Goal: Task Accomplishment & Management: Complete application form

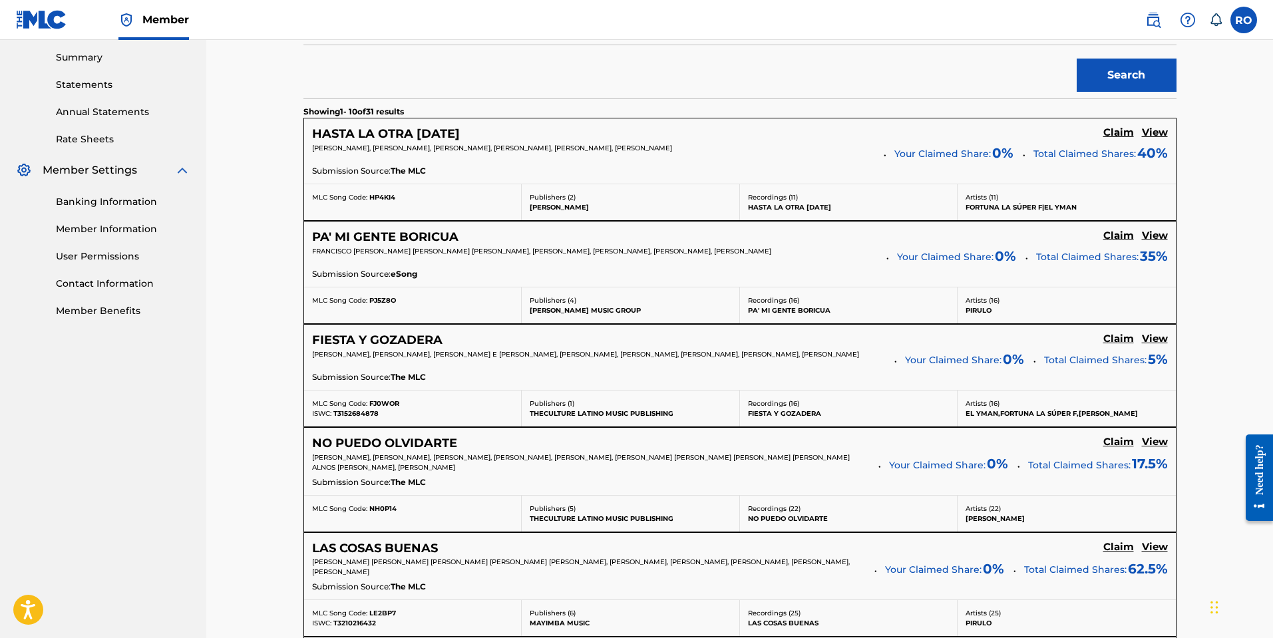
scroll to position [428, 0]
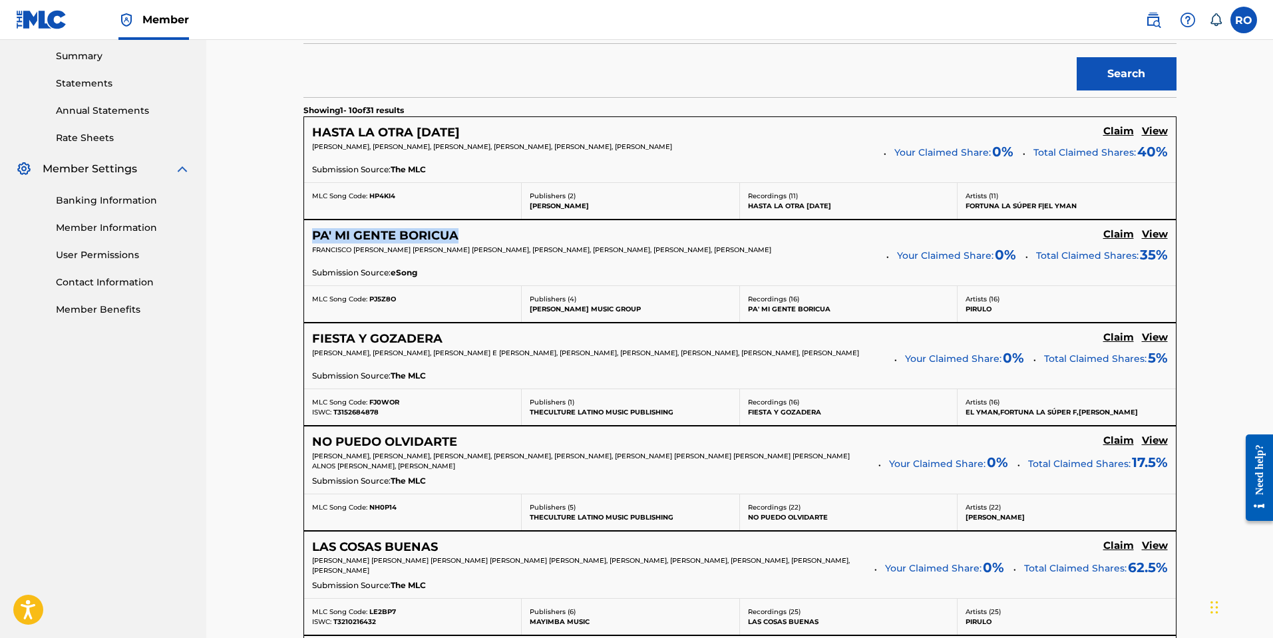
drag, startPoint x: 469, startPoint y: 233, endPoint x: 311, endPoint y: 234, distance: 158.4
click at [311, 234] on div "PA' MI GENTE BORICUA Claim View FRANCISCO [PERSON_NAME] [PERSON_NAME] [PERSON_N…" at bounding box center [740, 252] width 872 height 65
copy h5 "PA' MI GENTE BORICUA"
click at [1116, 138] on h5 "Claim" at bounding box center [1118, 131] width 31 height 13
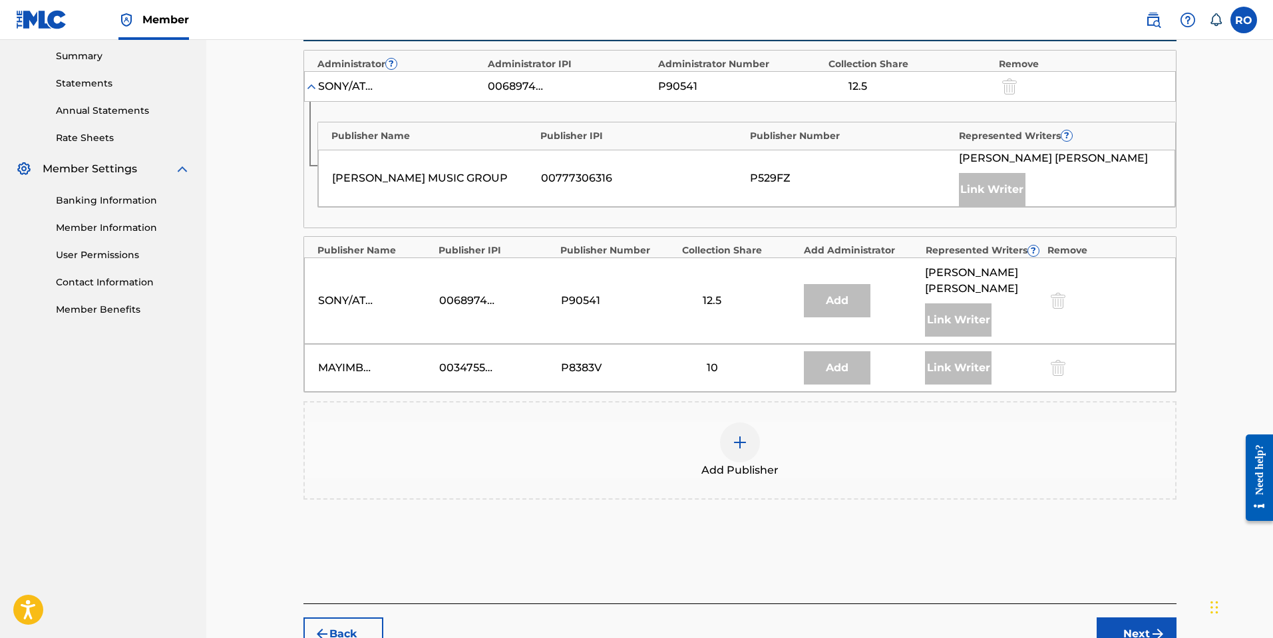
click at [744, 450] on img at bounding box center [740, 442] width 16 height 16
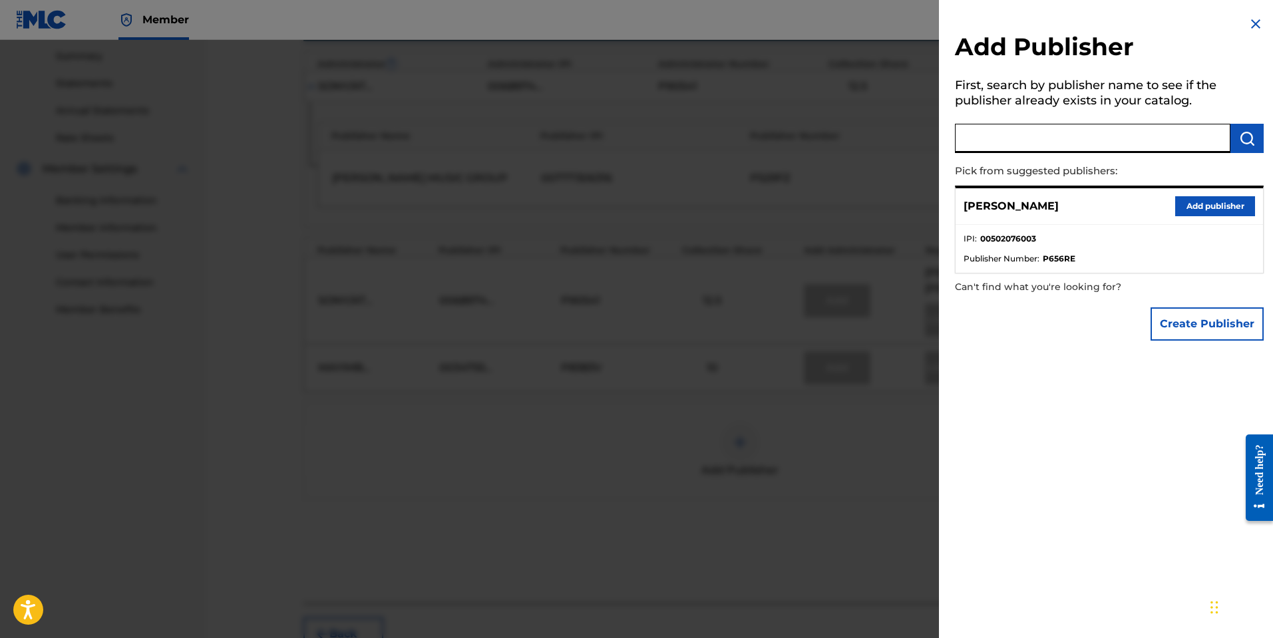
click at [1079, 142] on input "text" at bounding box center [1092, 138] width 275 height 29
type input "[PERSON_NAME] Music"
click at [1239, 140] on img "submit" at bounding box center [1247, 138] width 16 height 16
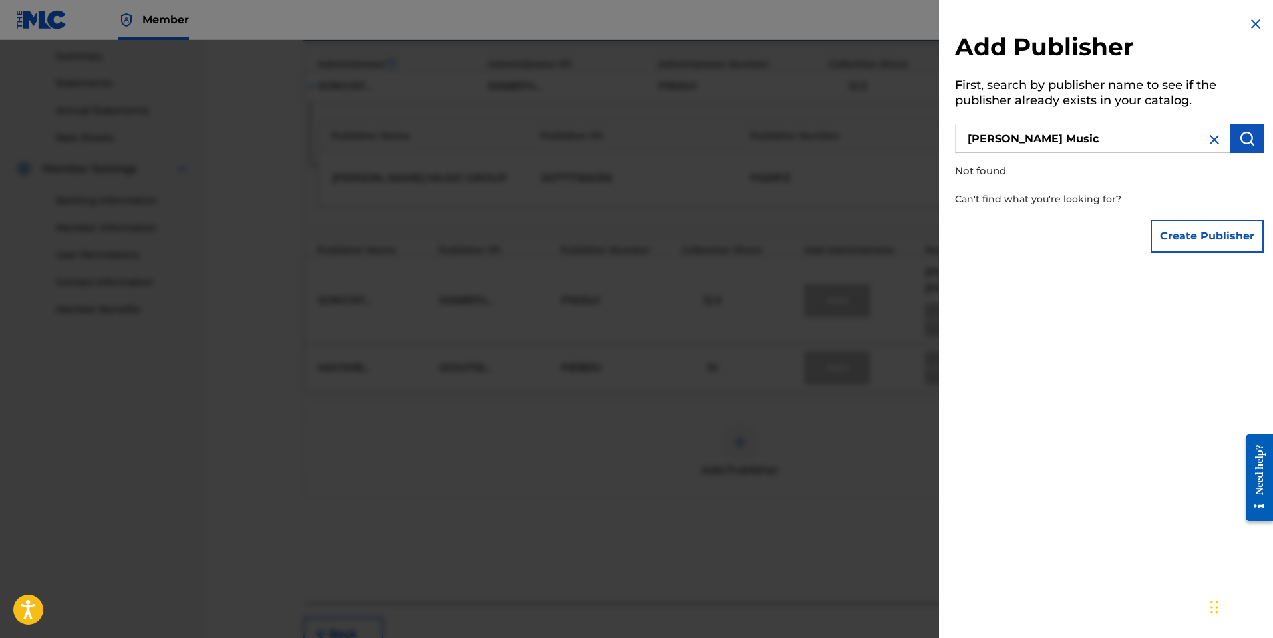
click at [1206, 237] on button "Create Publisher" at bounding box center [1206, 236] width 113 height 33
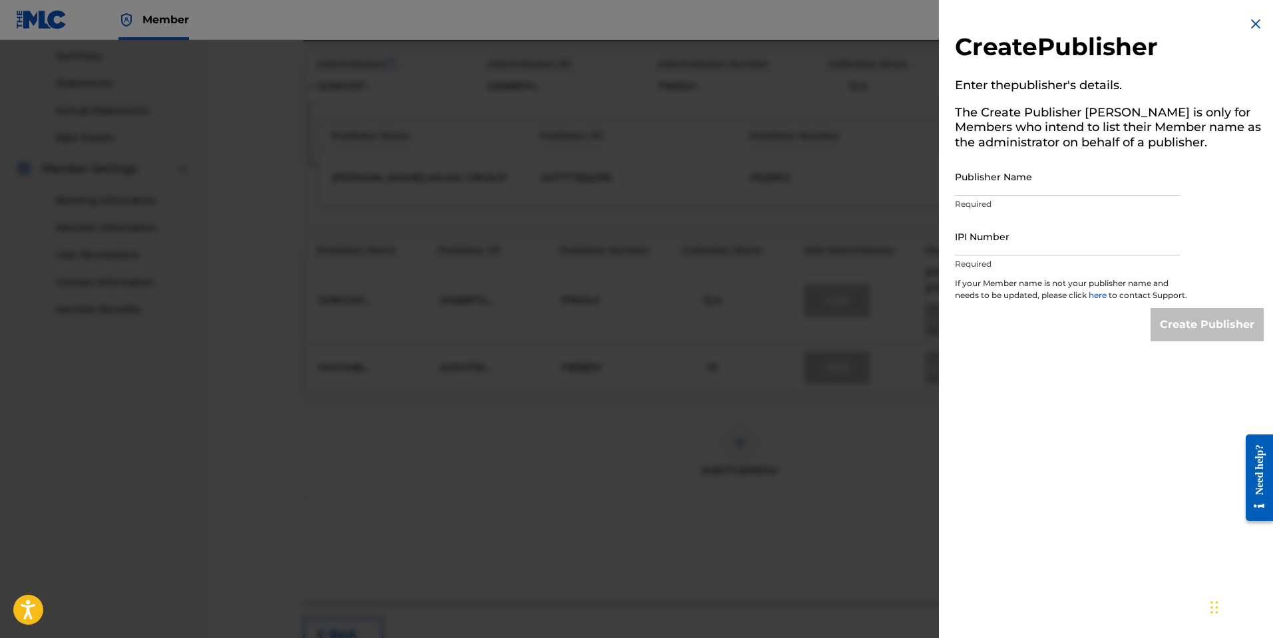
click at [1033, 183] on input "Publisher Name" at bounding box center [1067, 177] width 225 height 38
type input "[PERSON_NAME] Music"
paste input "502076003"
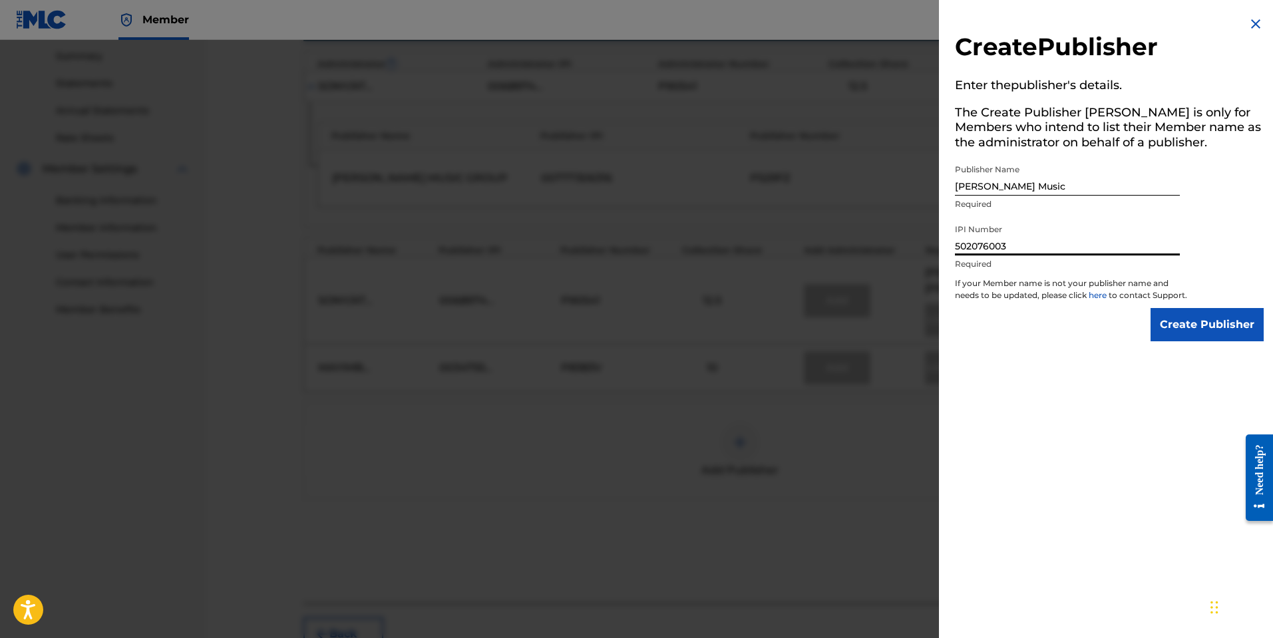
type input "502076003"
click at [1172, 335] on input "Create Publisher" at bounding box center [1206, 324] width 113 height 33
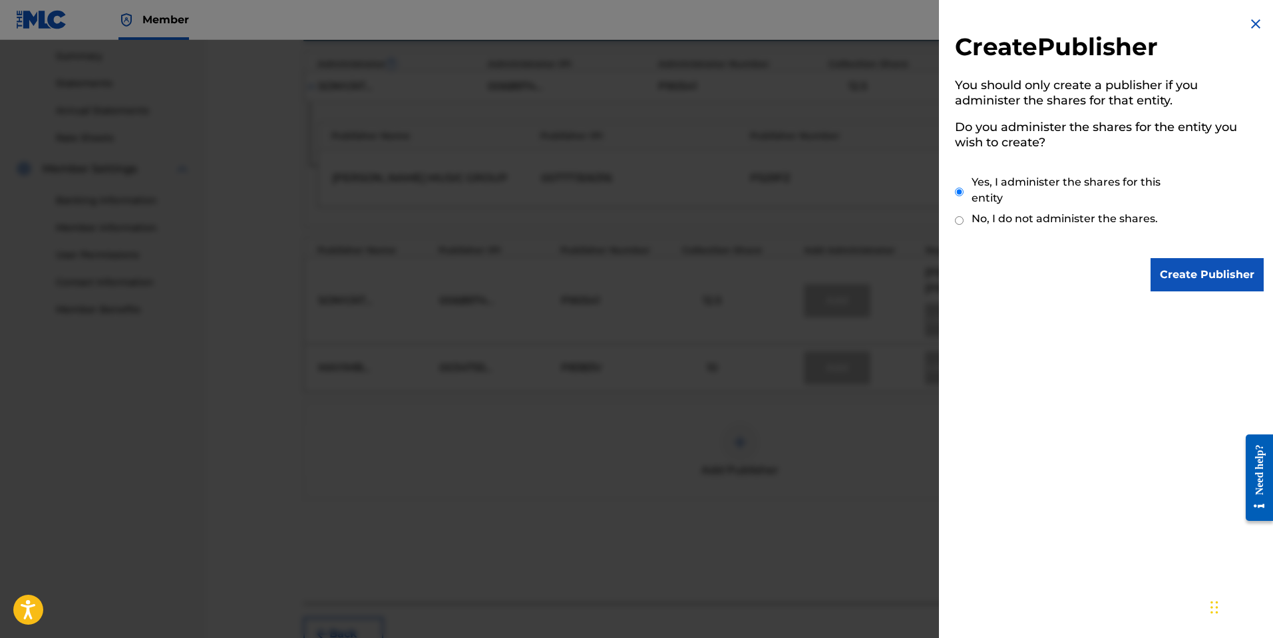
click at [1191, 270] on input "Create Publisher" at bounding box center [1206, 274] width 113 height 33
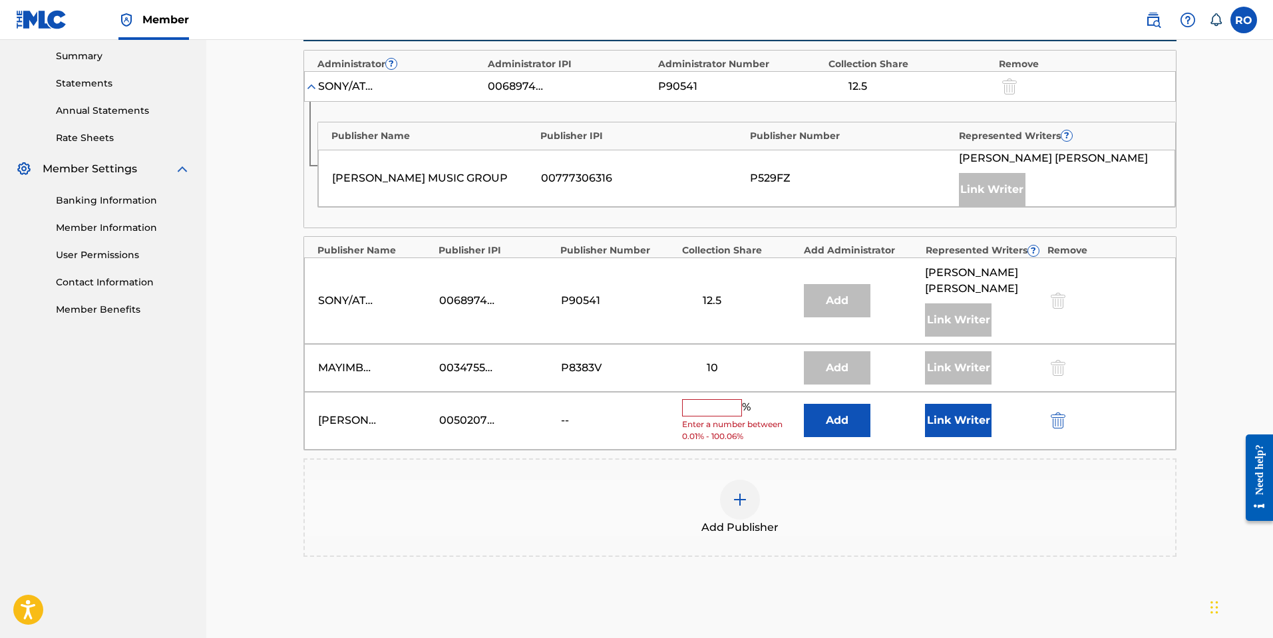
click at [725, 417] on input "text" at bounding box center [712, 407] width 60 height 17
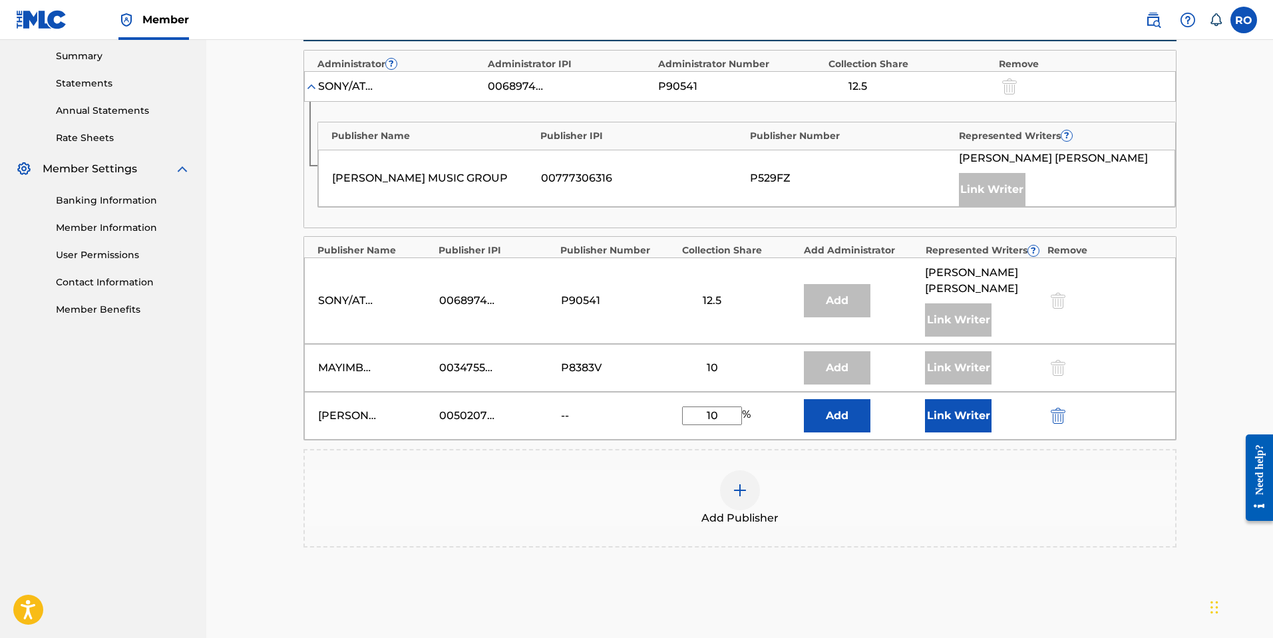
type input "10"
click at [951, 428] on button "Link Writer" at bounding box center [958, 415] width 67 height 33
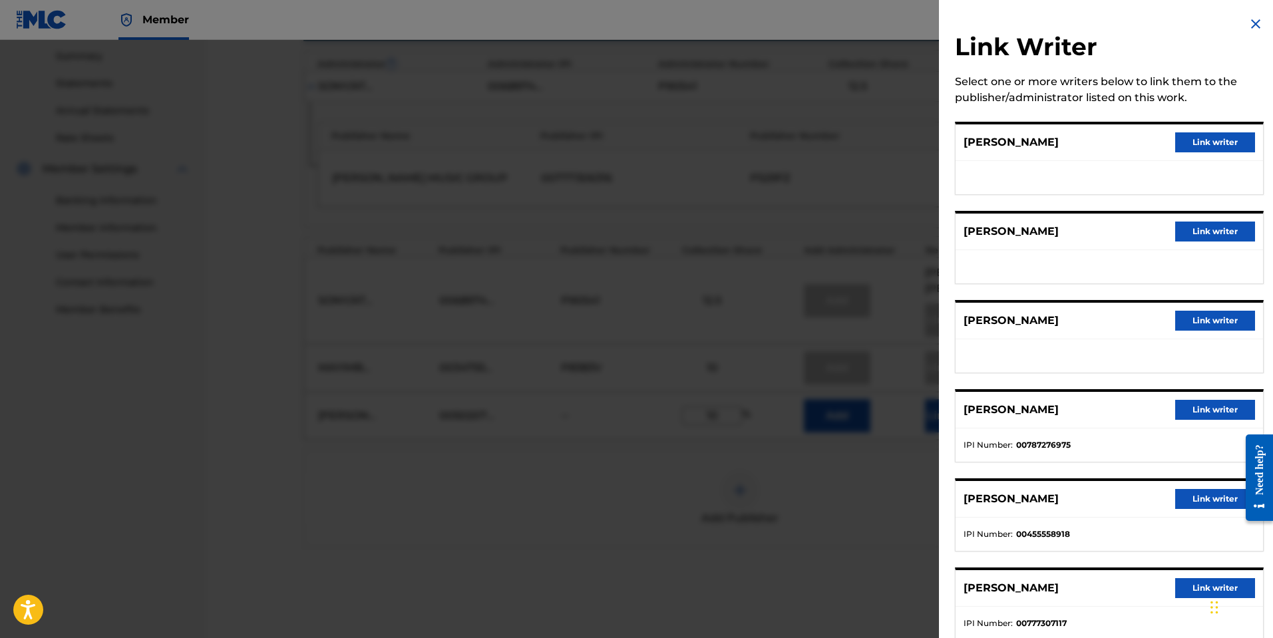
click at [1217, 239] on button "Link writer" at bounding box center [1215, 232] width 80 height 20
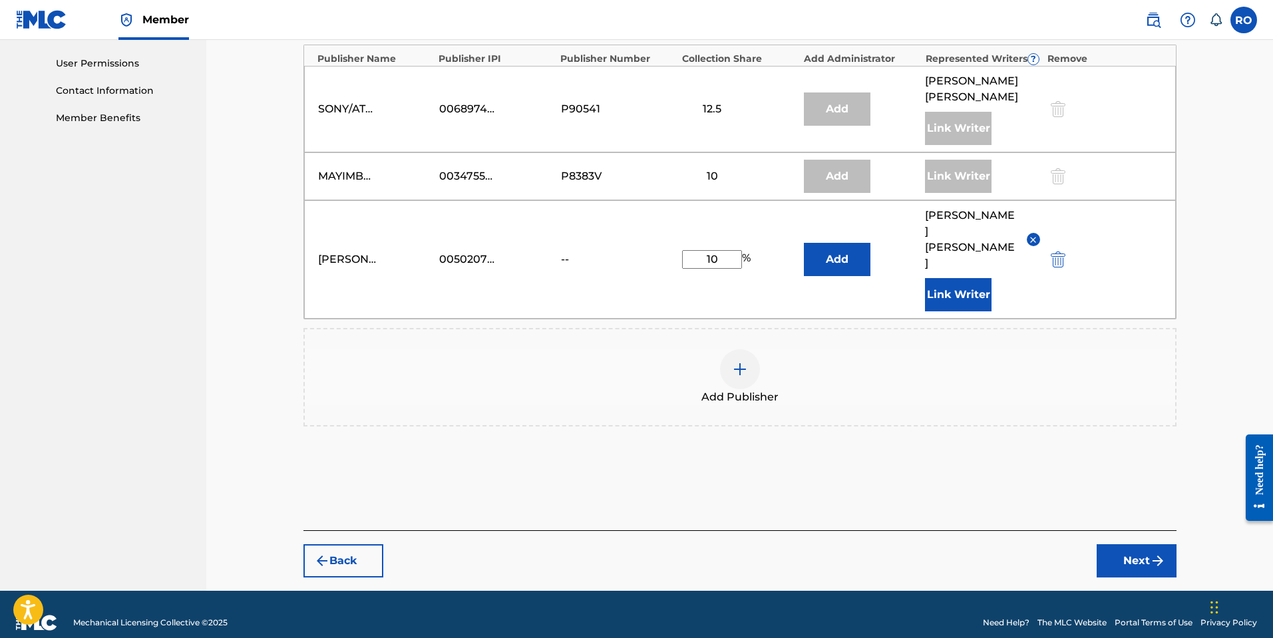
click at [1120, 545] on button "Next" at bounding box center [1137, 560] width 80 height 33
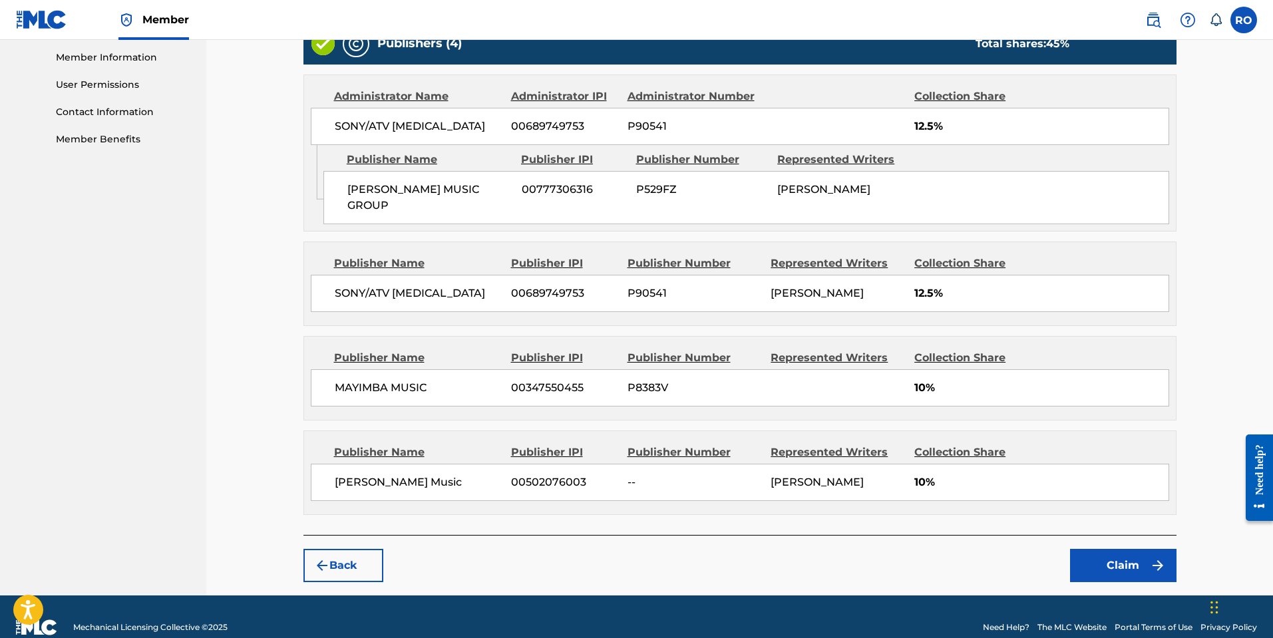
scroll to position [632, 0]
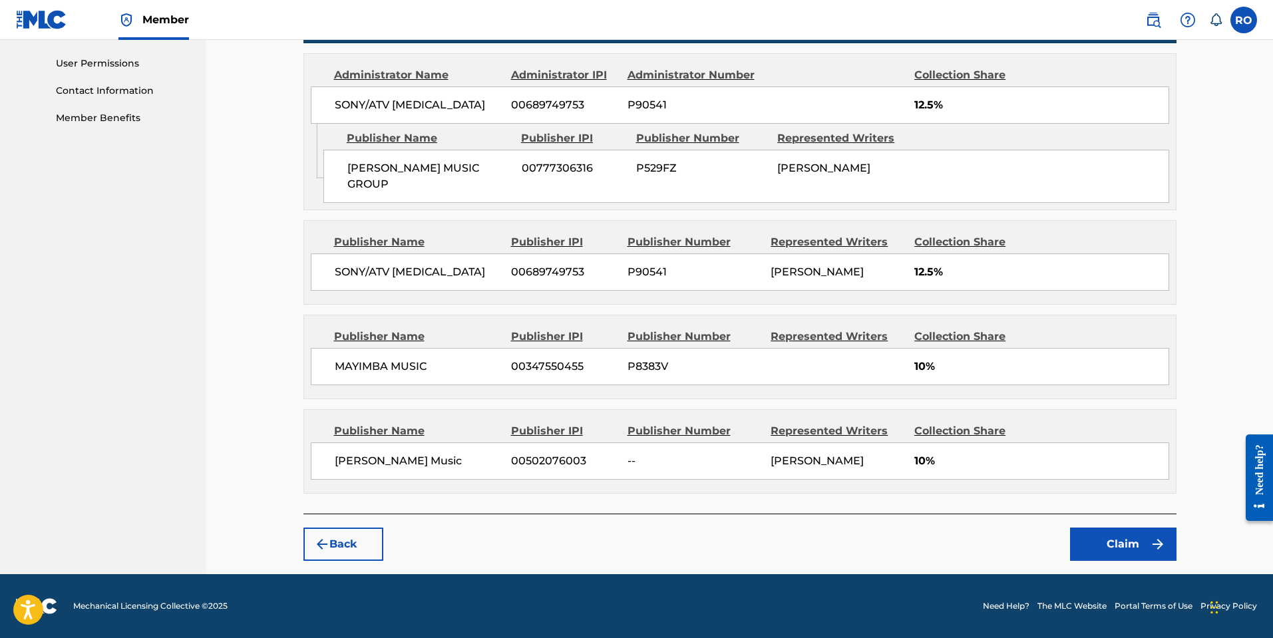
click at [1109, 548] on button "Claim" at bounding box center [1123, 544] width 106 height 33
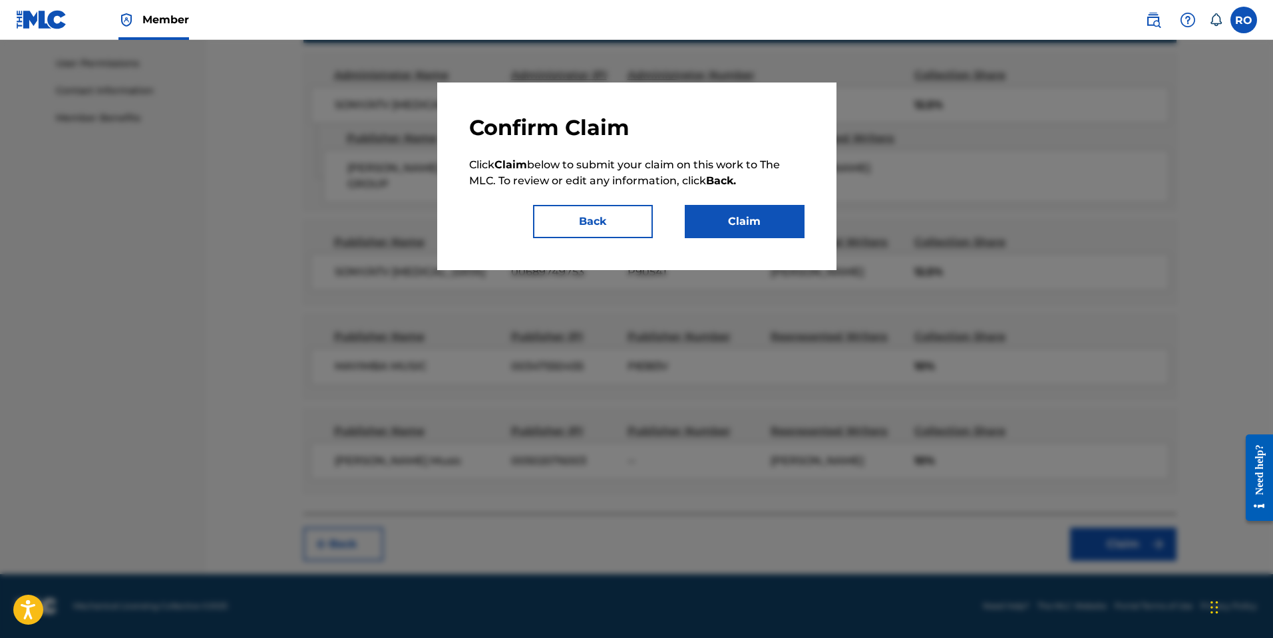
click at [739, 231] on button "Claim" at bounding box center [745, 221] width 120 height 33
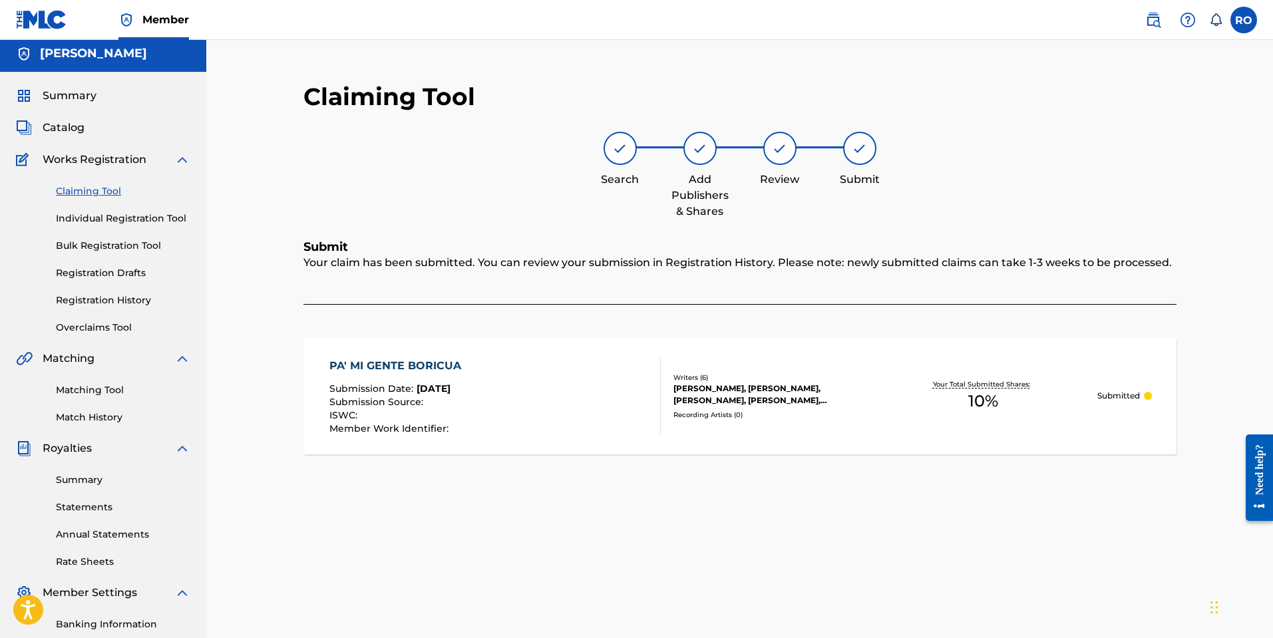
scroll to position [0, 0]
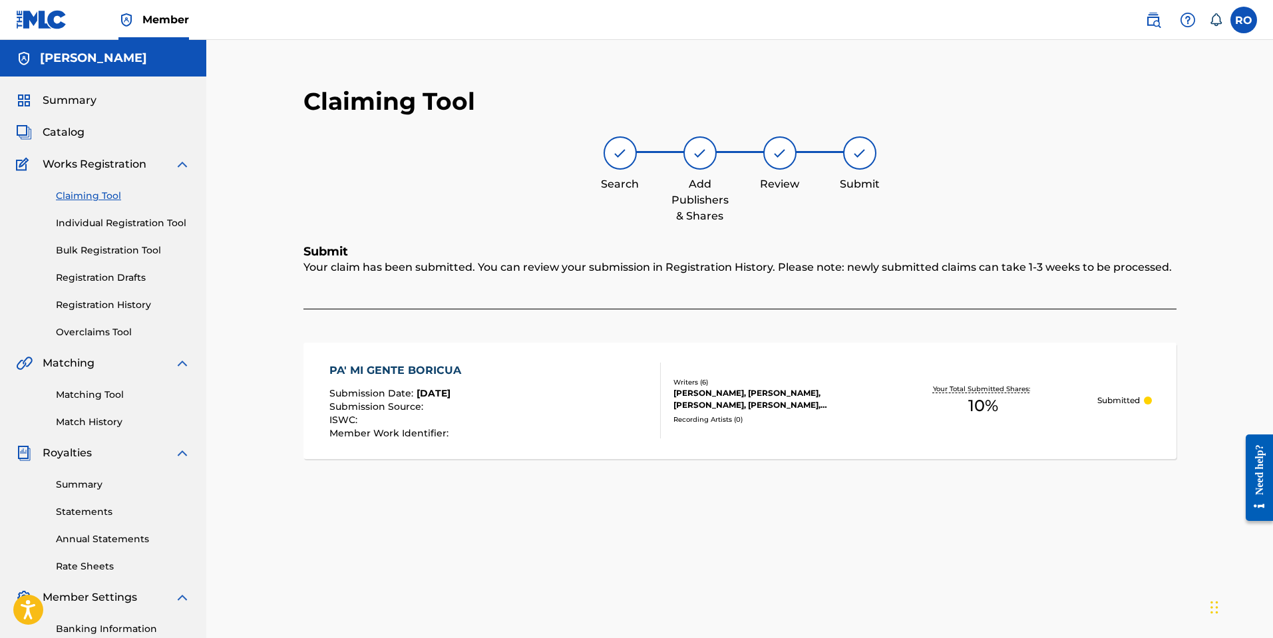
click at [108, 195] on link "Claiming Tool" at bounding box center [123, 196] width 134 height 14
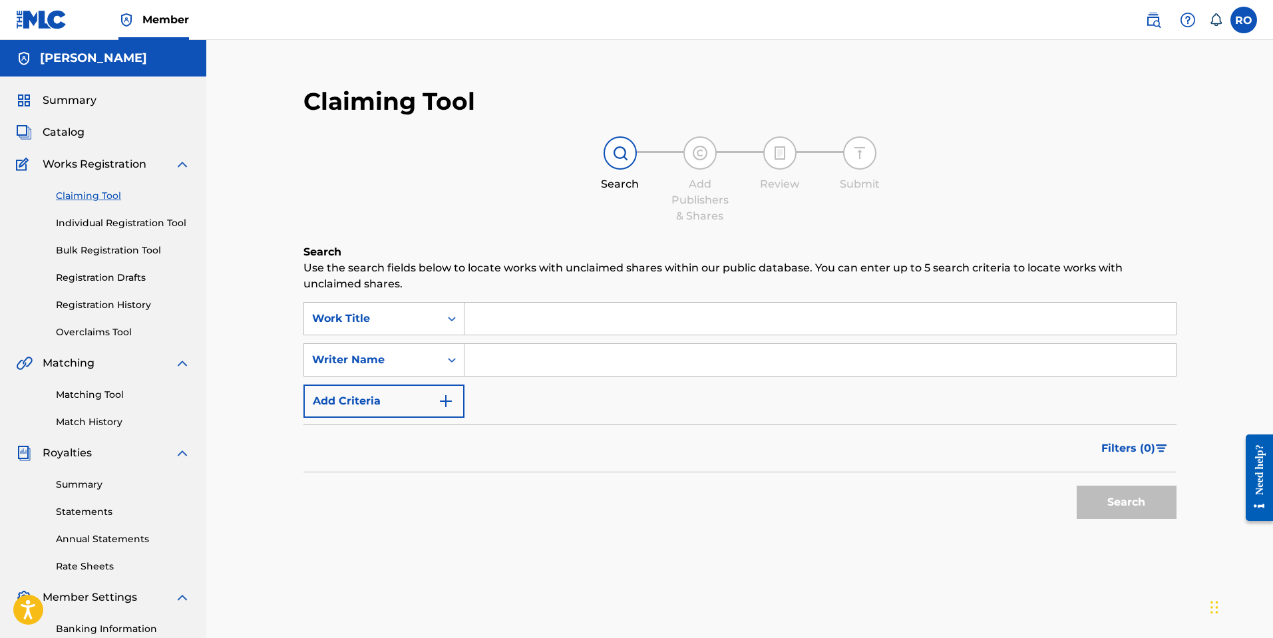
click at [498, 361] on input "Search Form" at bounding box center [819, 360] width 711 height 32
type input "[PERSON_NAME]"
click at [1077, 486] on button "Search" at bounding box center [1127, 502] width 100 height 33
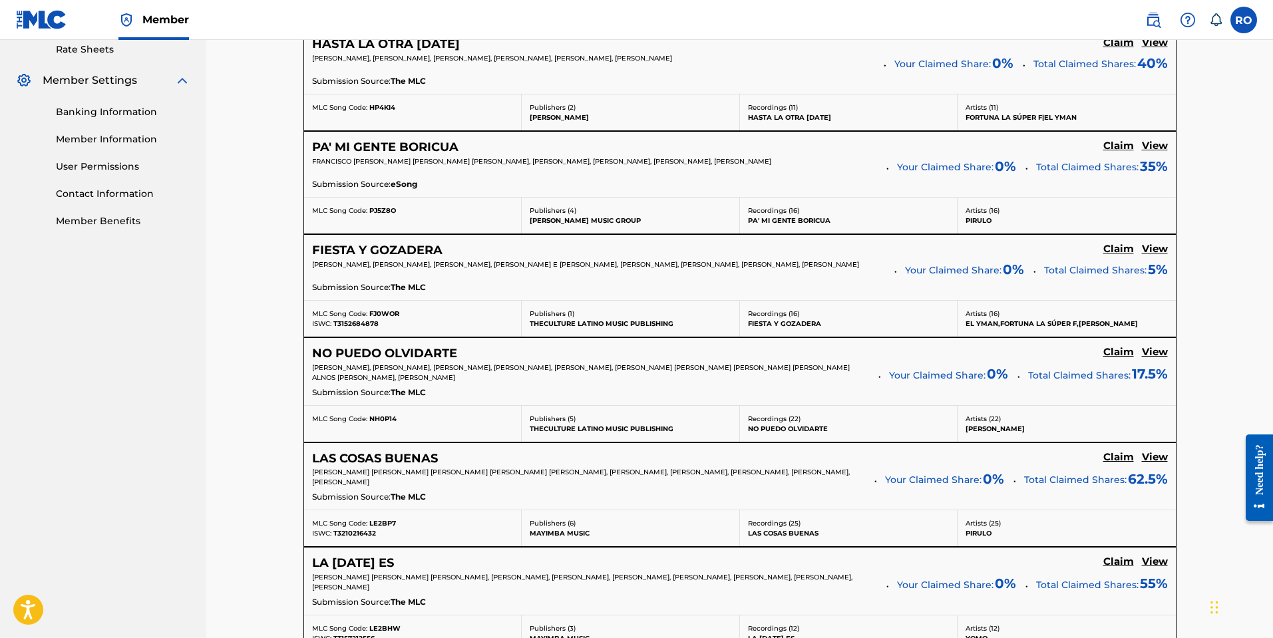
scroll to position [516, 0]
click at [1116, 50] on h5 "Claim" at bounding box center [1118, 43] width 31 height 13
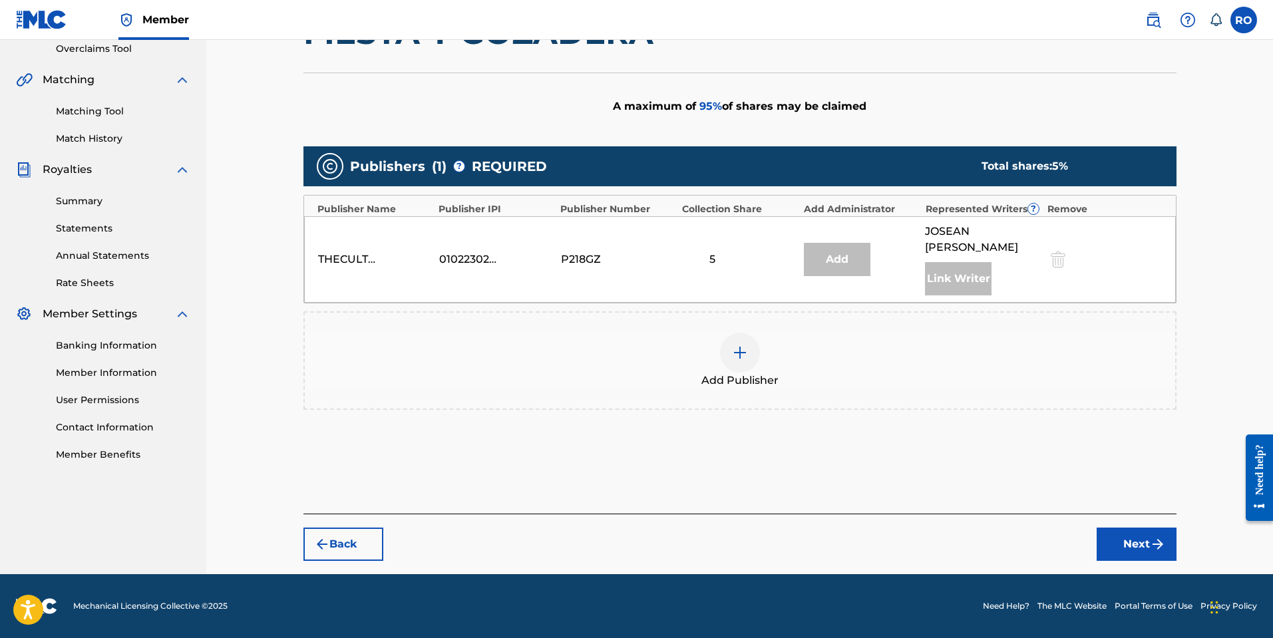
scroll to position [267, 0]
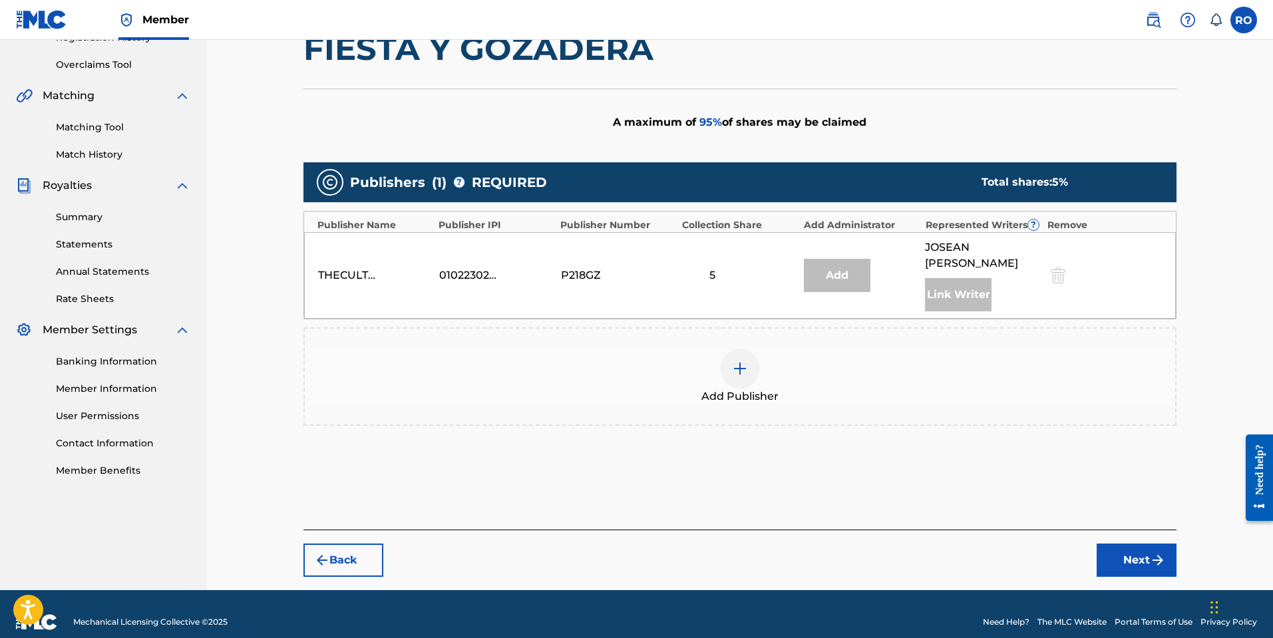
click at [741, 363] on div at bounding box center [740, 369] width 40 height 40
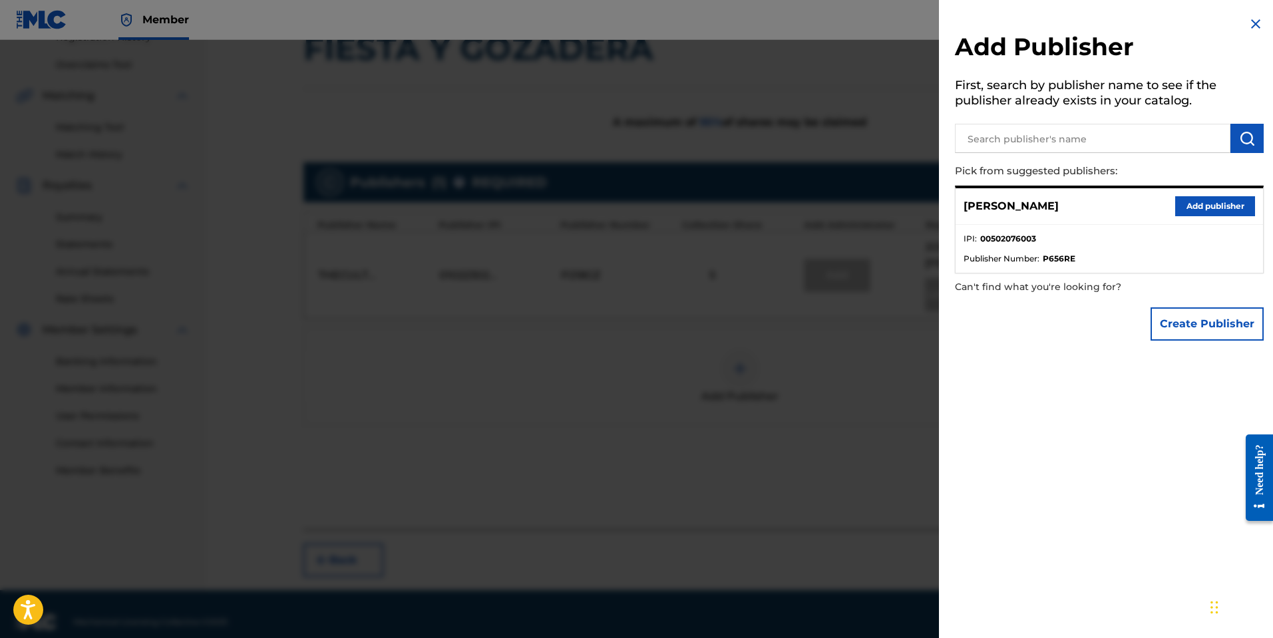
click at [751, 92] on div at bounding box center [636, 359] width 1273 height 638
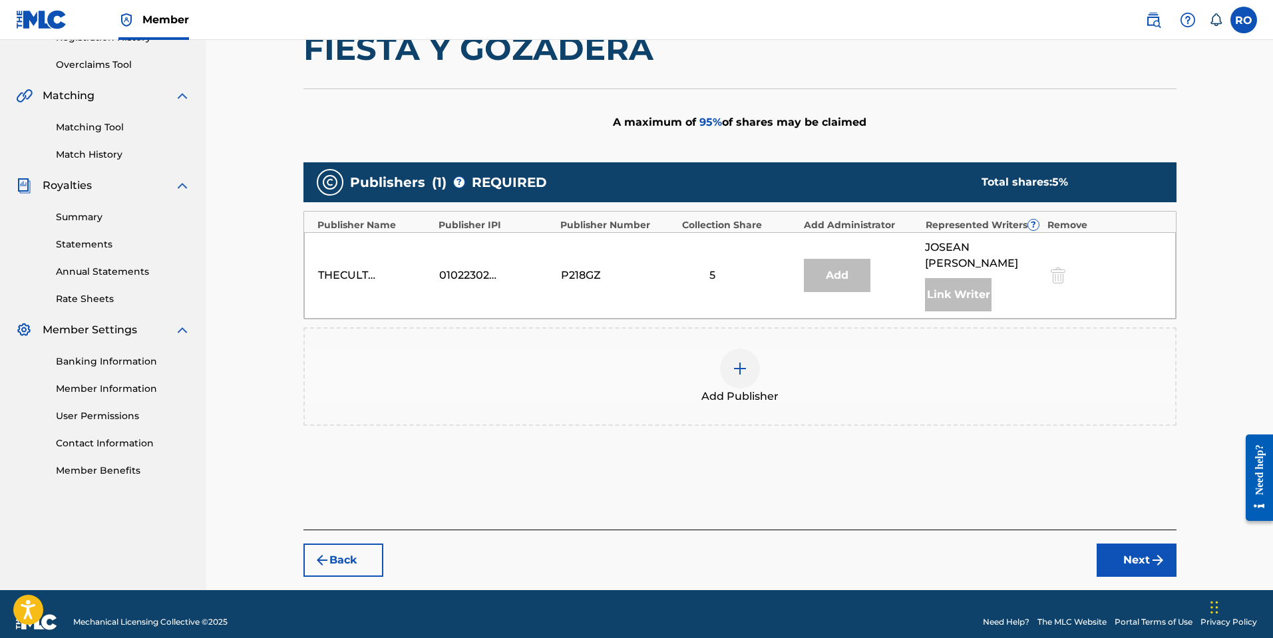
click at [741, 361] on img at bounding box center [740, 369] width 16 height 16
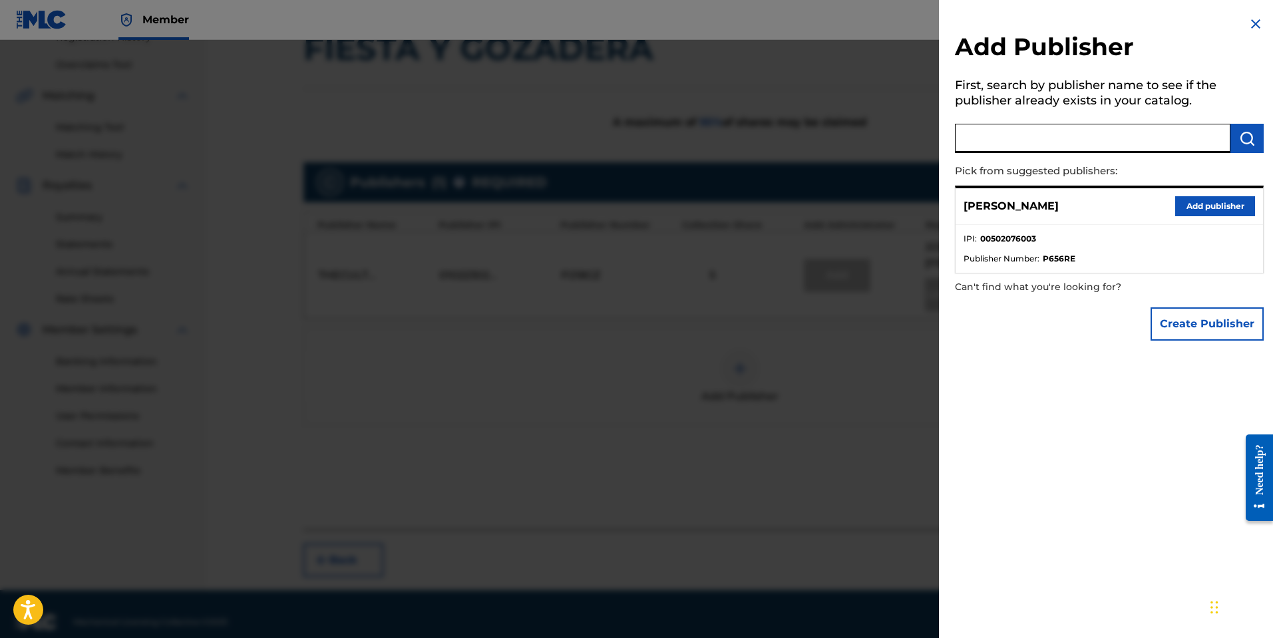
click at [1057, 139] on input "text" at bounding box center [1092, 138] width 275 height 29
type input "[PERSON_NAME] Music"
click at [1239, 138] on img "submit" at bounding box center [1247, 138] width 16 height 16
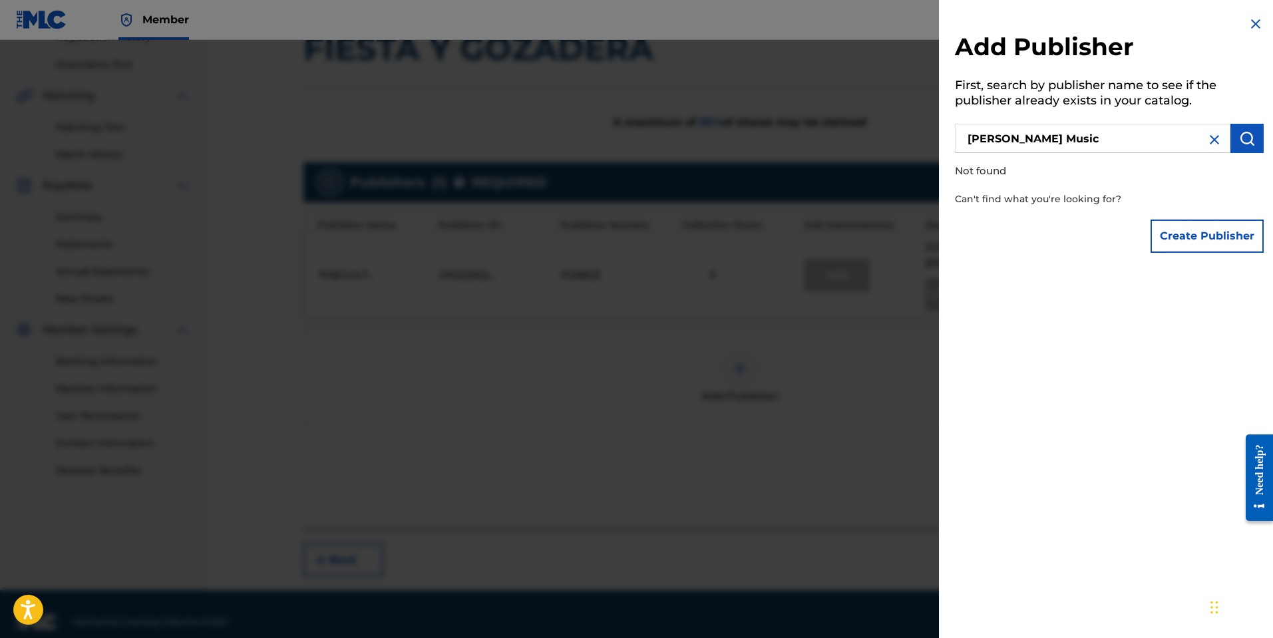
click at [1184, 242] on button "Create Publisher" at bounding box center [1206, 236] width 113 height 33
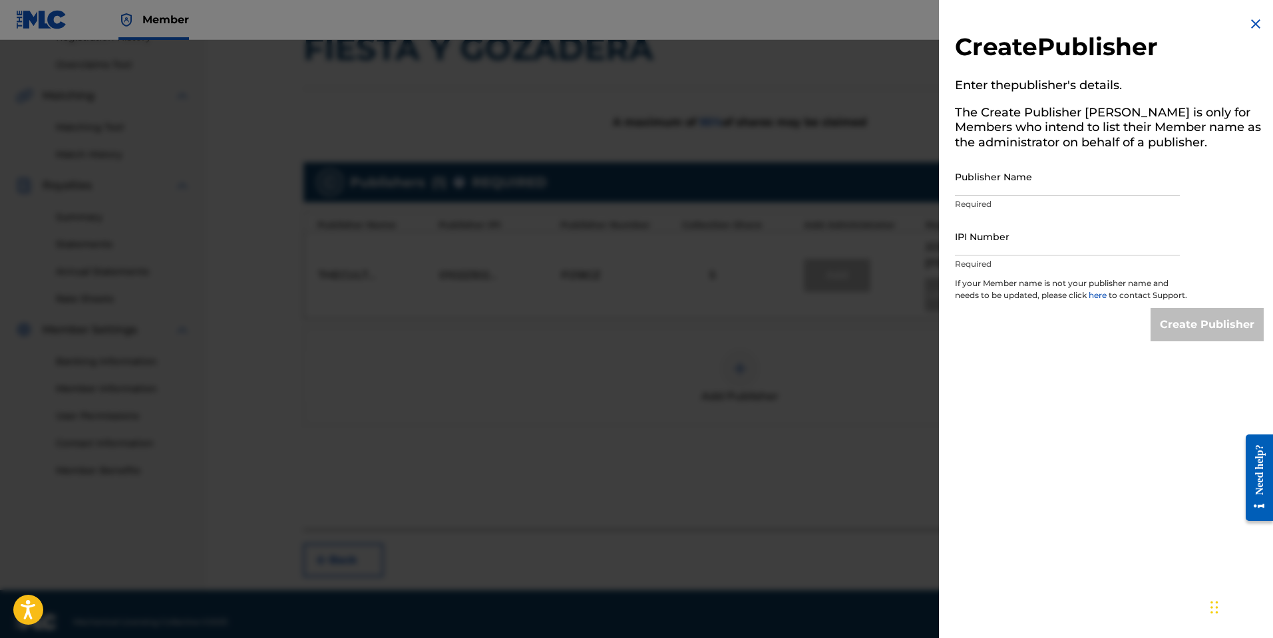
click at [1039, 192] on input "Publisher Name" at bounding box center [1067, 177] width 225 height 38
type input "[PERSON_NAME] Music"
paste input "10%"
type input "10%"
paste input "502076003"
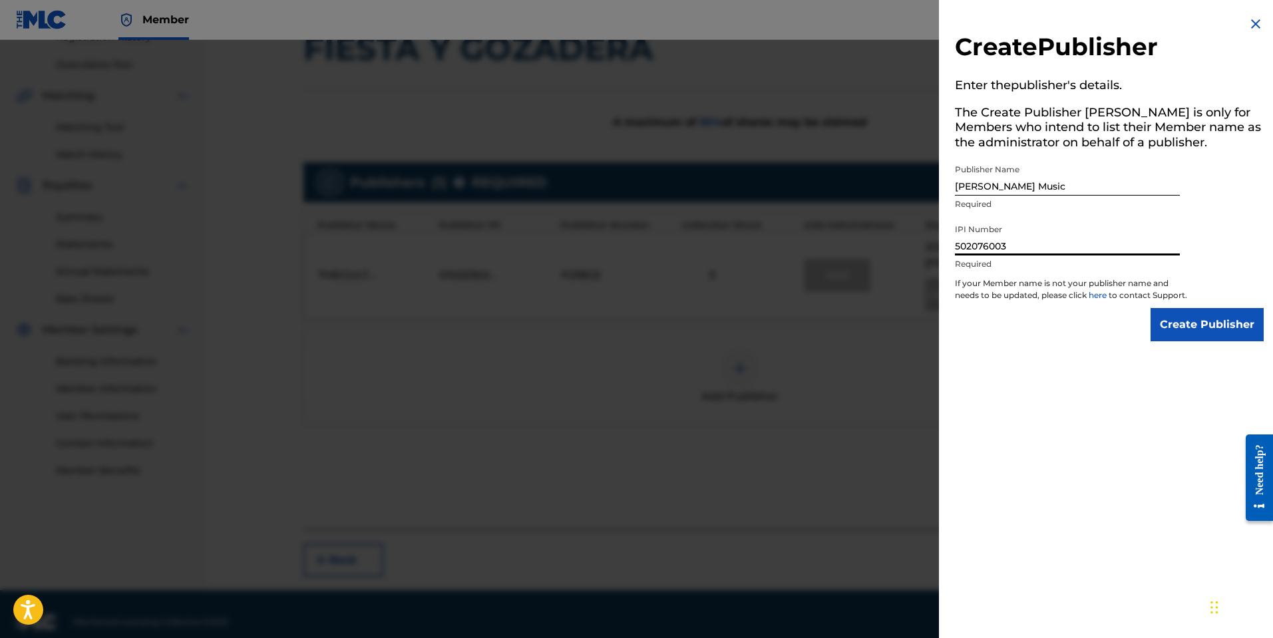
type input "502076003"
click at [1202, 341] on input "Create Publisher" at bounding box center [1206, 324] width 113 height 33
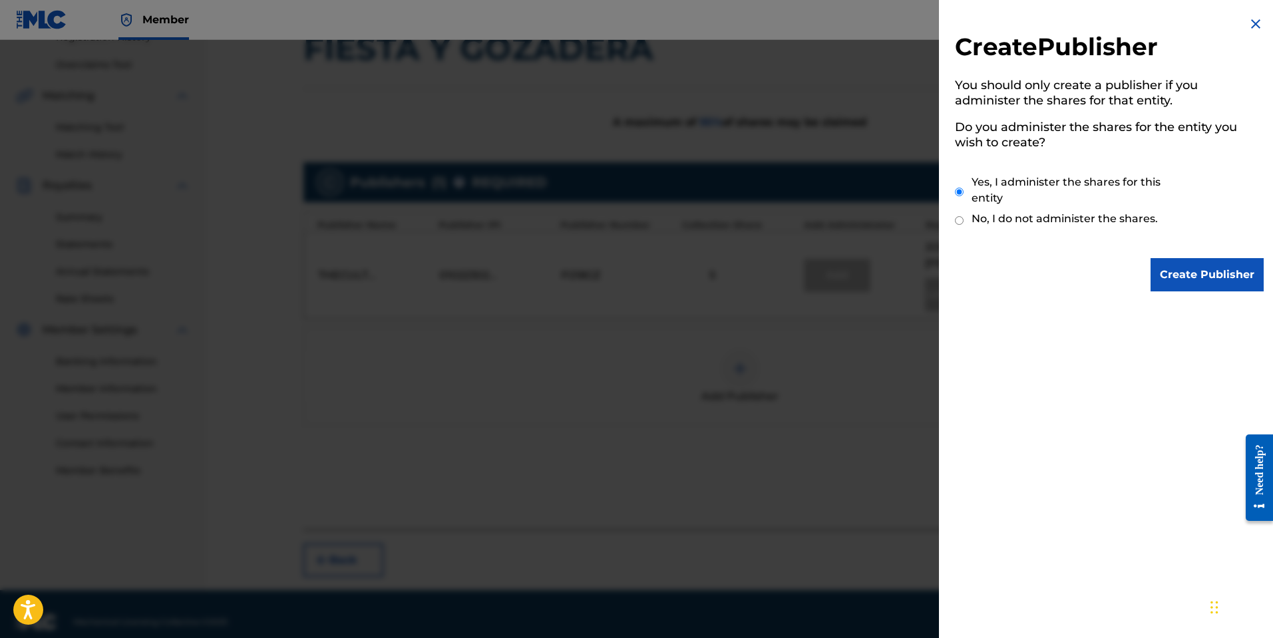
click at [1180, 283] on input "Create Publisher" at bounding box center [1206, 274] width 113 height 33
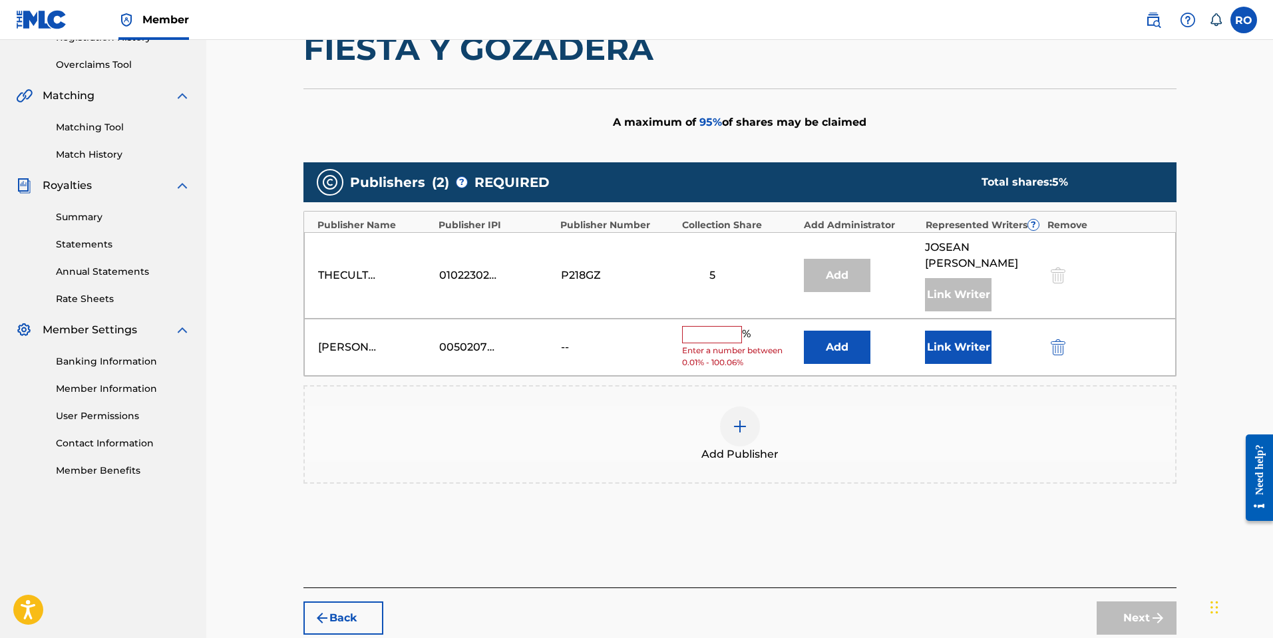
click at [717, 326] on input "text" at bounding box center [712, 334] width 60 height 17
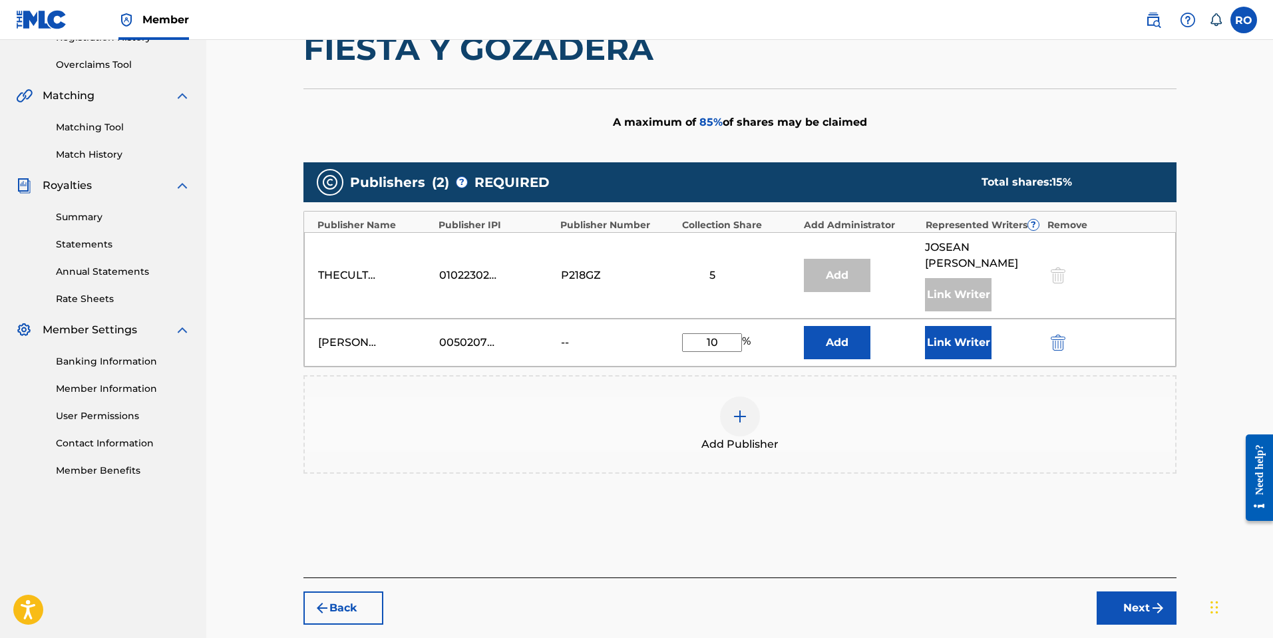
type input "10"
click at [955, 334] on button "Link Writer" at bounding box center [958, 342] width 67 height 33
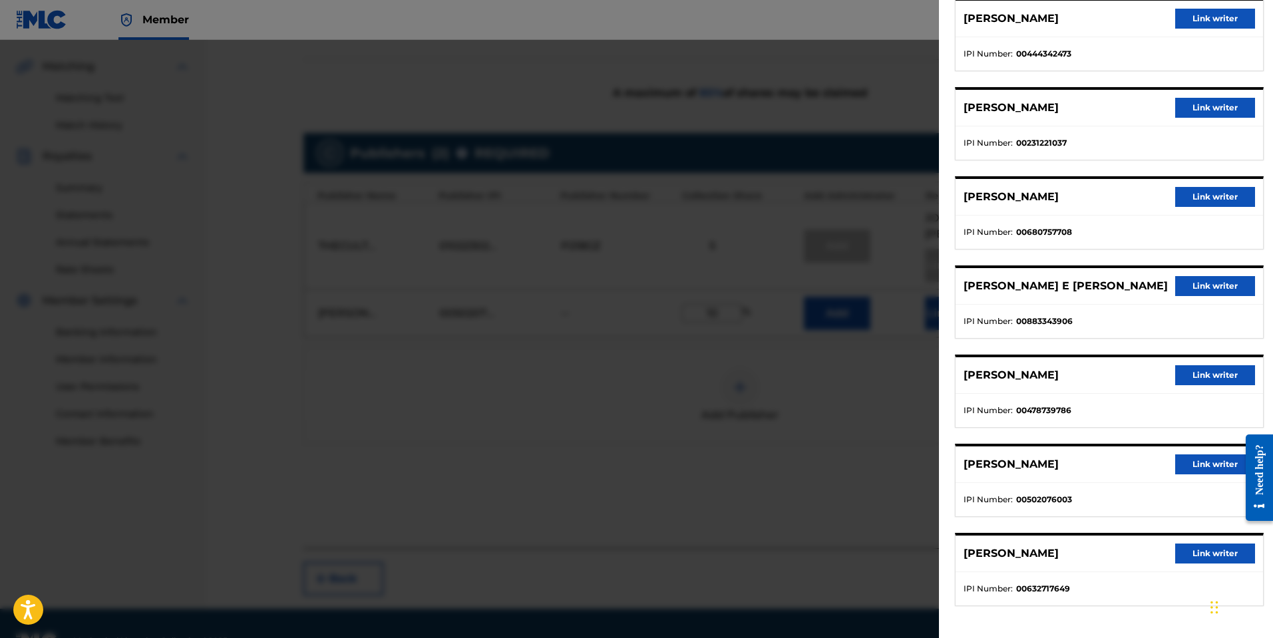
scroll to position [299, 0]
click at [1198, 462] on button "Link writer" at bounding box center [1215, 464] width 80 height 20
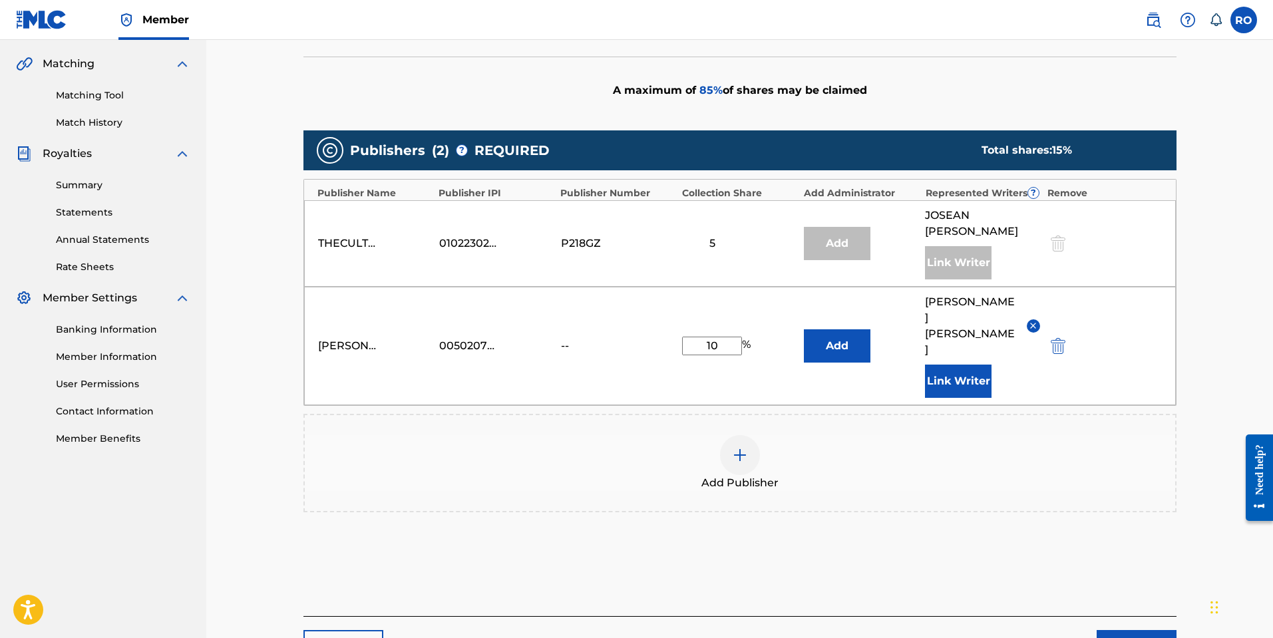
click at [1123, 630] on button "Next" at bounding box center [1137, 646] width 80 height 33
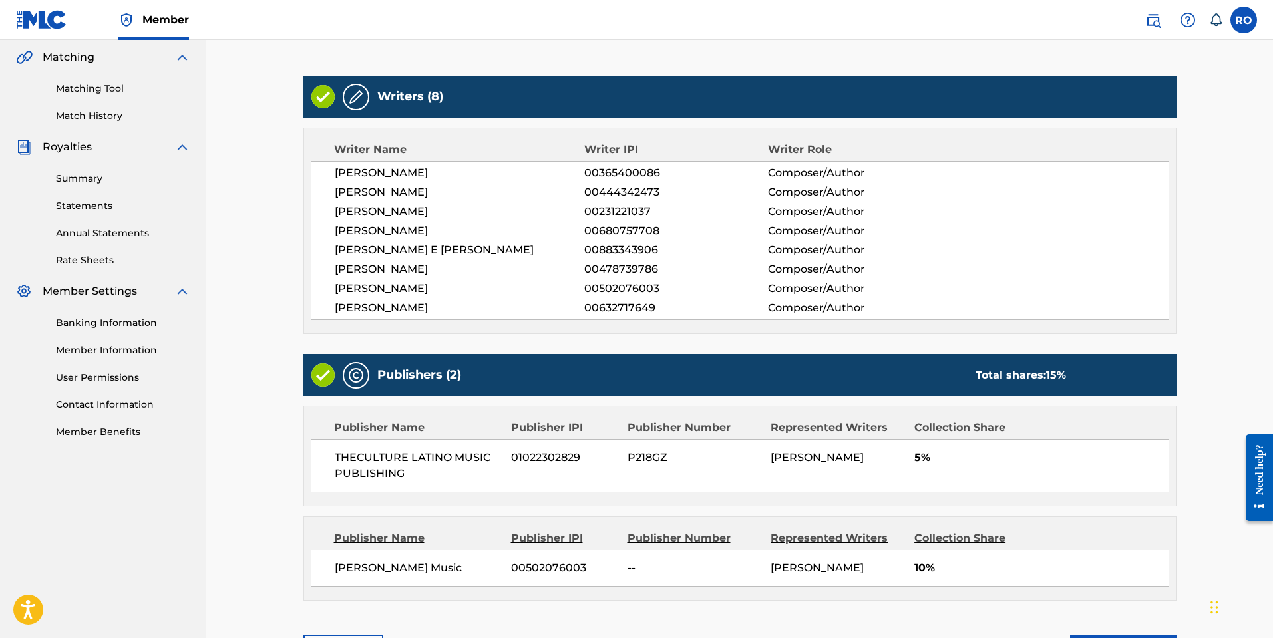
scroll to position [411, 0]
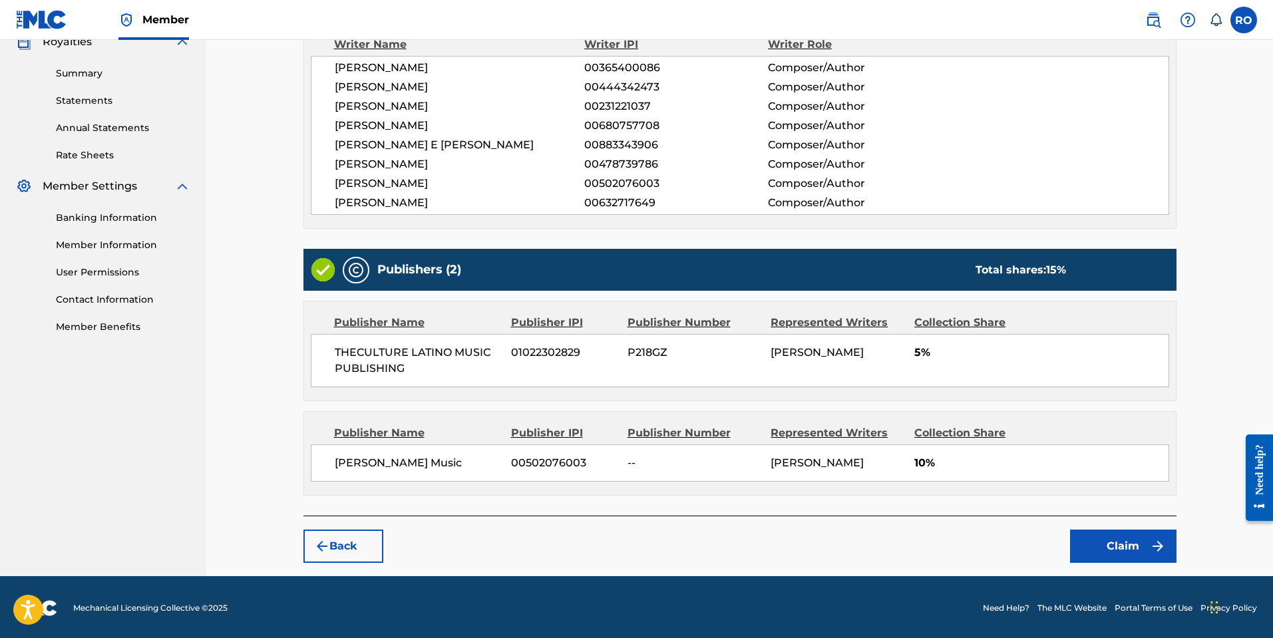
click at [1103, 548] on button "Claim" at bounding box center [1123, 546] width 106 height 33
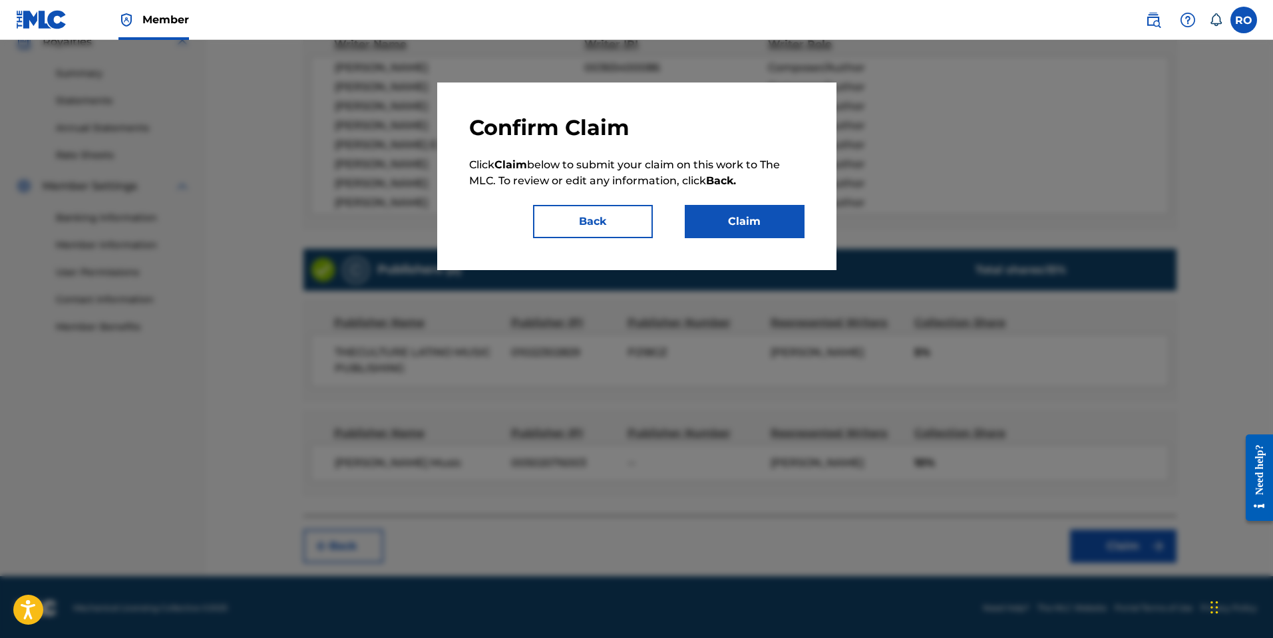
click at [775, 225] on button "Claim" at bounding box center [745, 221] width 120 height 33
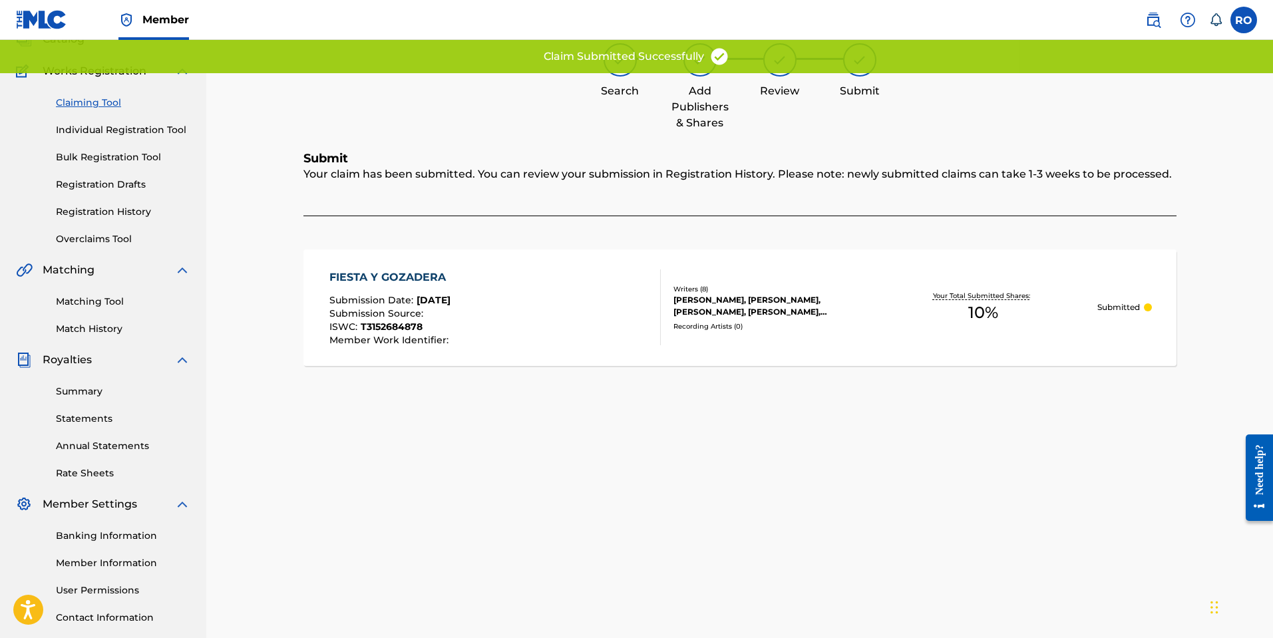
scroll to position [16, 0]
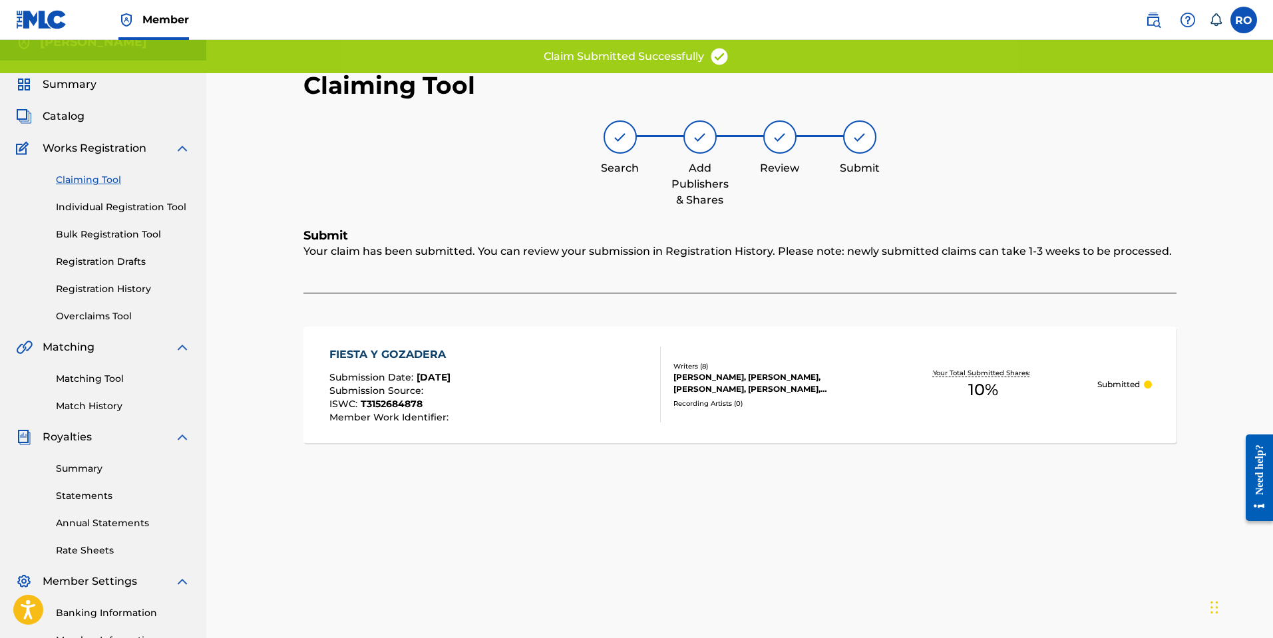
click at [102, 177] on link "Claiming Tool" at bounding box center [123, 180] width 134 height 14
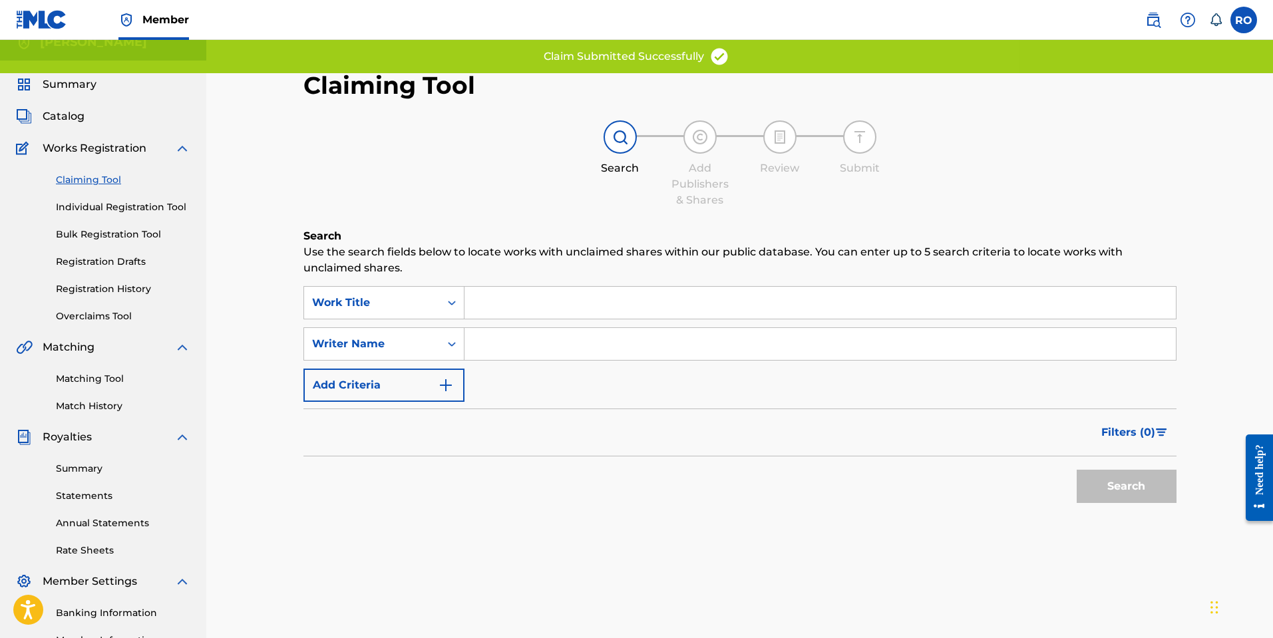
scroll to position [0, 0]
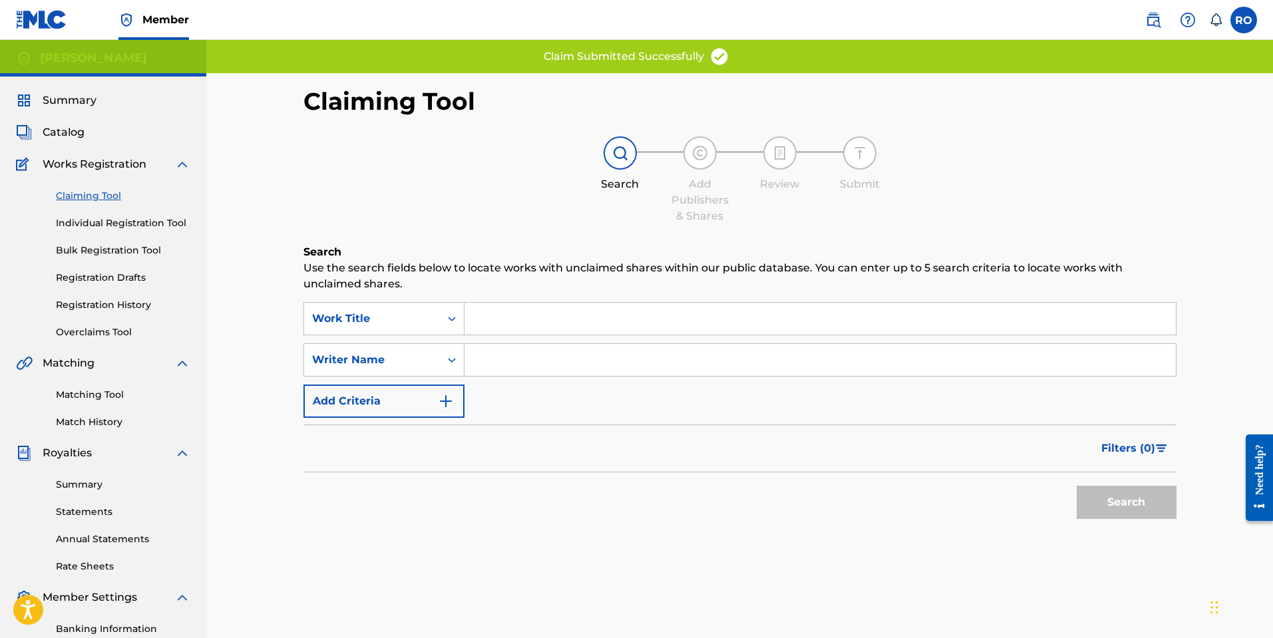
click at [519, 350] on input "Search Form" at bounding box center [819, 360] width 711 height 32
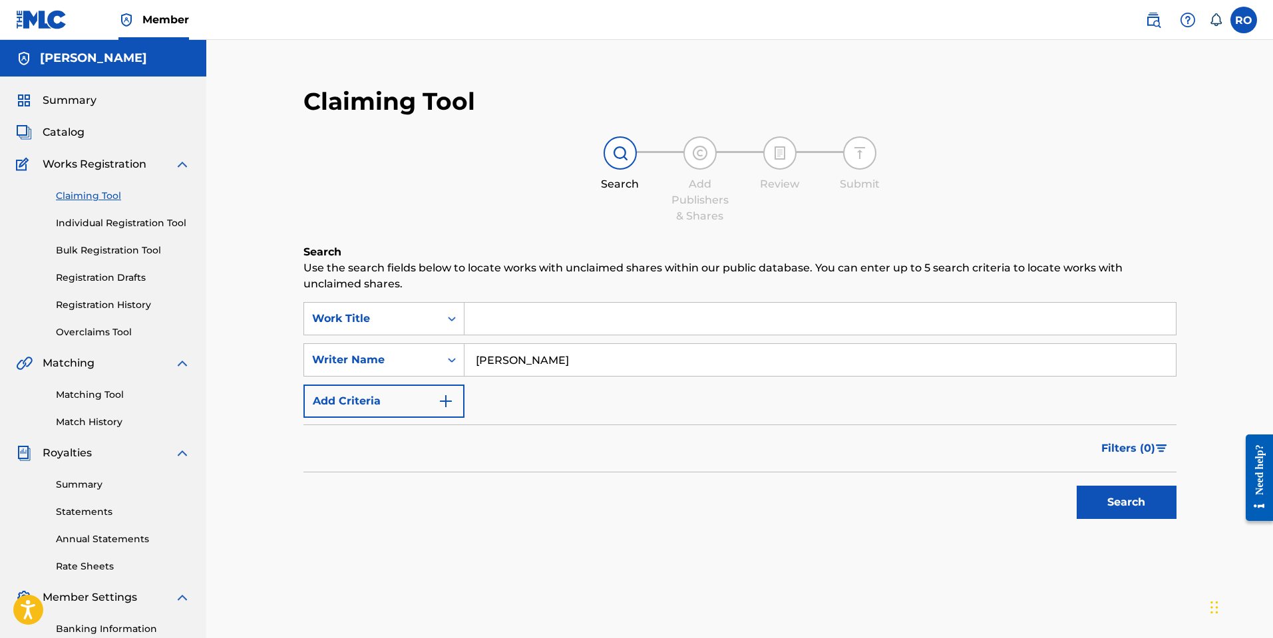
type input "[PERSON_NAME]"
click at [1077, 486] on button "Search" at bounding box center [1127, 502] width 100 height 33
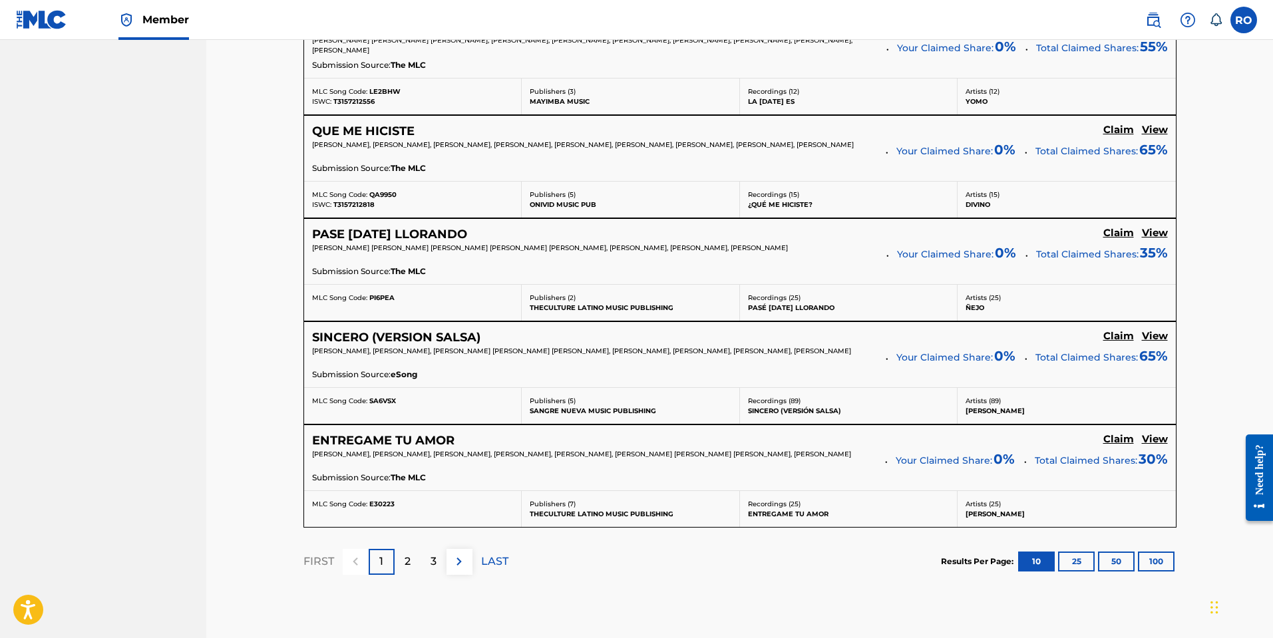
scroll to position [1060, 0]
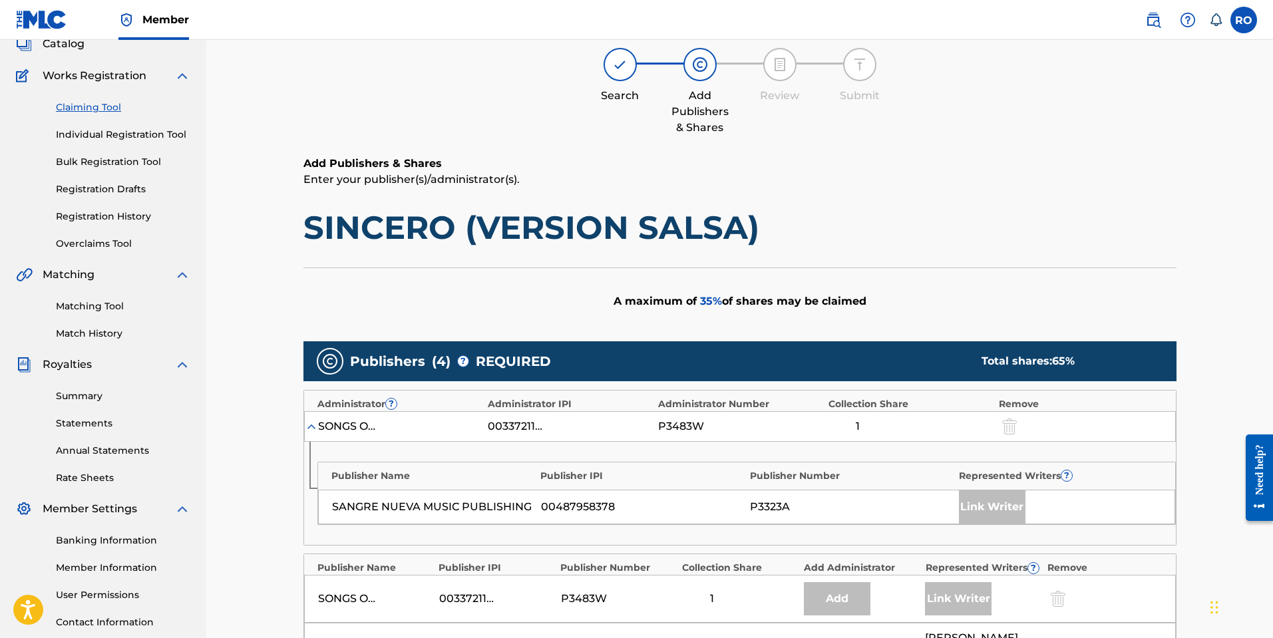
scroll to position [89, 0]
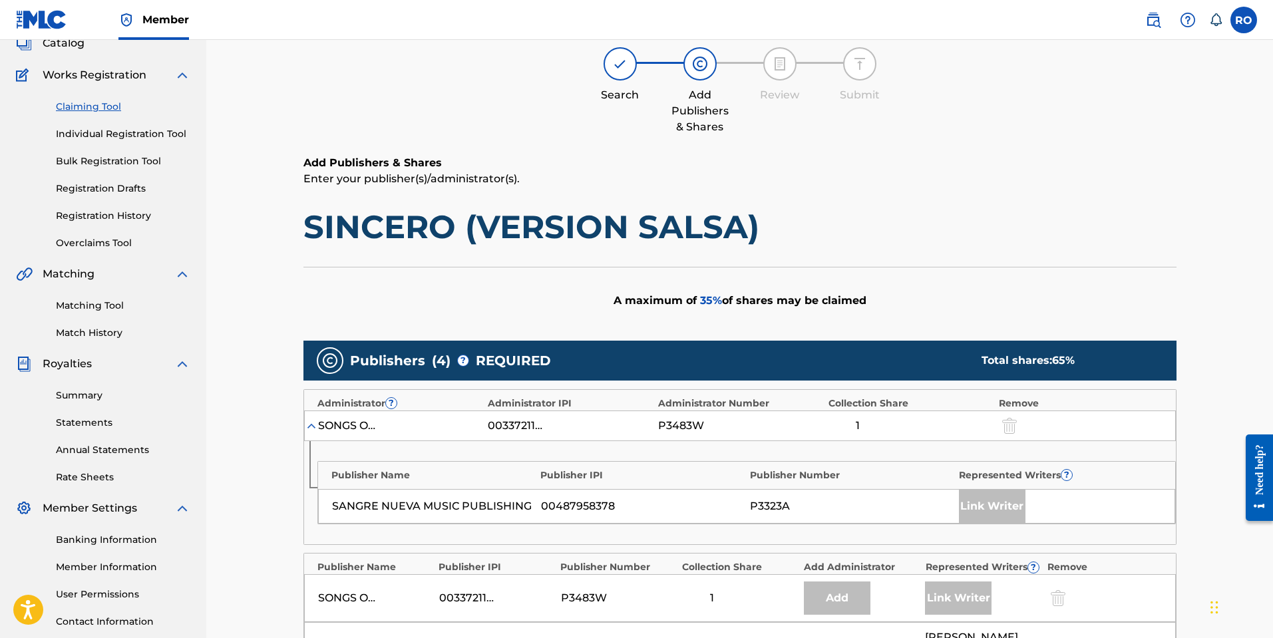
click at [122, 217] on link "Registration History" at bounding box center [123, 216] width 134 height 14
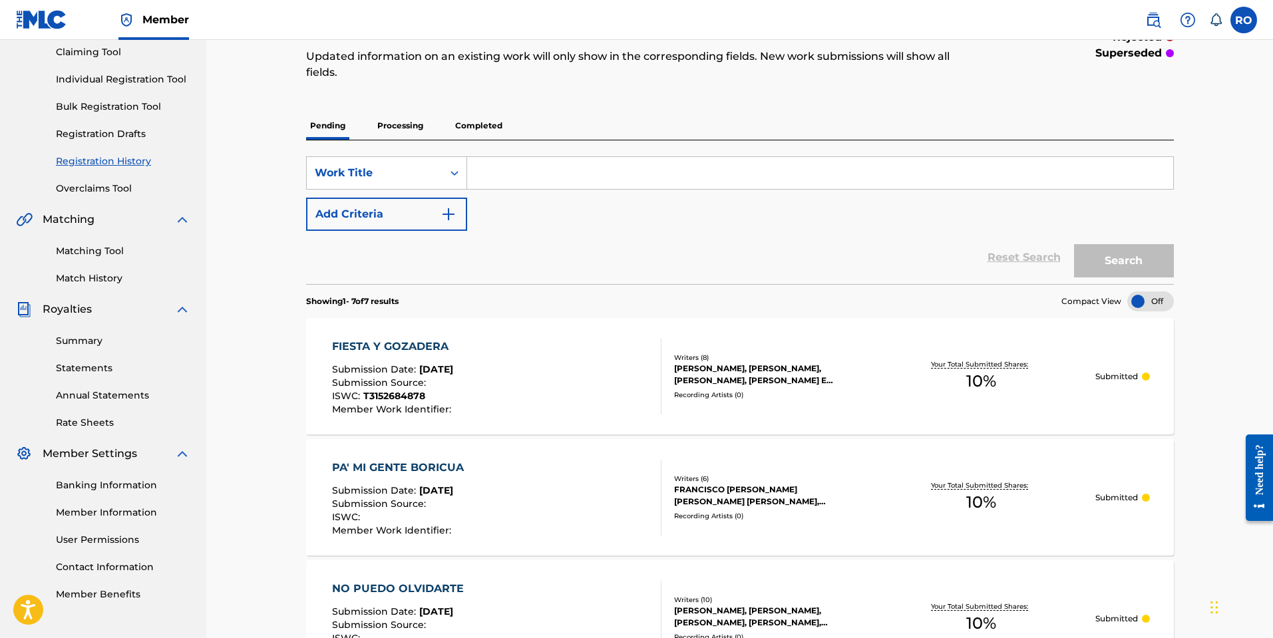
scroll to position [142, 0]
click at [408, 128] on p "Processing" at bounding box center [400, 127] width 54 height 28
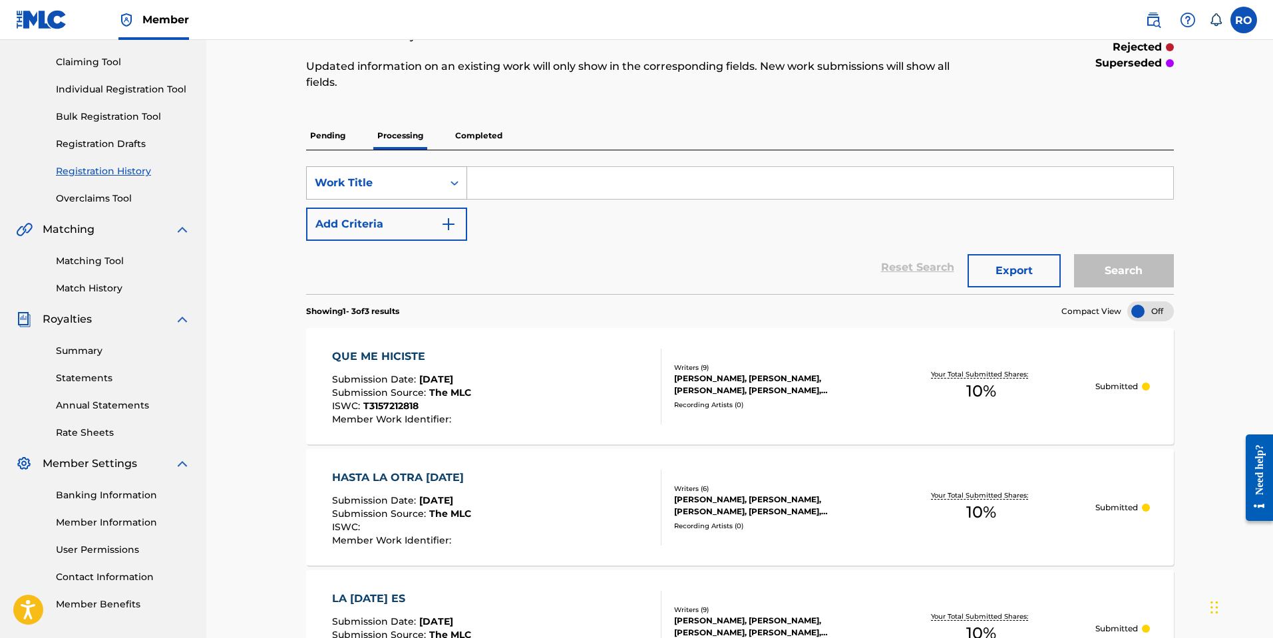
scroll to position [132, 0]
click at [488, 139] on p "Completed" at bounding box center [478, 138] width 55 height 28
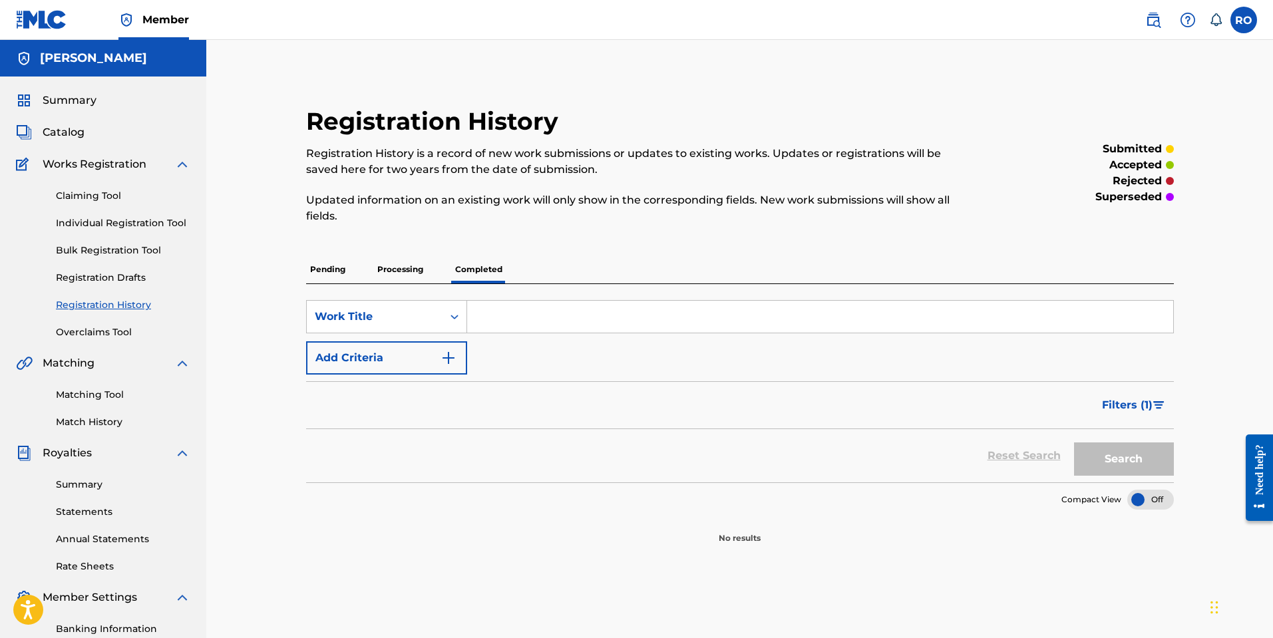
click at [327, 267] on p "Pending" at bounding box center [327, 270] width 43 height 28
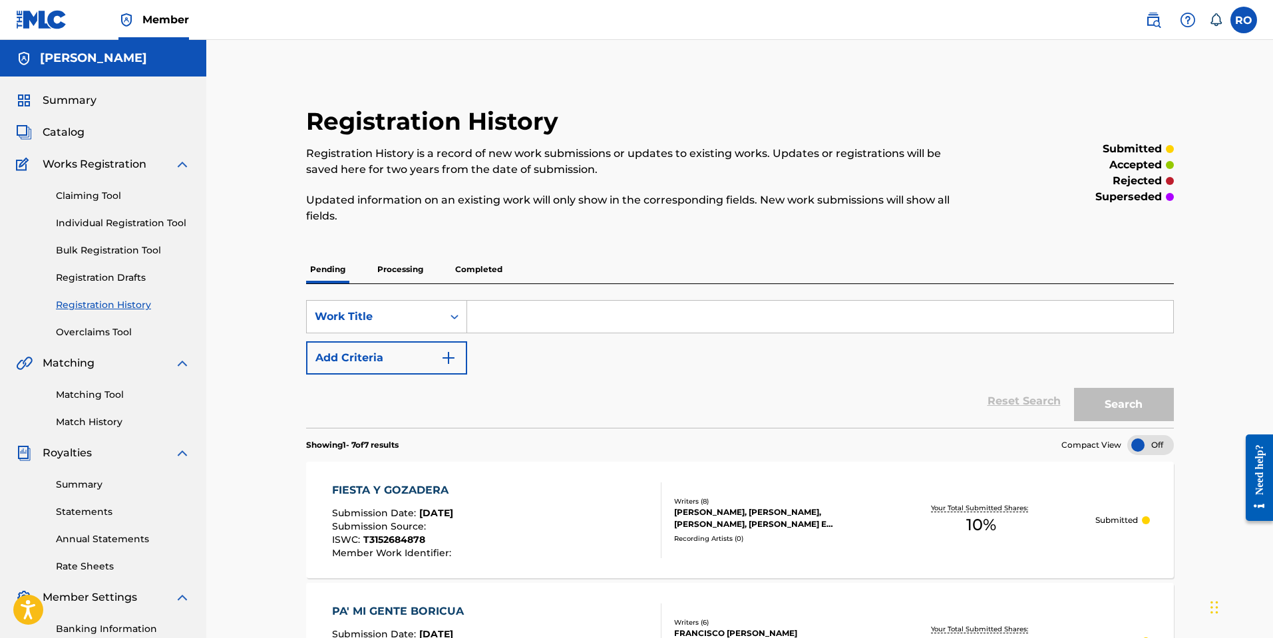
click at [97, 202] on link "Claiming Tool" at bounding box center [123, 196] width 134 height 14
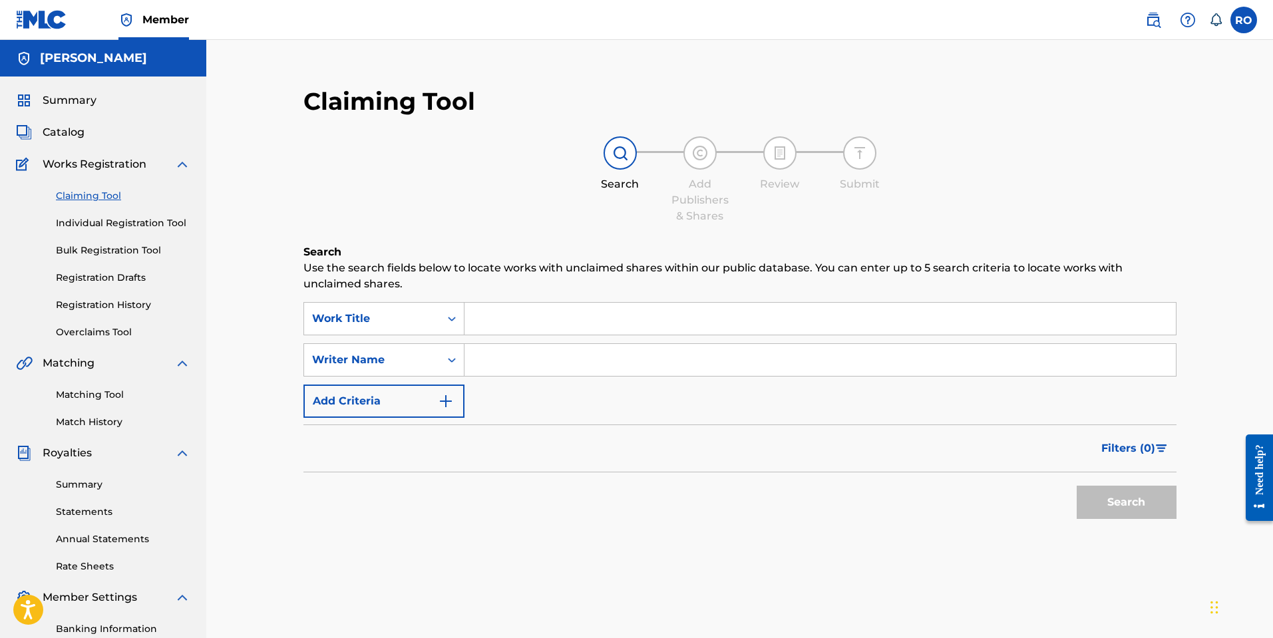
click at [500, 318] on input "Search Form" at bounding box center [819, 319] width 711 height 32
click at [502, 357] on input "Search Form" at bounding box center [819, 360] width 711 height 32
type input "[PERSON_NAME]"
type input "sincero (version salsa)"
click at [1112, 494] on button "Search" at bounding box center [1127, 502] width 100 height 33
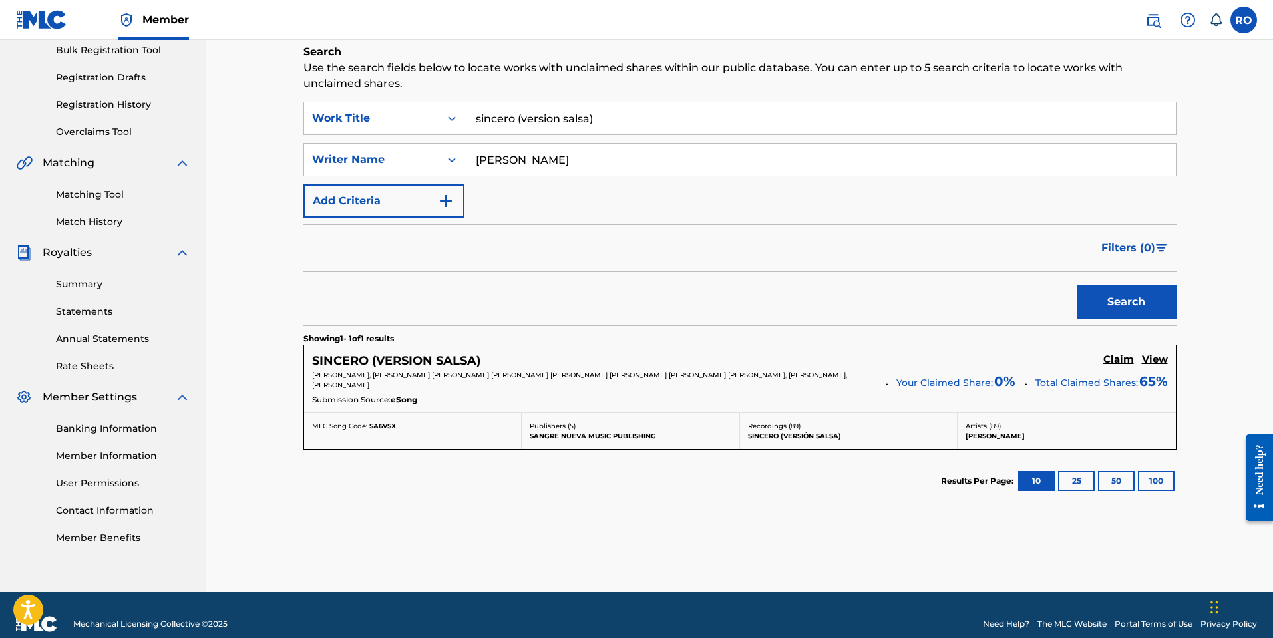
scroll to position [205, 0]
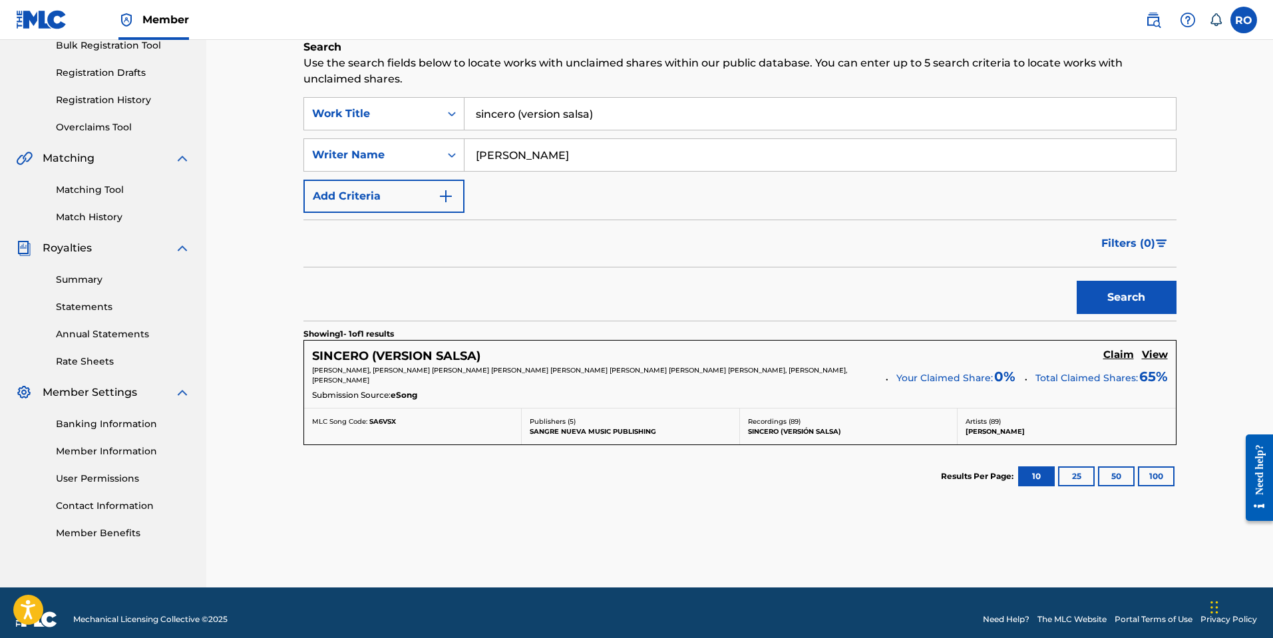
click at [1120, 355] on h5 "Claim" at bounding box center [1118, 355] width 31 height 13
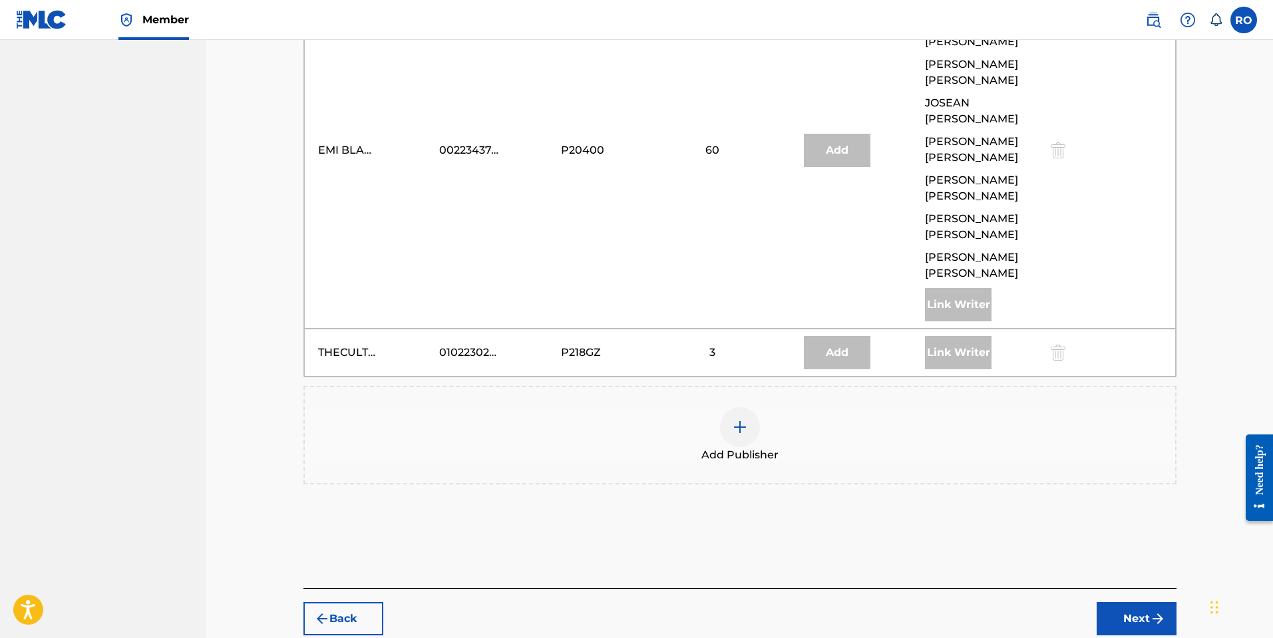
scroll to position [743, 0]
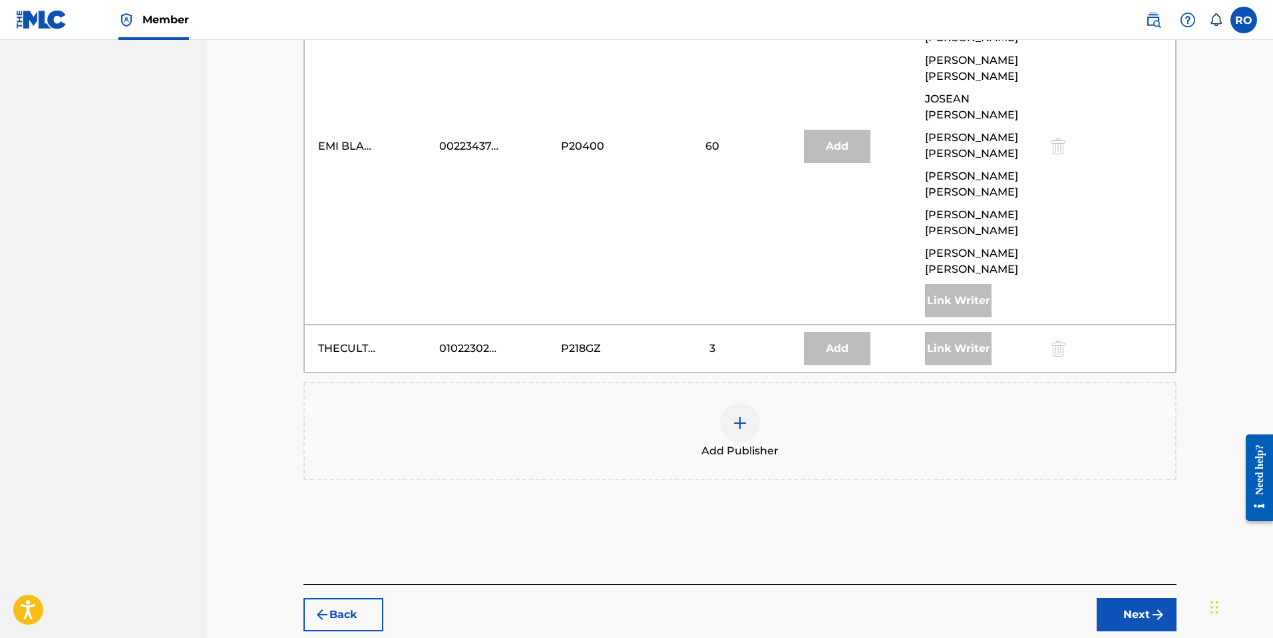
click at [741, 415] on img at bounding box center [740, 423] width 16 height 16
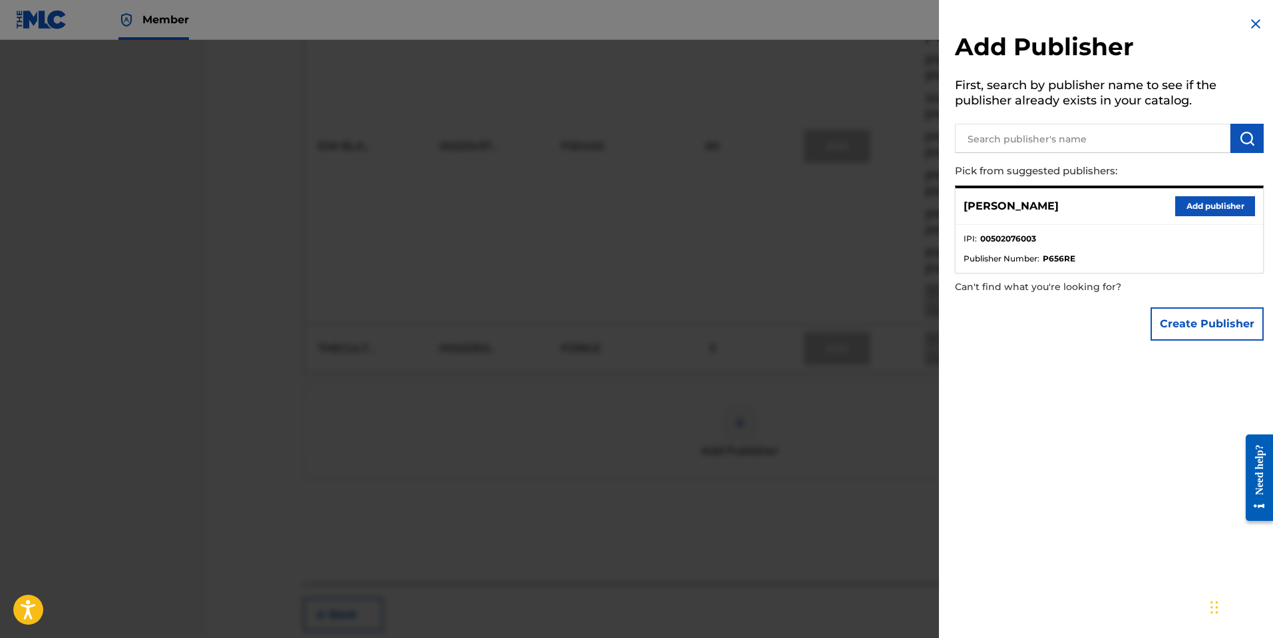
click at [1204, 321] on button "Create Publisher" at bounding box center [1206, 323] width 113 height 33
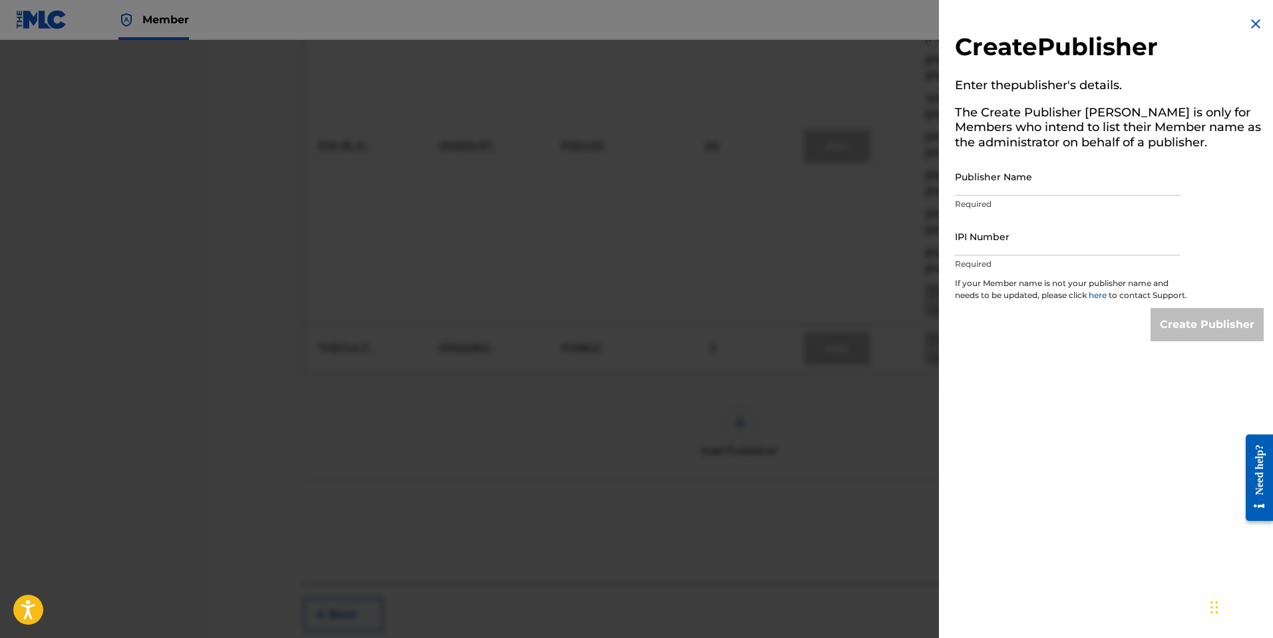
click at [1086, 186] on input "Publisher Name" at bounding box center [1067, 177] width 225 height 38
type input "[PERSON_NAME] Music"
paste input "502076003"
type input "502076003"
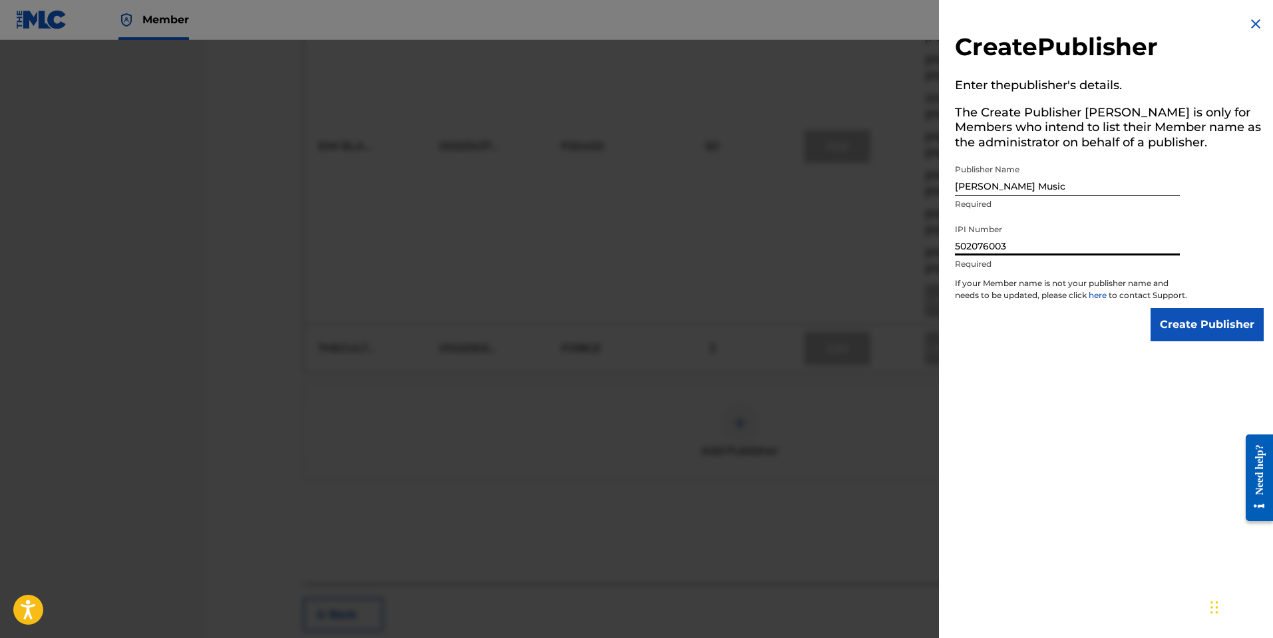
click at [1150, 308] on input "Create Publisher" at bounding box center [1206, 324] width 113 height 33
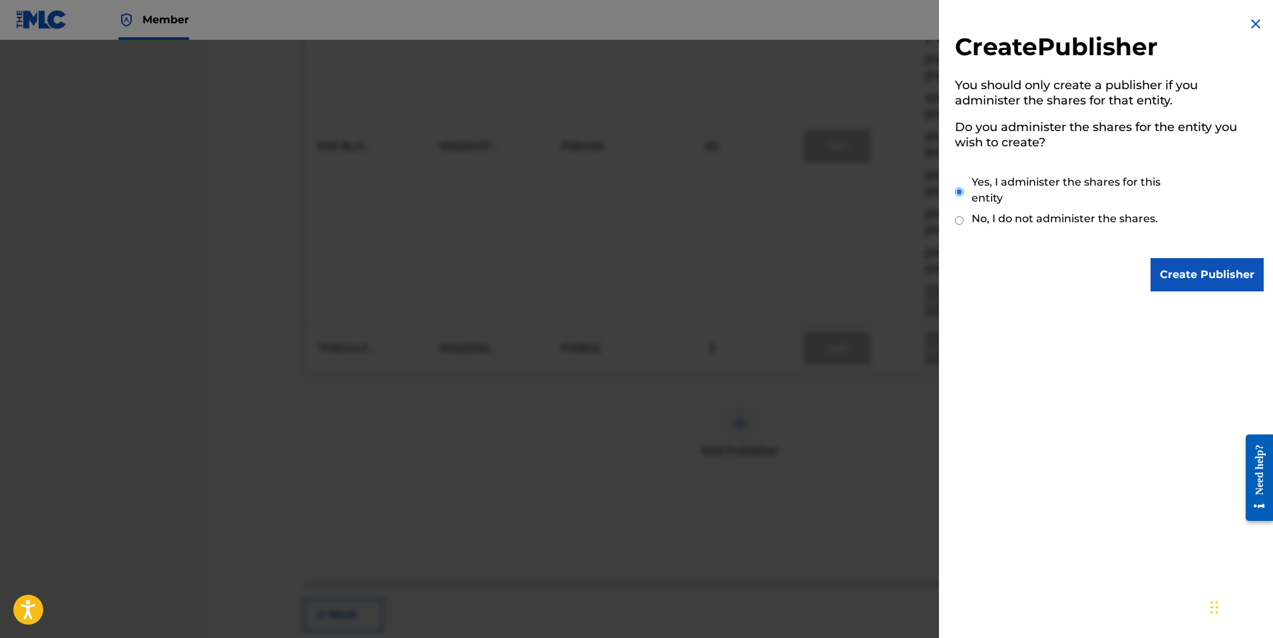
click at [1206, 290] on input "Create Publisher" at bounding box center [1206, 274] width 113 height 33
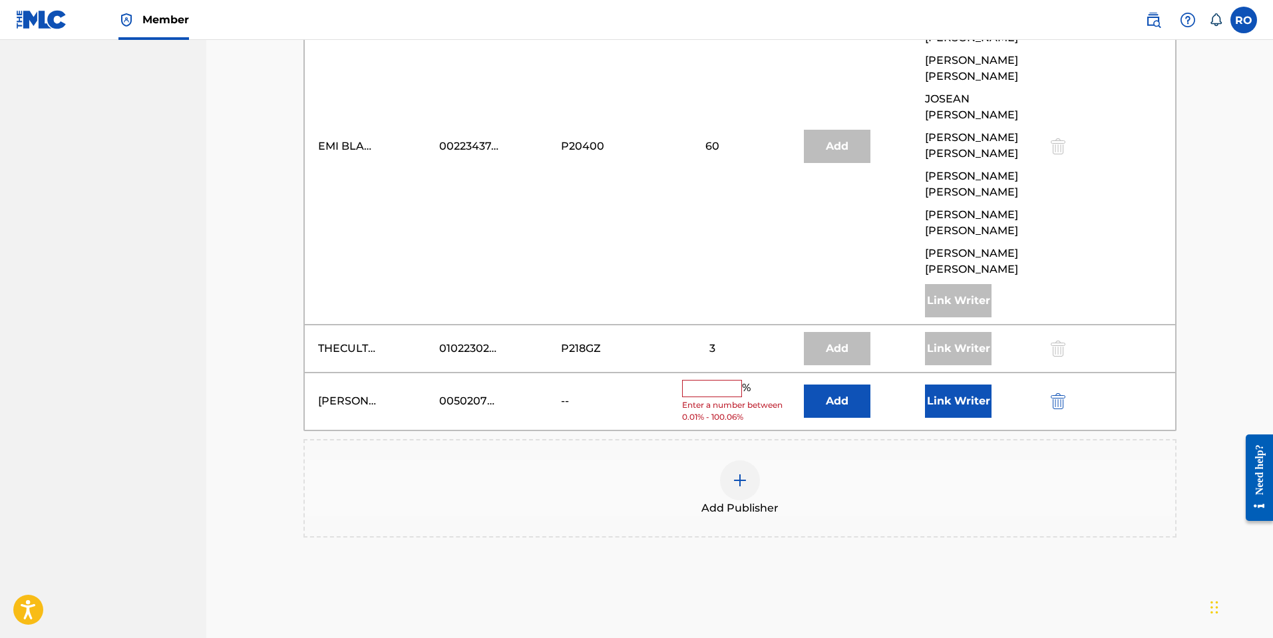
click at [725, 380] on input "text" at bounding box center [712, 388] width 60 height 17
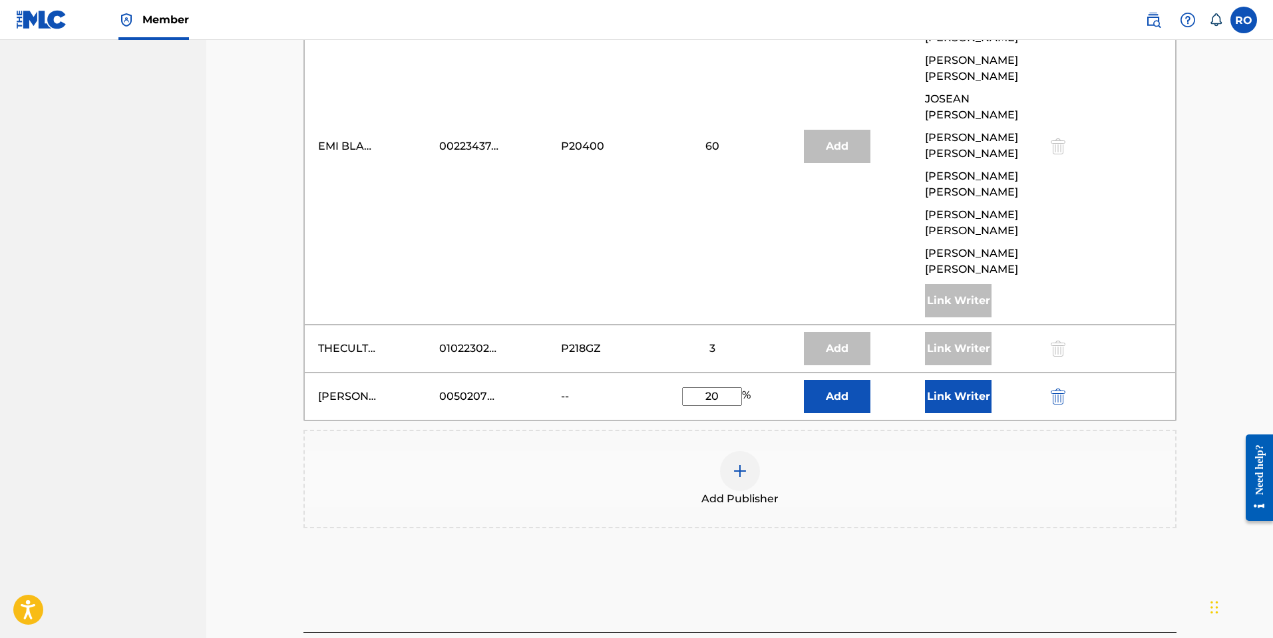
type input "2"
type input "5"
click at [963, 380] on button "Link Writer" at bounding box center [958, 396] width 67 height 33
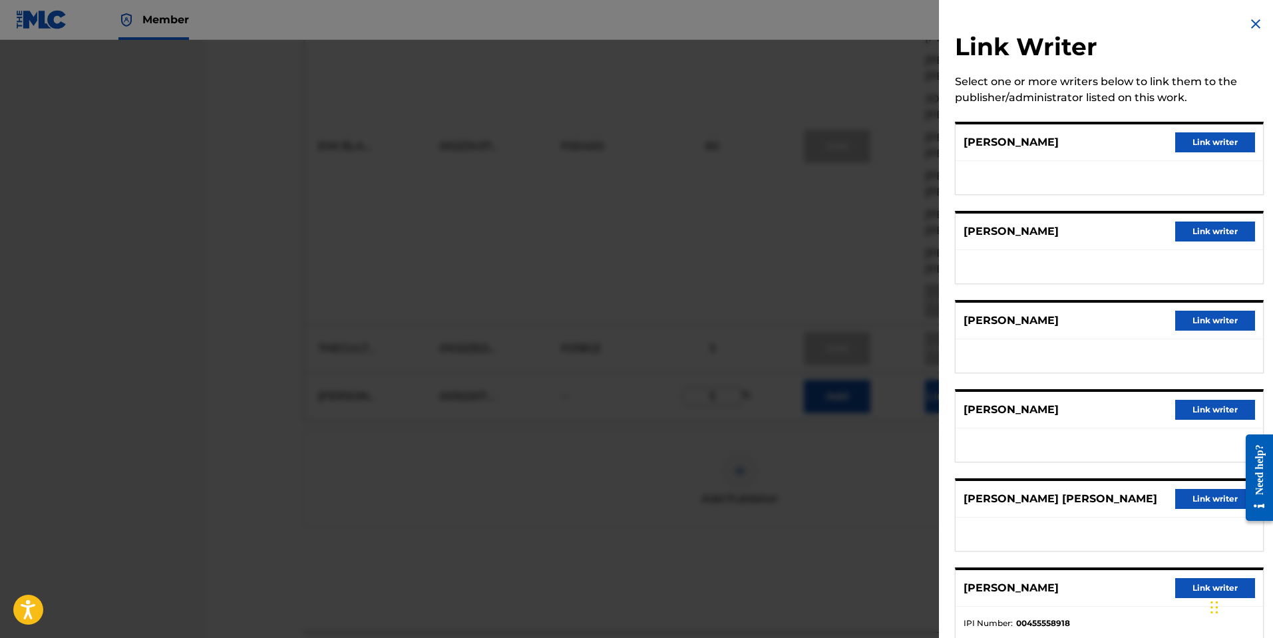
click at [1197, 140] on button "Link writer" at bounding box center [1215, 142] width 80 height 20
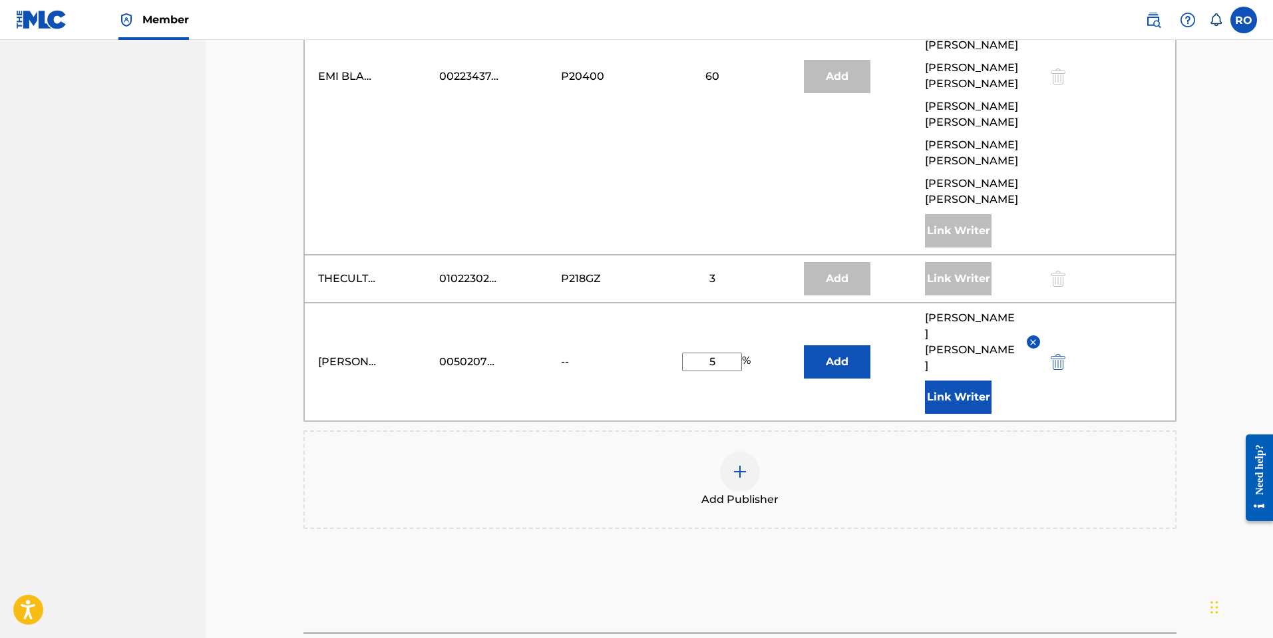
scroll to position [836, 0]
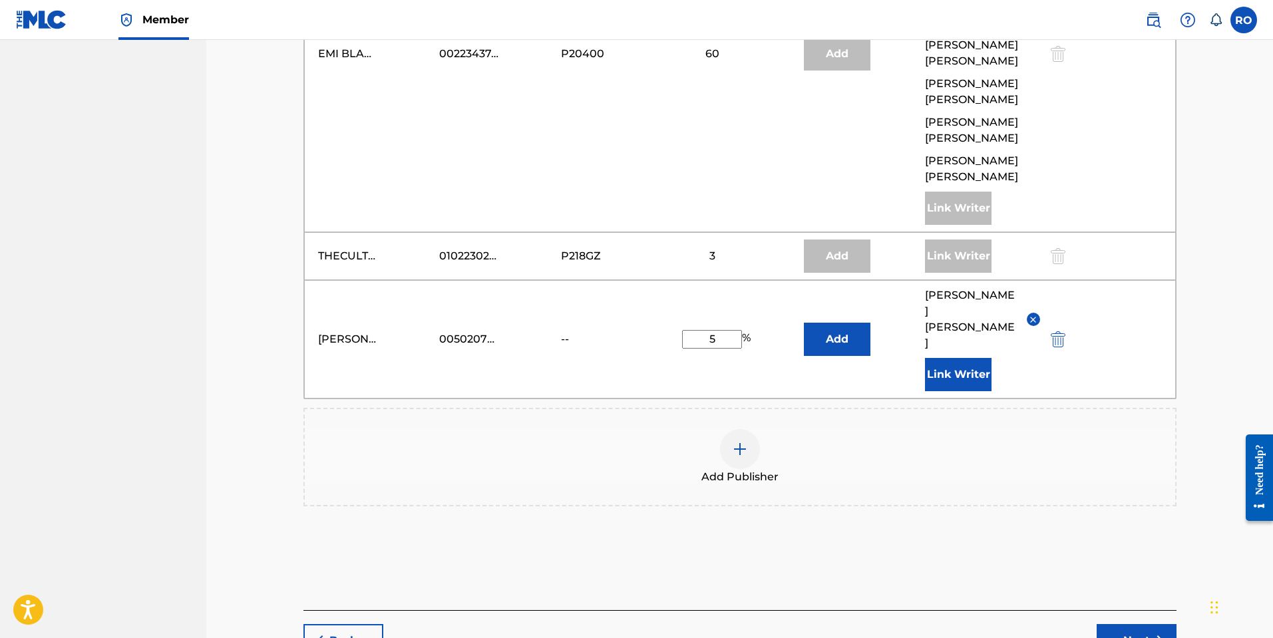
click at [1122, 624] on button "Next" at bounding box center [1137, 640] width 80 height 33
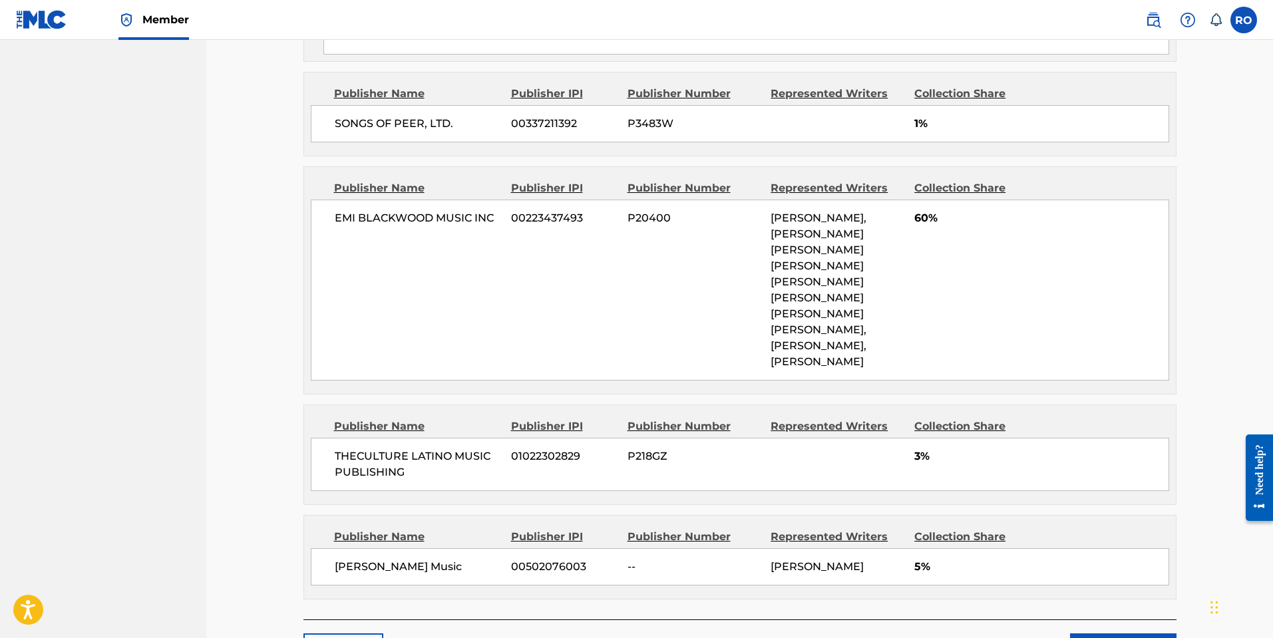
scroll to position [908, 0]
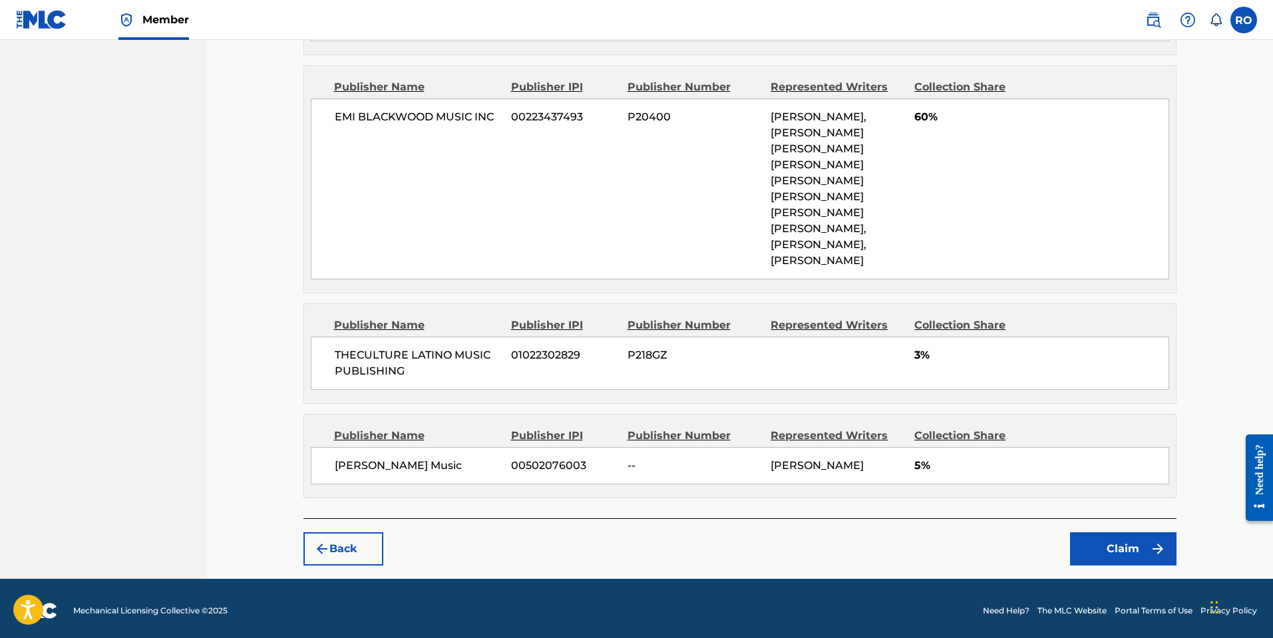
click at [1109, 538] on button "Claim" at bounding box center [1123, 548] width 106 height 33
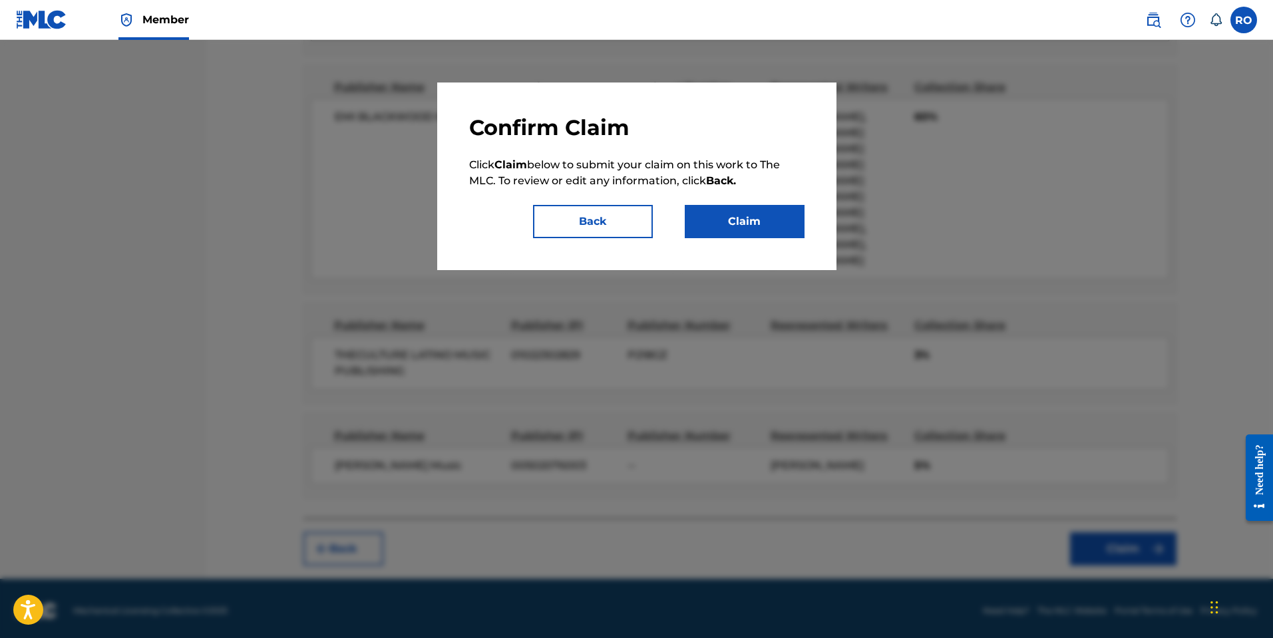
click at [758, 230] on button "Claim" at bounding box center [745, 221] width 120 height 33
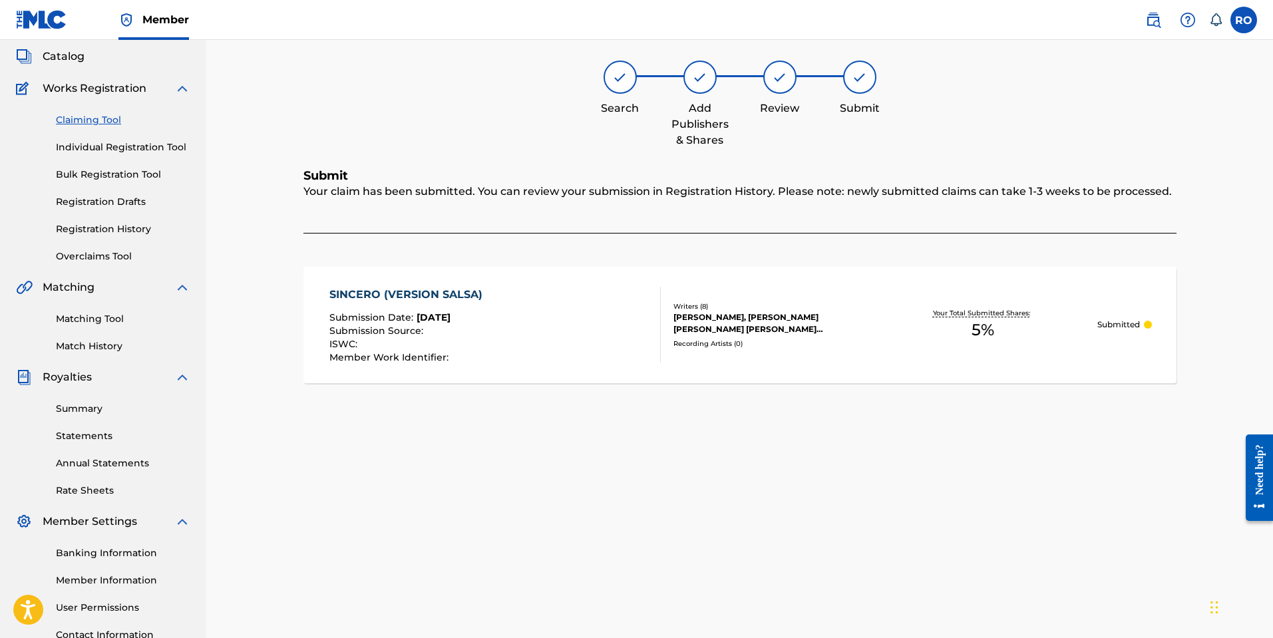
scroll to position [0, 0]
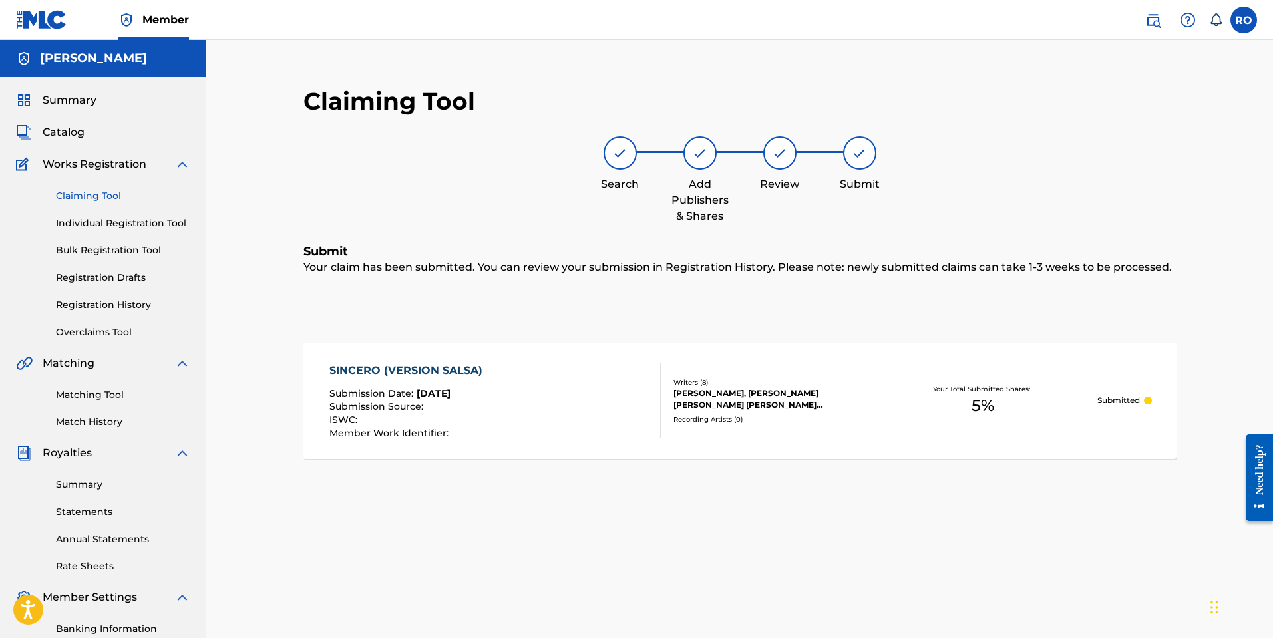
click at [105, 201] on link "Claiming Tool" at bounding box center [123, 196] width 134 height 14
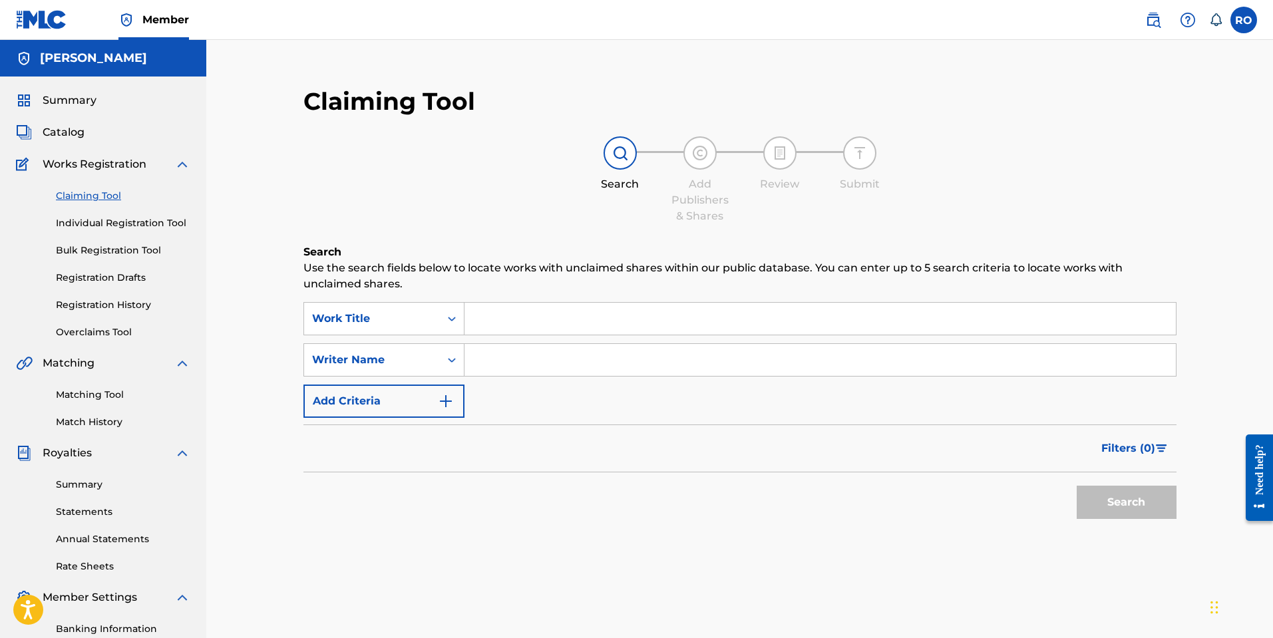
click at [514, 358] on input "Search Form" at bounding box center [819, 360] width 711 height 32
type input "[PERSON_NAME]"
click at [1077, 486] on button "Search" at bounding box center [1127, 502] width 100 height 33
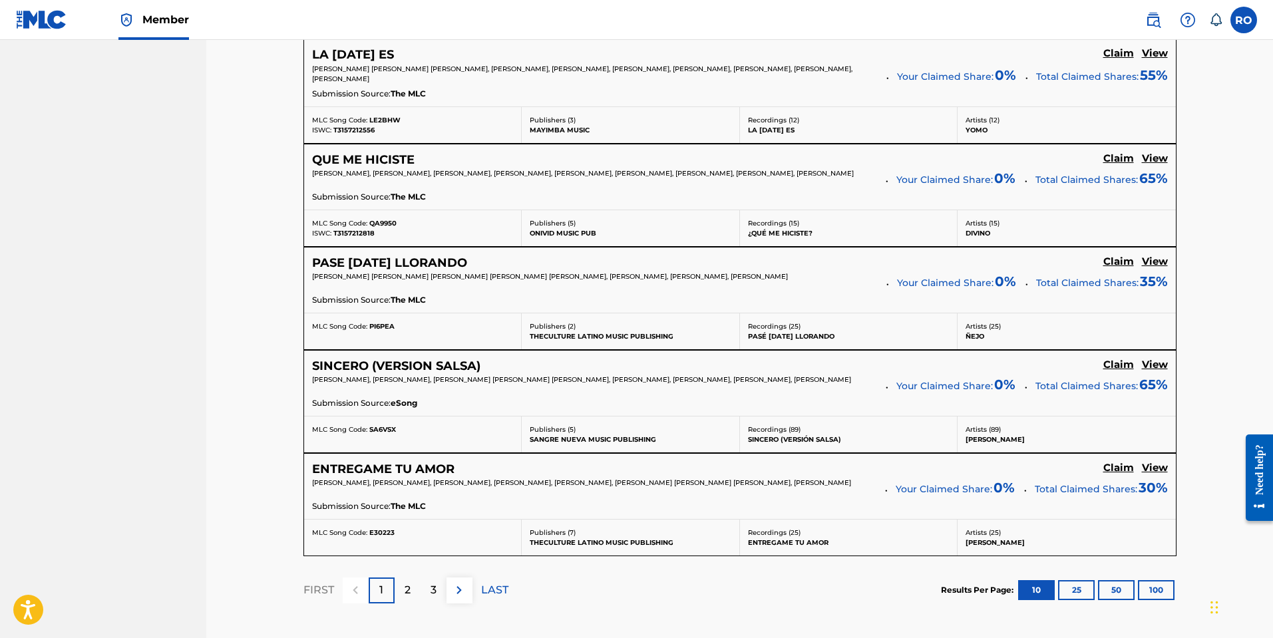
scroll to position [1020, 0]
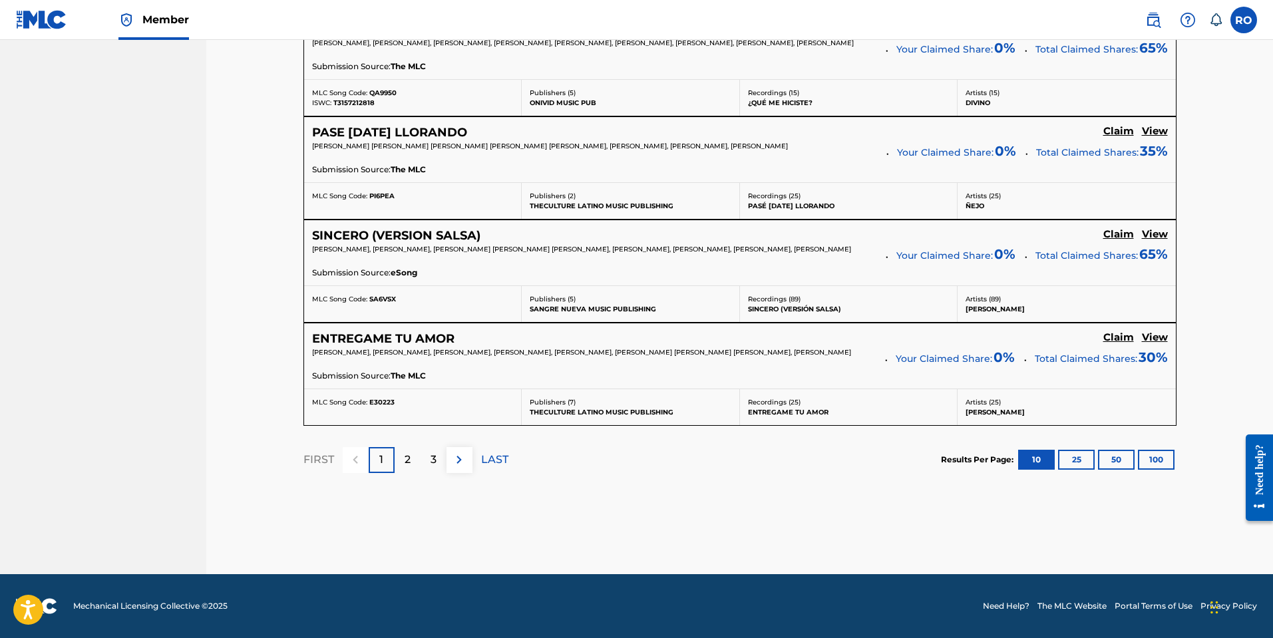
click at [410, 454] on div "2" at bounding box center [408, 460] width 26 height 26
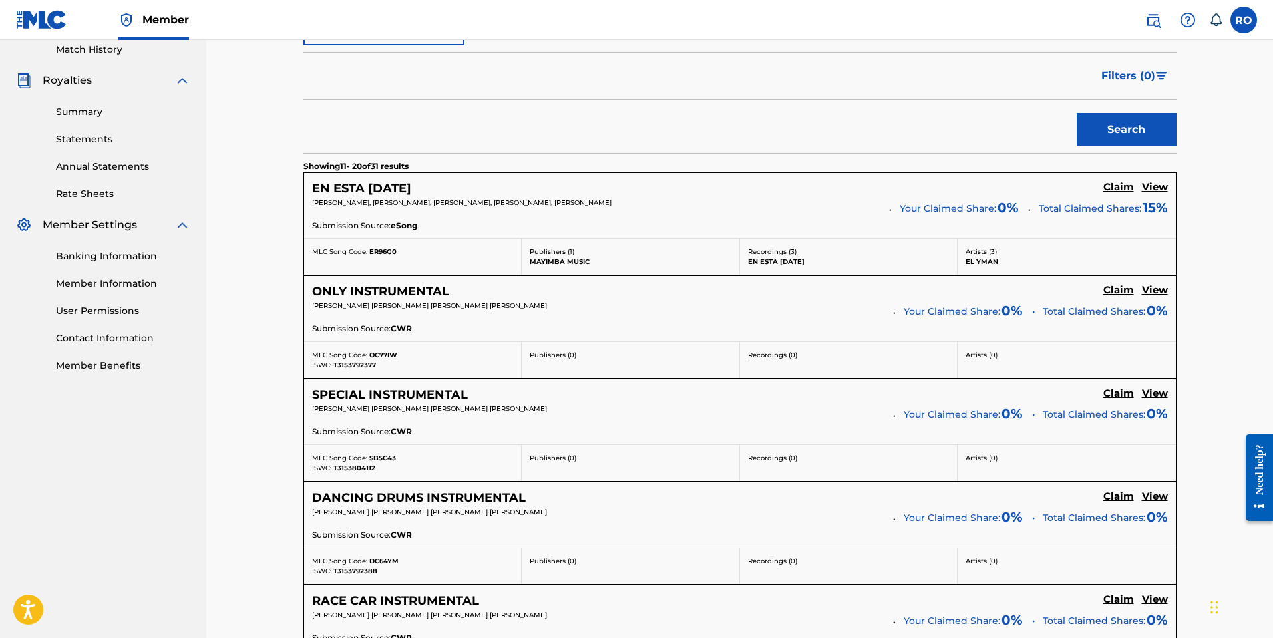
scroll to position [367, 0]
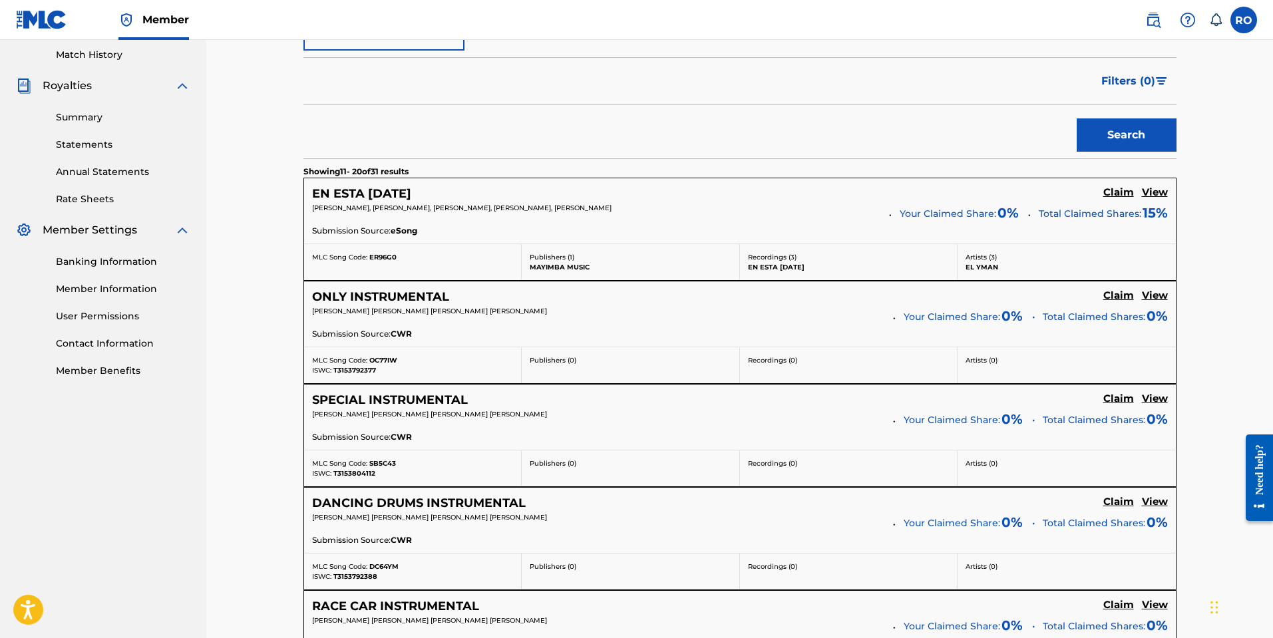
click at [1112, 192] on h5 "Claim" at bounding box center [1118, 192] width 31 height 13
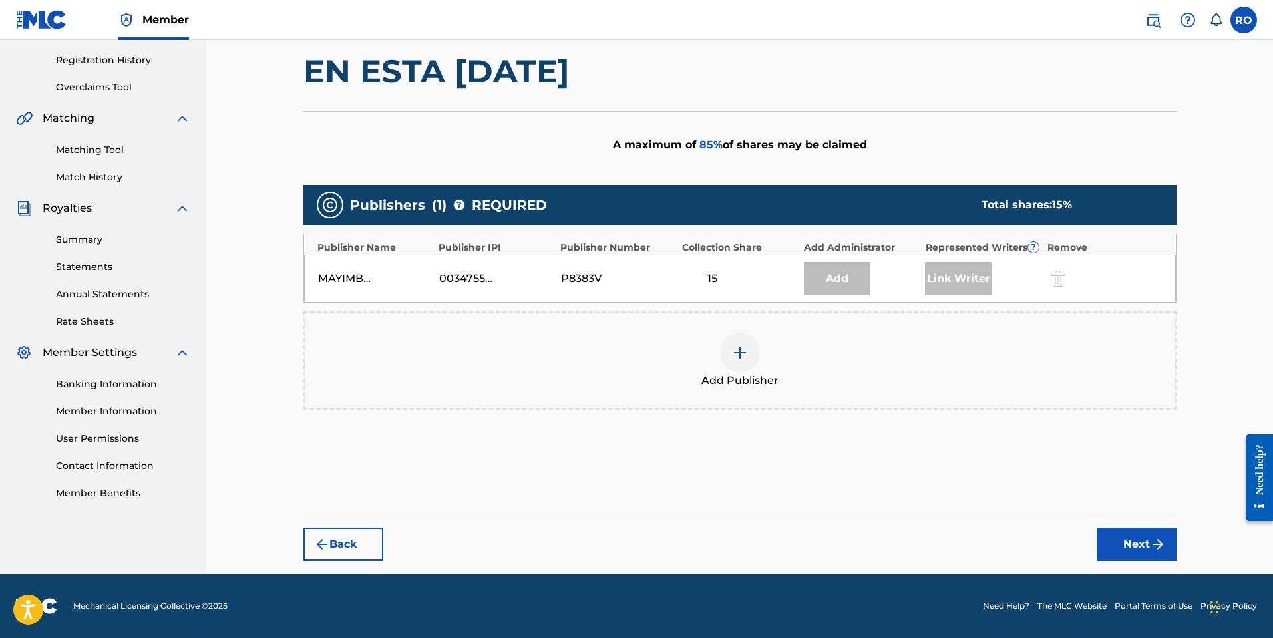
click at [741, 354] on img at bounding box center [740, 353] width 16 height 16
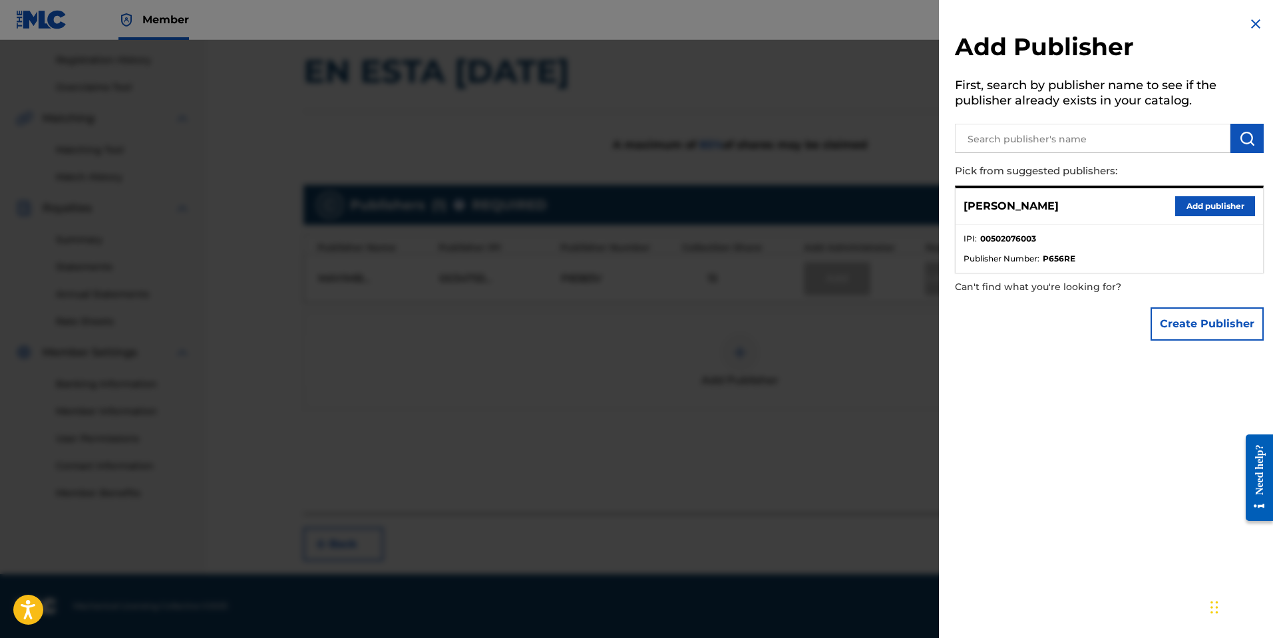
click at [1179, 316] on button "Create Publisher" at bounding box center [1206, 323] width 113 height 33
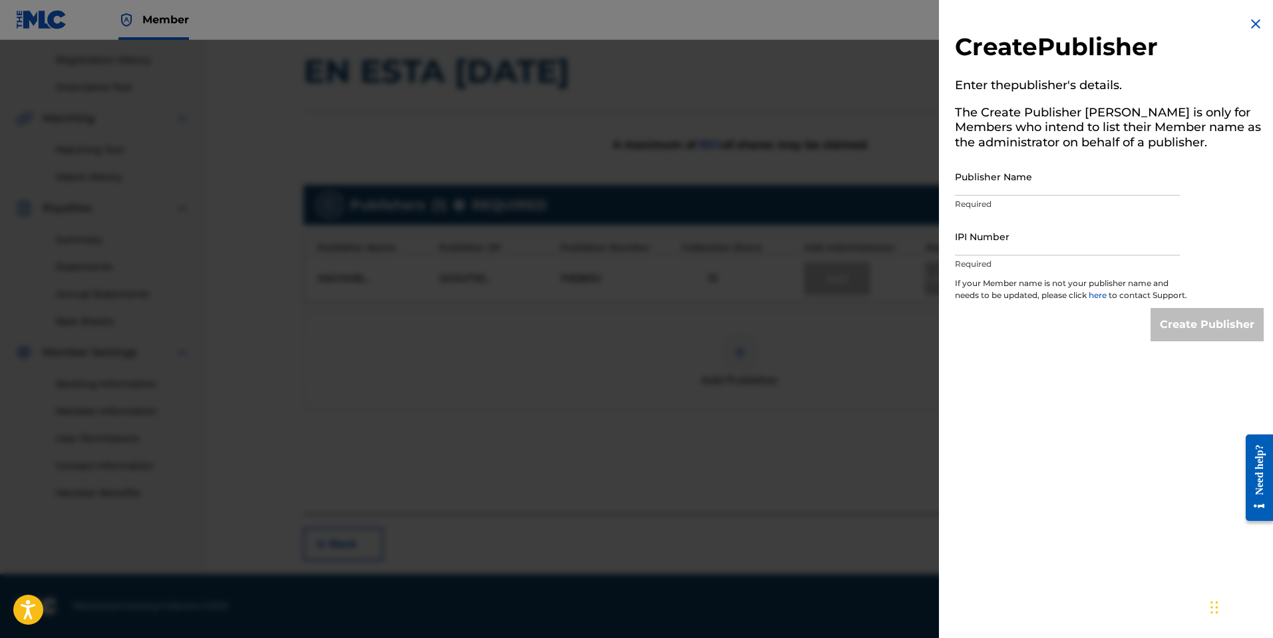
click at [1048, 182] on input "Publisher Name" at bounding box center [1067, 177] width 225 height 38
type input "[PERSON_NAME] Music"
paste input "502076003"
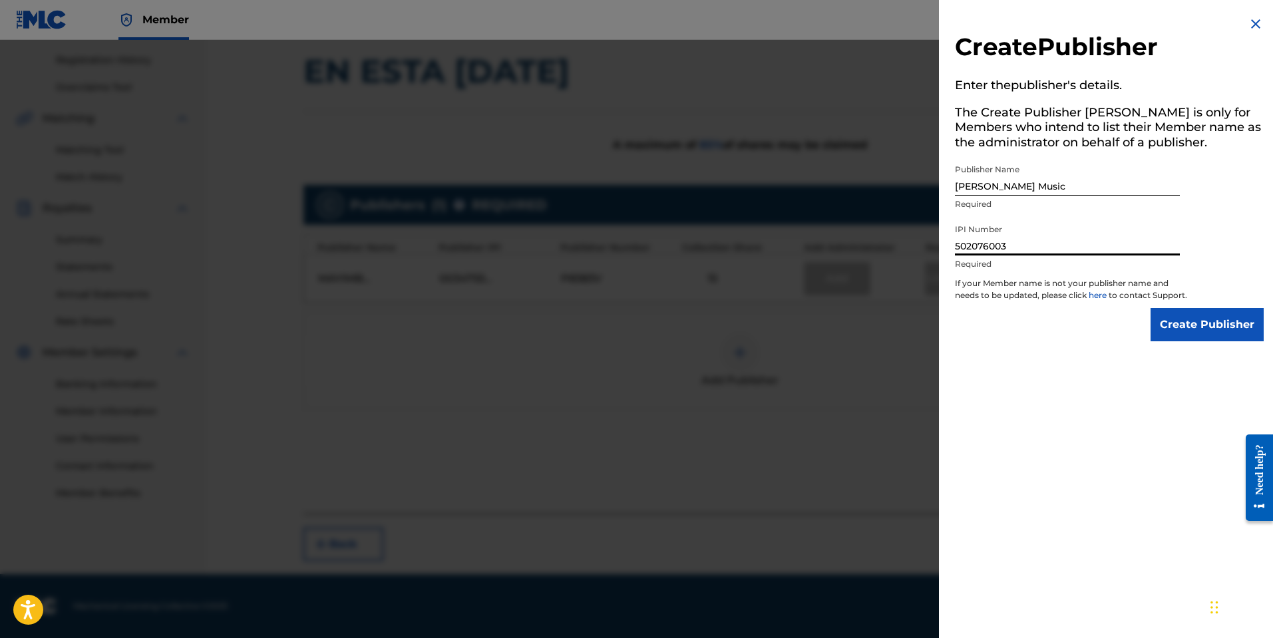
type input "502076003"
click at [1190, 330] on input "Create Publisher" at bounding box center [1206, 324] width 113 height 33
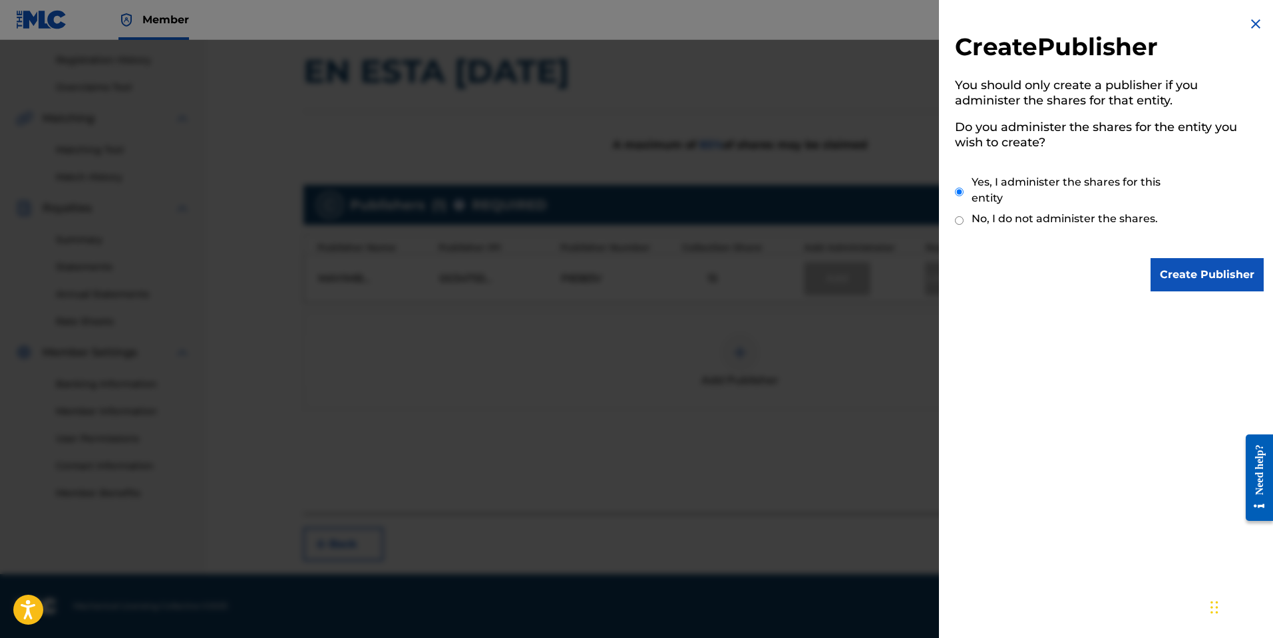
click at [1188, 283] on input "Create Publisher" at bounding box center [1206, 274] width 113 height 33
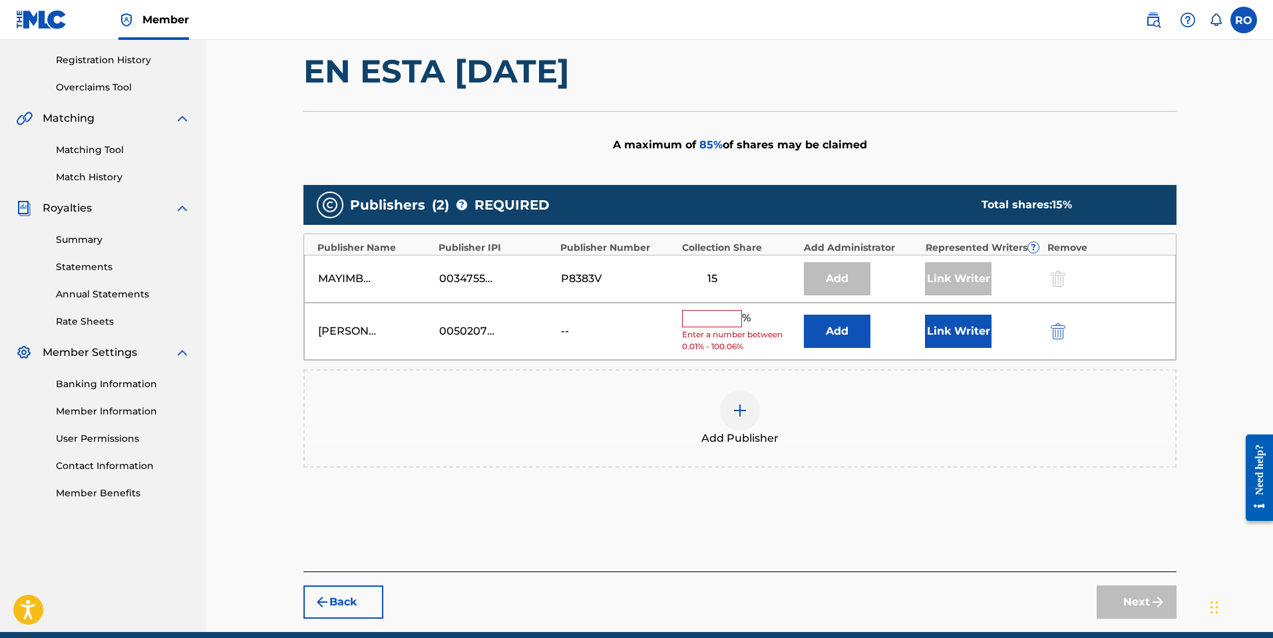
click at [703, 313] on input "text" at bounding box center [712, 318] width 60 height 17
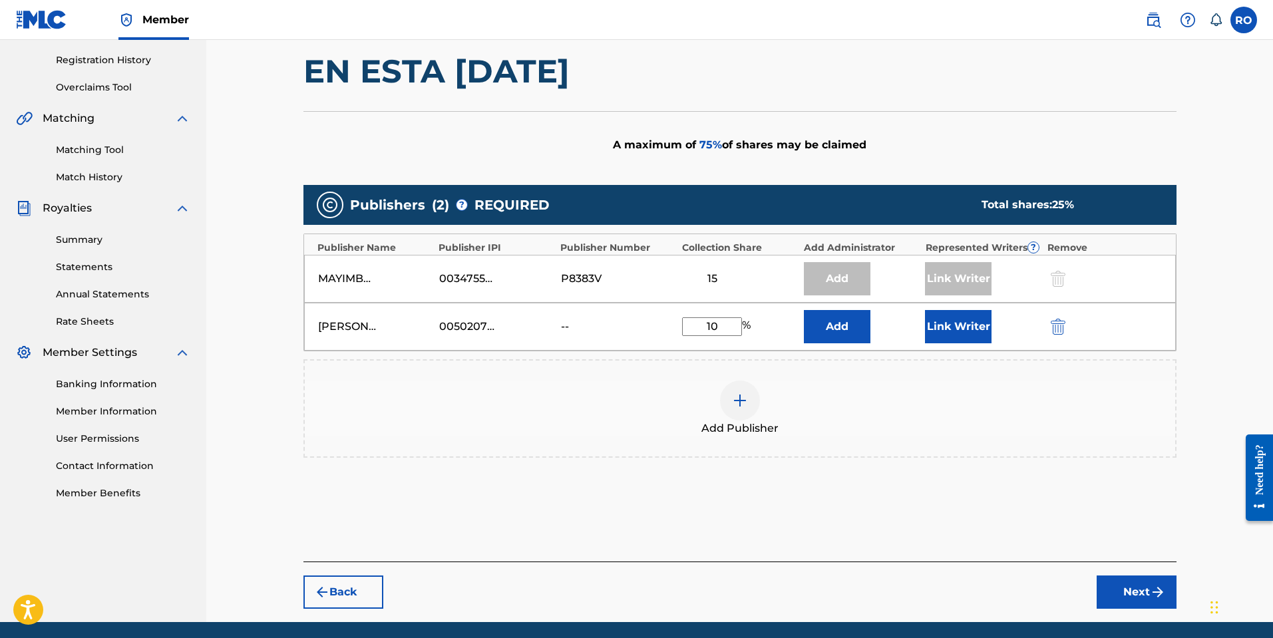
type input "10"
click at [950, 334] on button "Link Writer" at bounding box center [958, 326] width 67 height 33
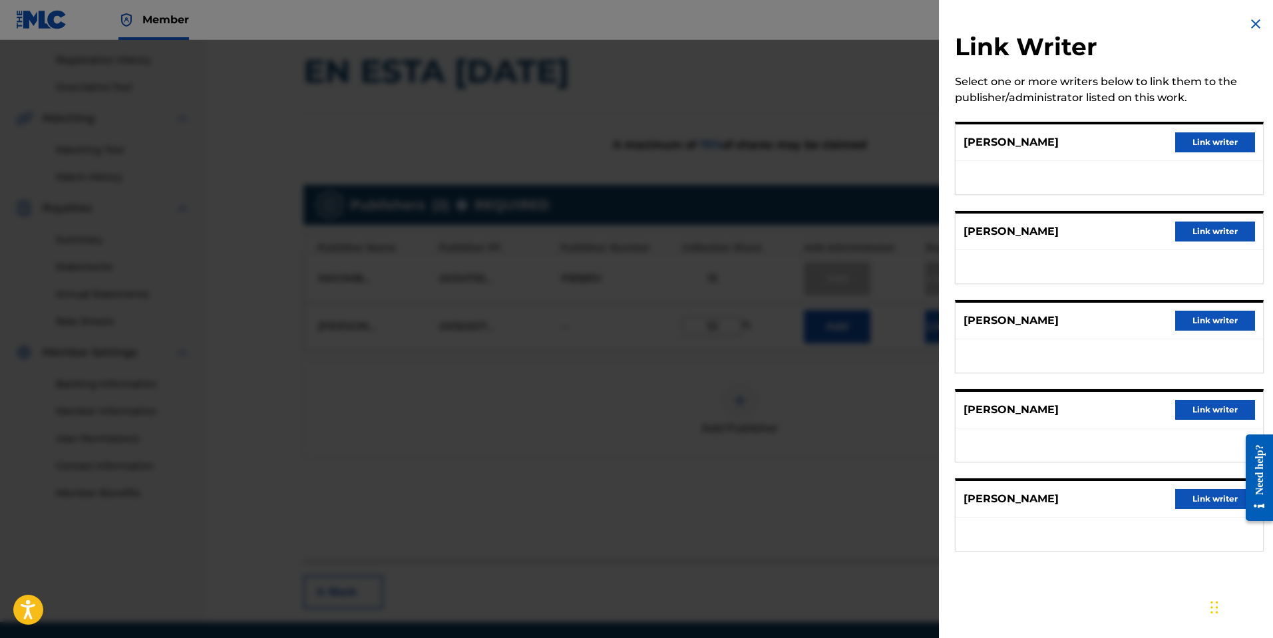
click at [1193, 236] on button "Link writer" at bounding box center [1215, 232] width 80 height 20
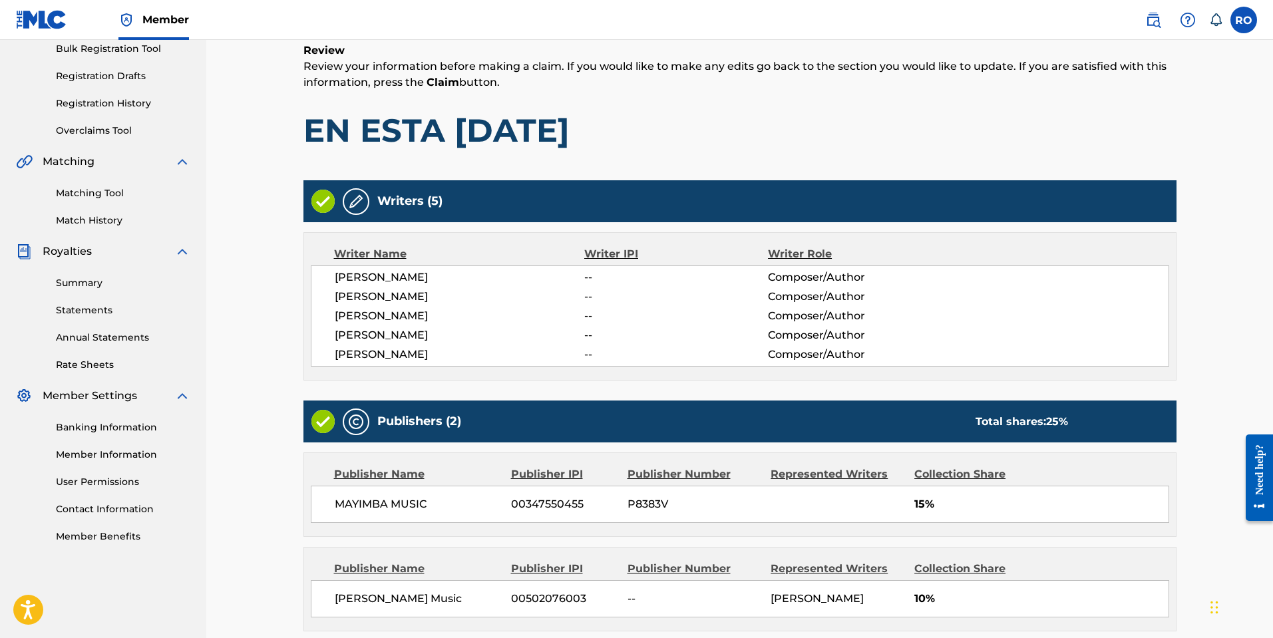
scroll to position [337, 0]
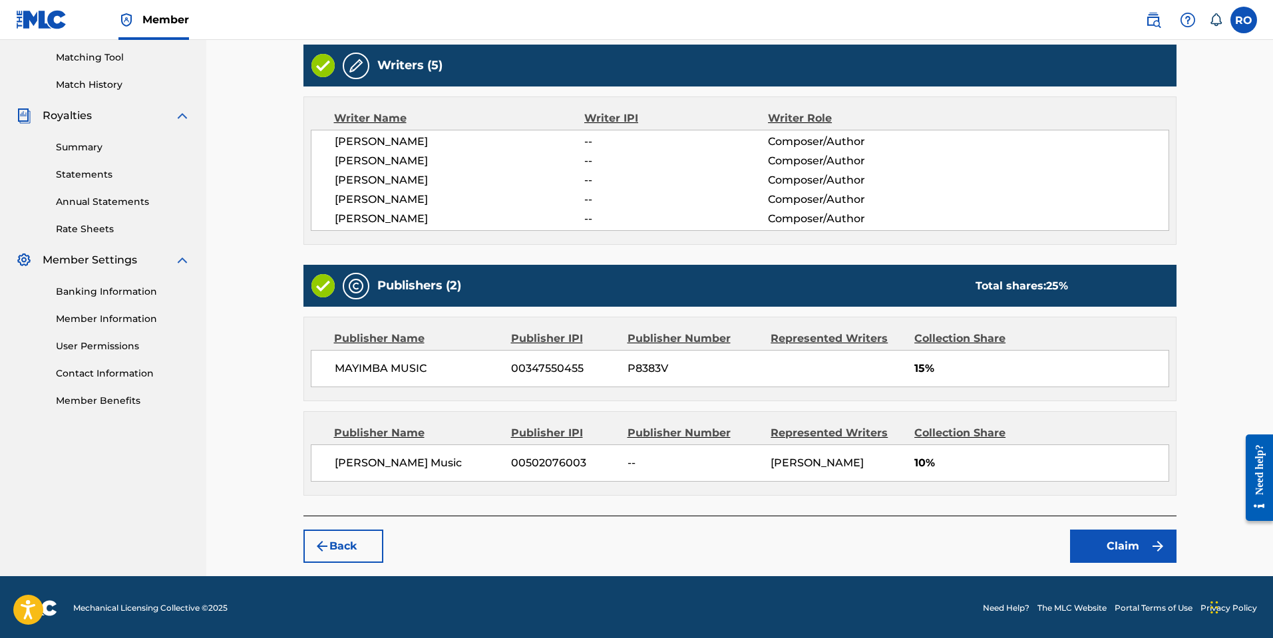
click at [1110, 538] on button "Claim" at bounding box center [1123, 546] width 106 height 33
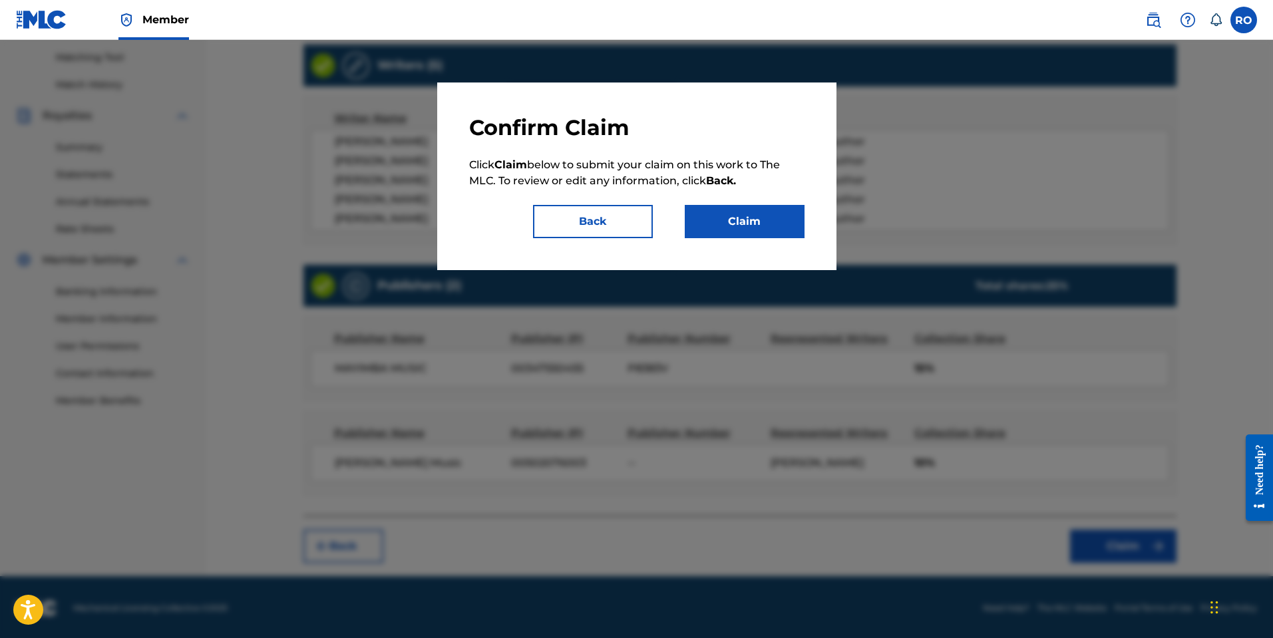
click at [757, 231] on button "Claim" at bounding box center [745, 221] width 120 height 33
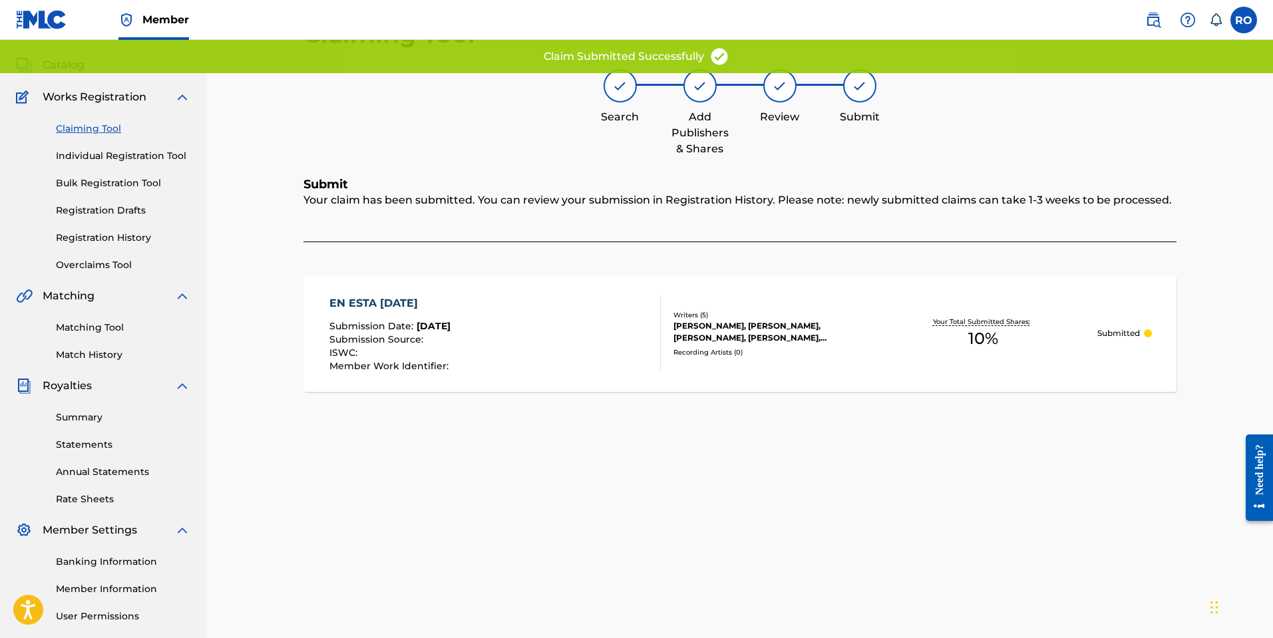
scroll to position [31, 0]
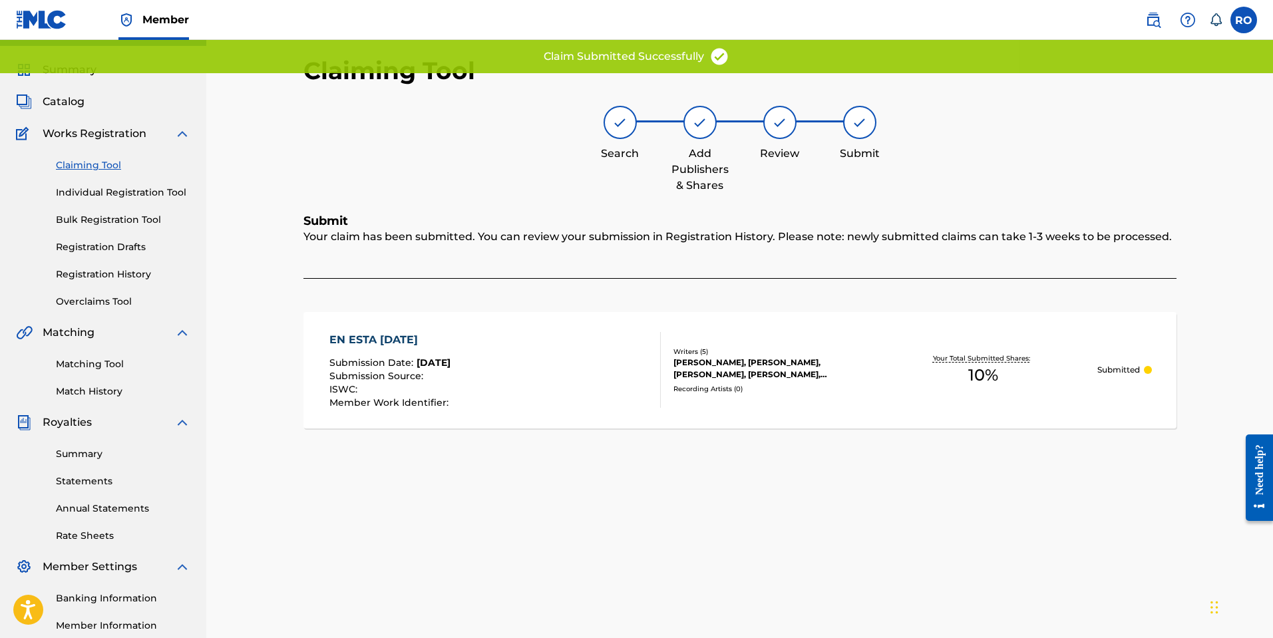
click at [102, 162] on link "Claiming Tool" at bounding box center [123, 165] width 134 height 14
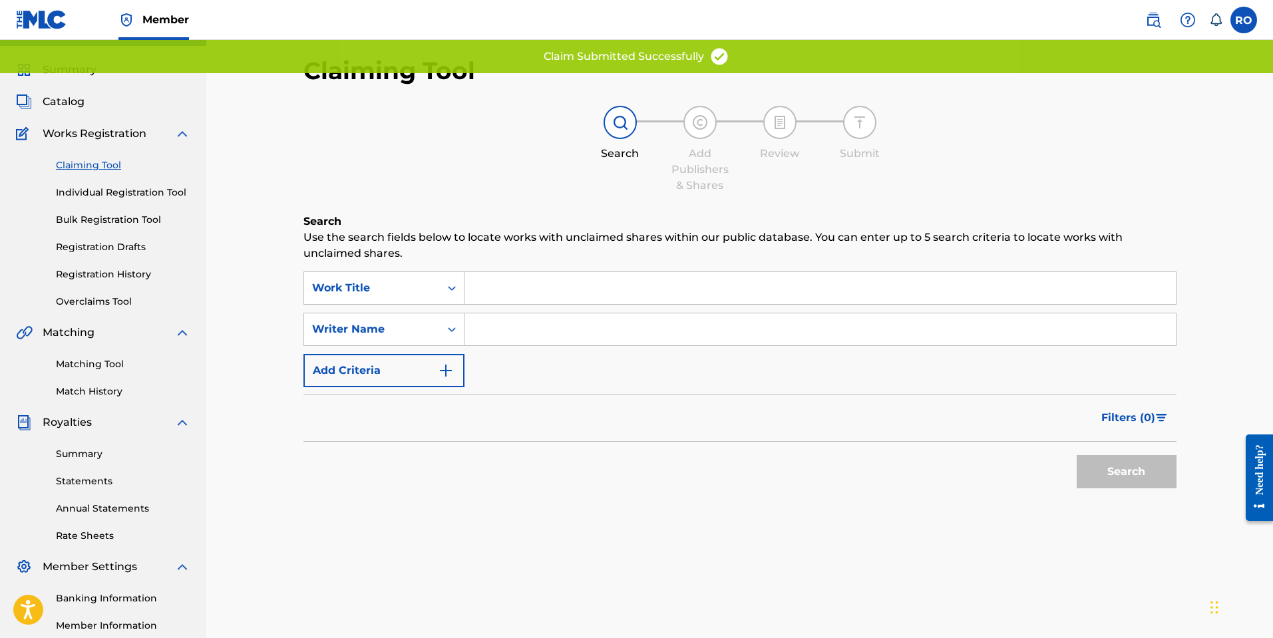
scroll to position [0, 0]
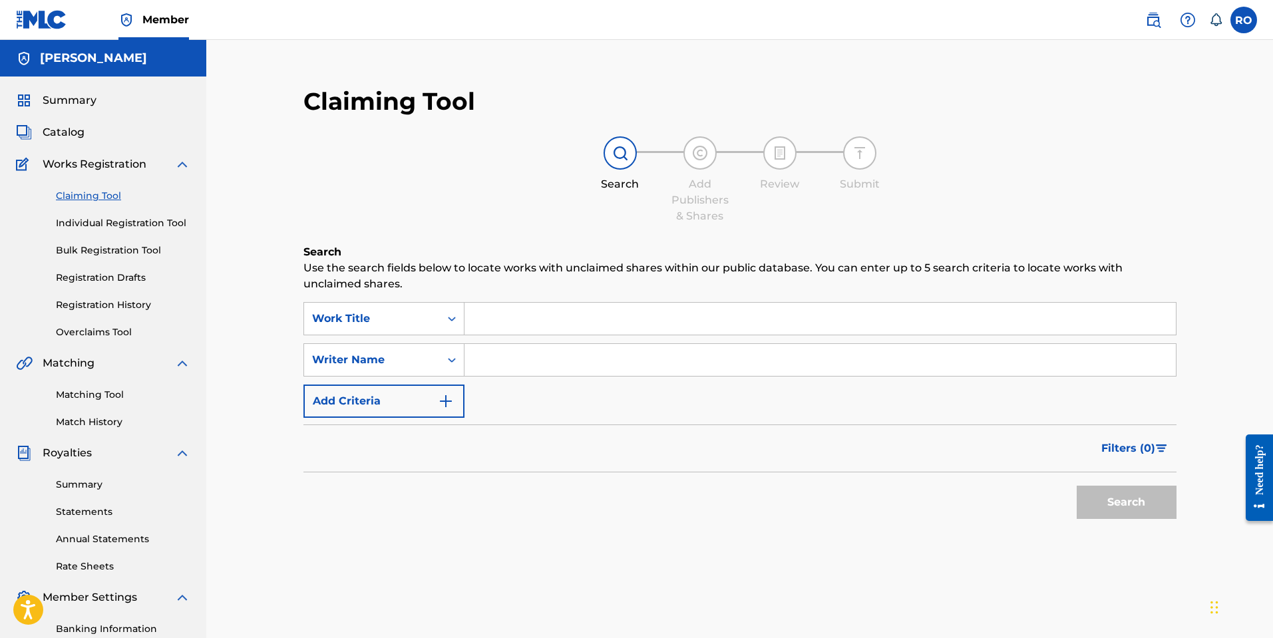
click at [506, 354] on input "Search Form" at bounding box center [819, 360] width 711 height 32
type input "[PERSON_NAME]"
click at [1077, 486] on button "Search" at bounding box center [1127, 502] width 100 height 33
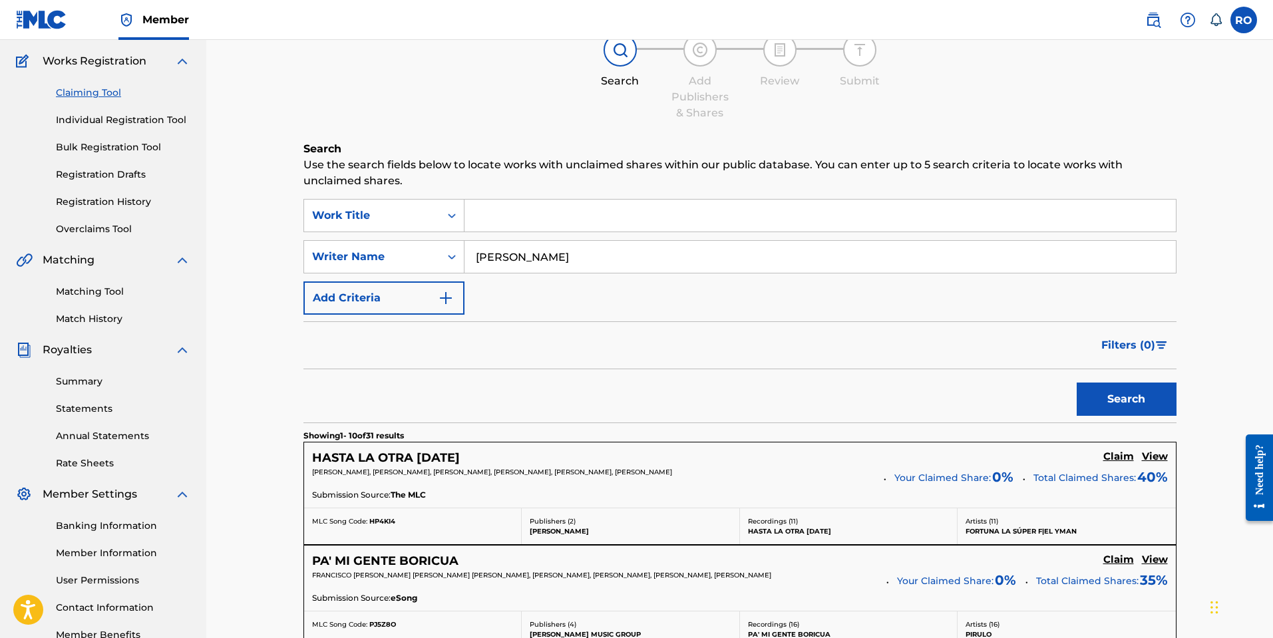
scroll to position [104, 0]
click at [134, 201] on link "Registration History" at bounding box center [123, 201] width 134 height 14
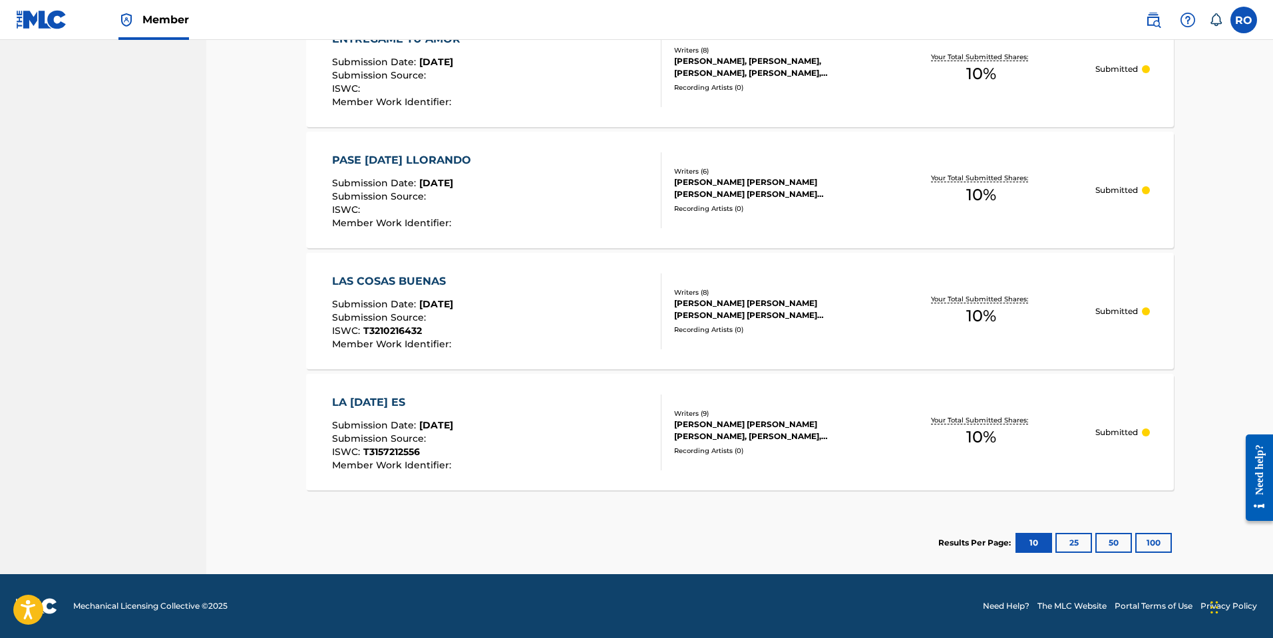
scroll to position [1044, 0]
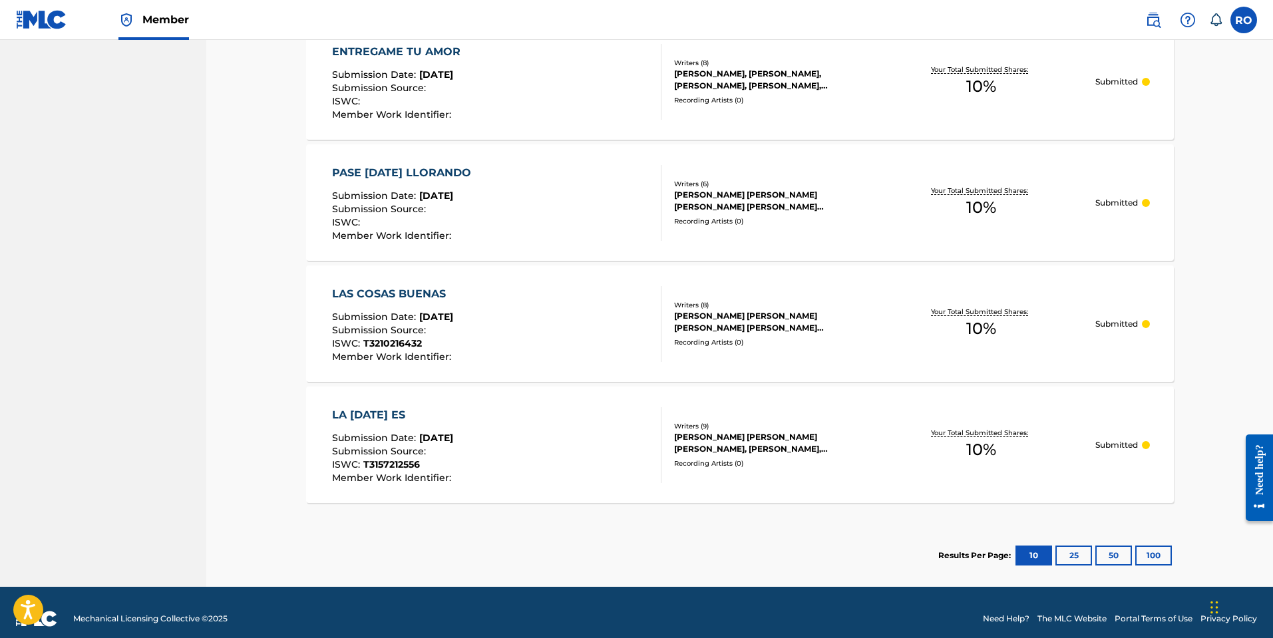
click at [1148, 553] on button "100" at bounding box center [1153, 556] width 37 height 20
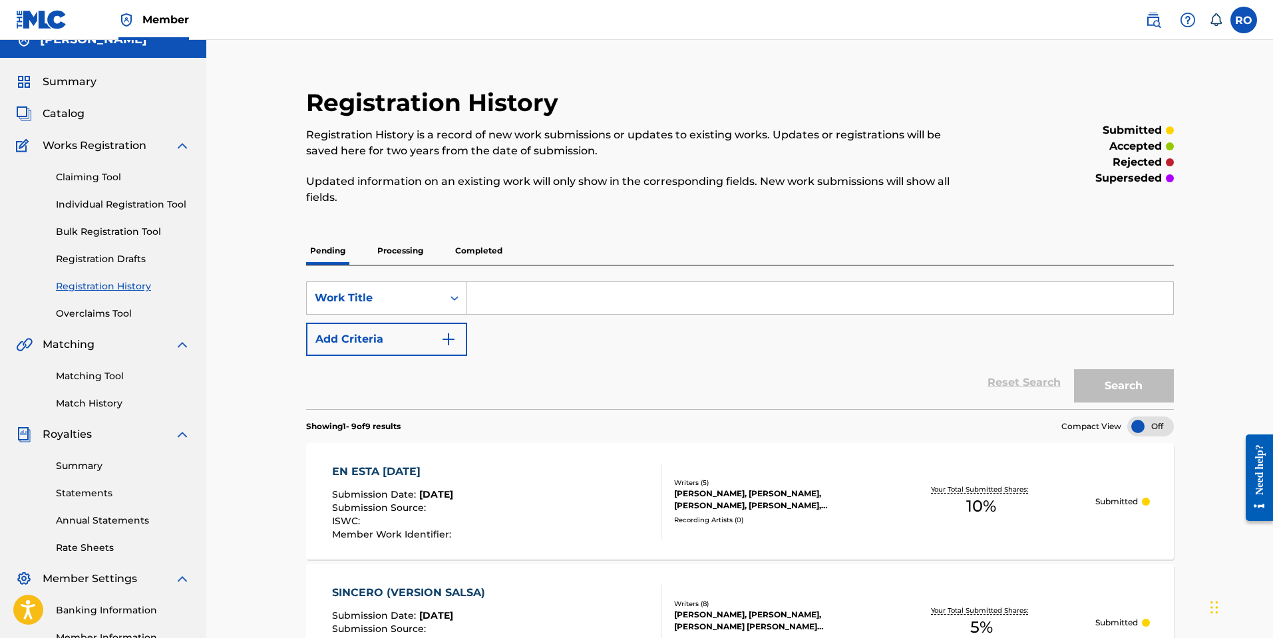
scroll to position [0, 0]
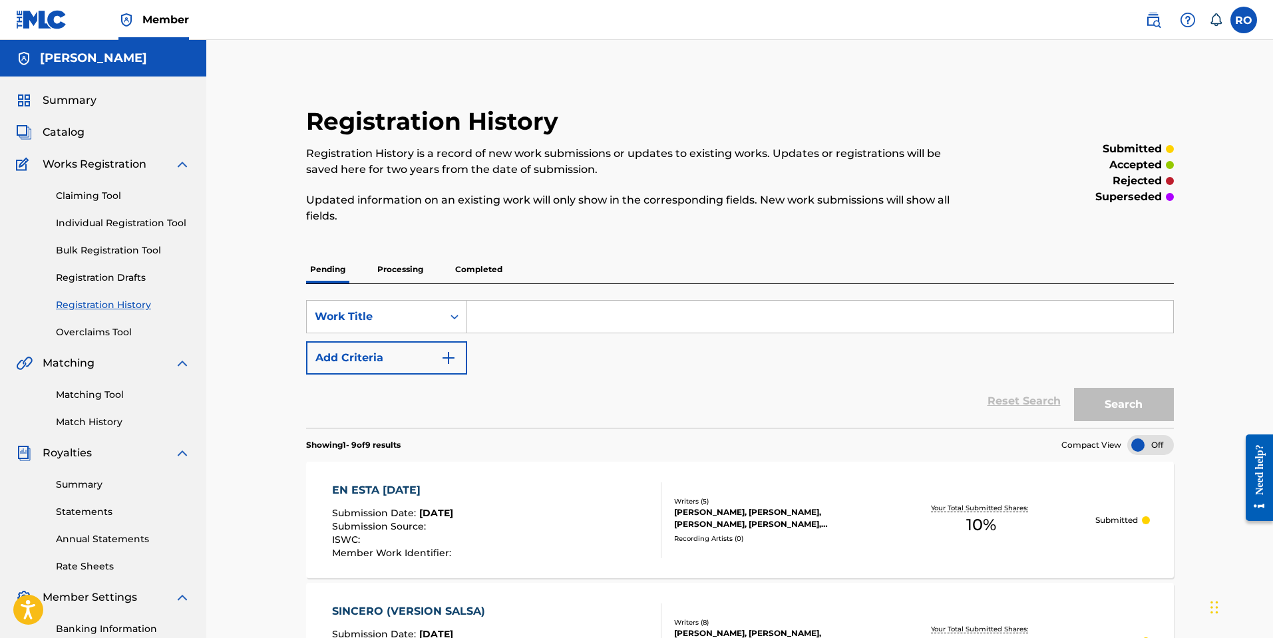
click at [96, 193] on link "Claiming Tool" at bounding box center [123, 196] width 134 height 14
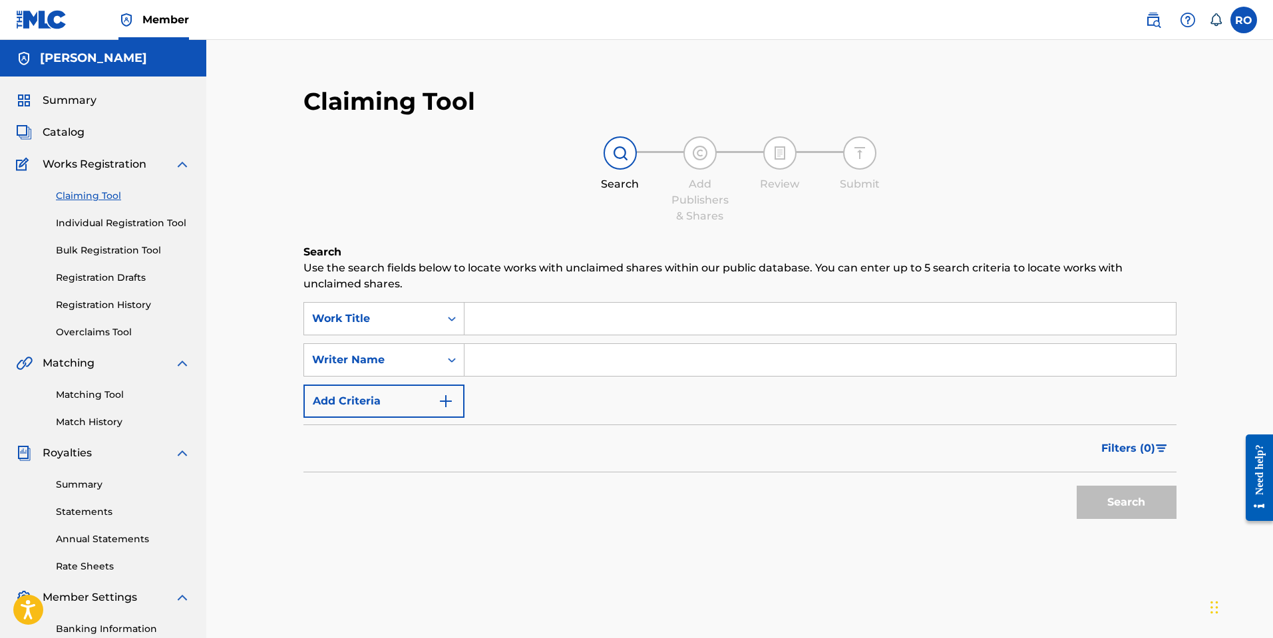
click at [532, 362] on input "Search Form" at bounding box center [819, 360] width 711 height 32
type input "[PERSON_NAME]"
click at [1077, 486] on button "Search" at bounding box center [1127, 502] width 100 height 33
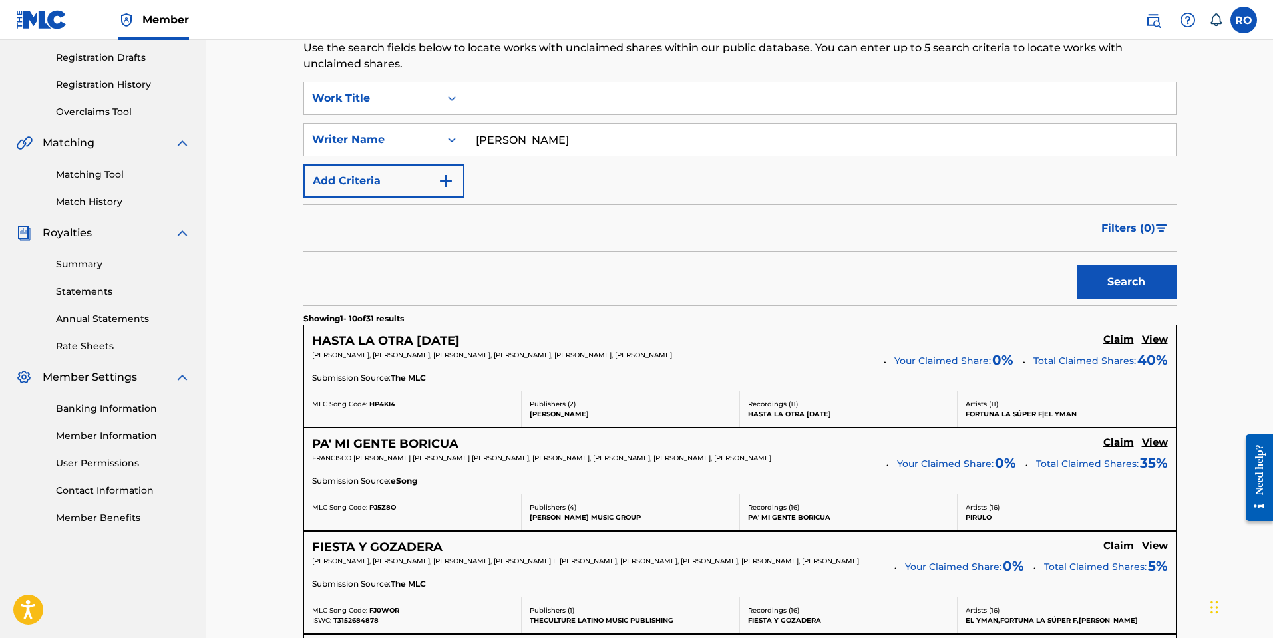
scroll to position [315, 0]
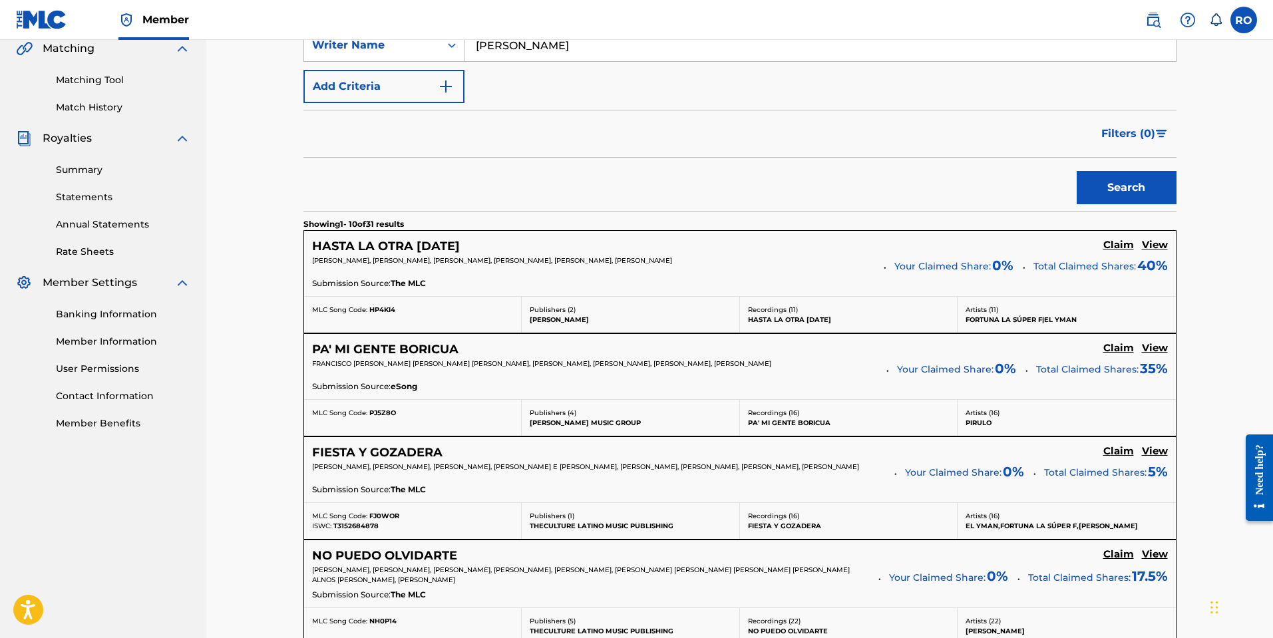
click at [1110, 246] on h5 "Claim" at bounding box center [1118, 245] width 31 height 13
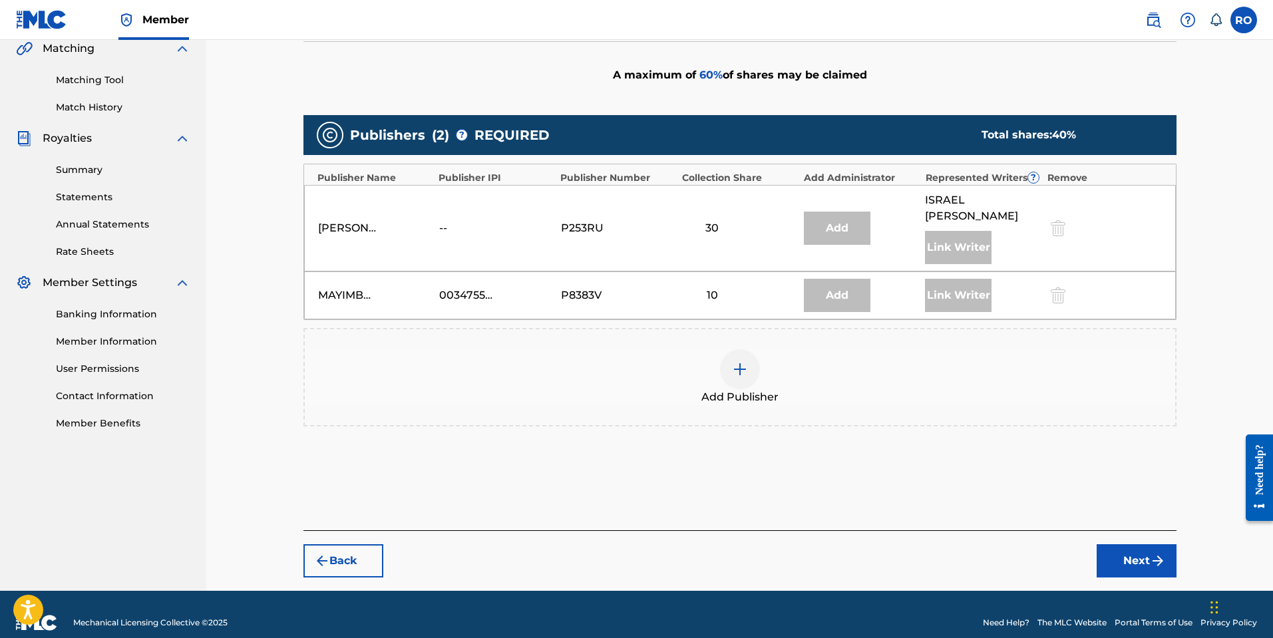
click at [740, 372] on img at bounding box center [740, 369] width 16 height 16
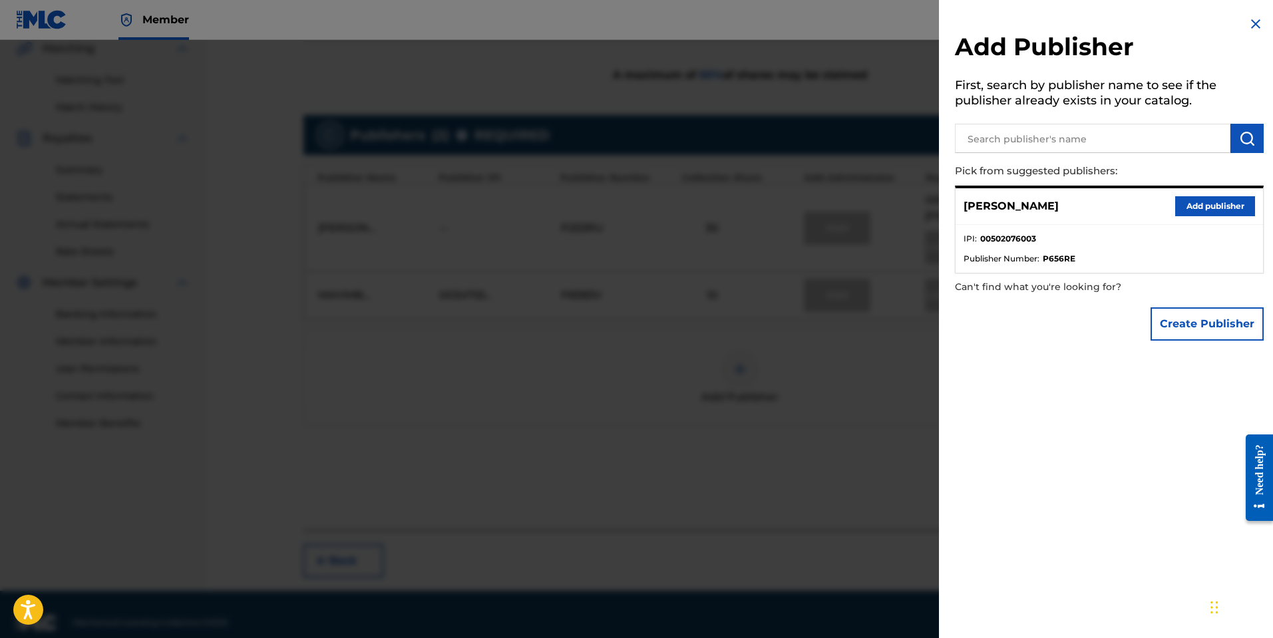
click at [1199, 327] on button "Create Publisher" at bounding box center [1206, 323] width 113 height 33
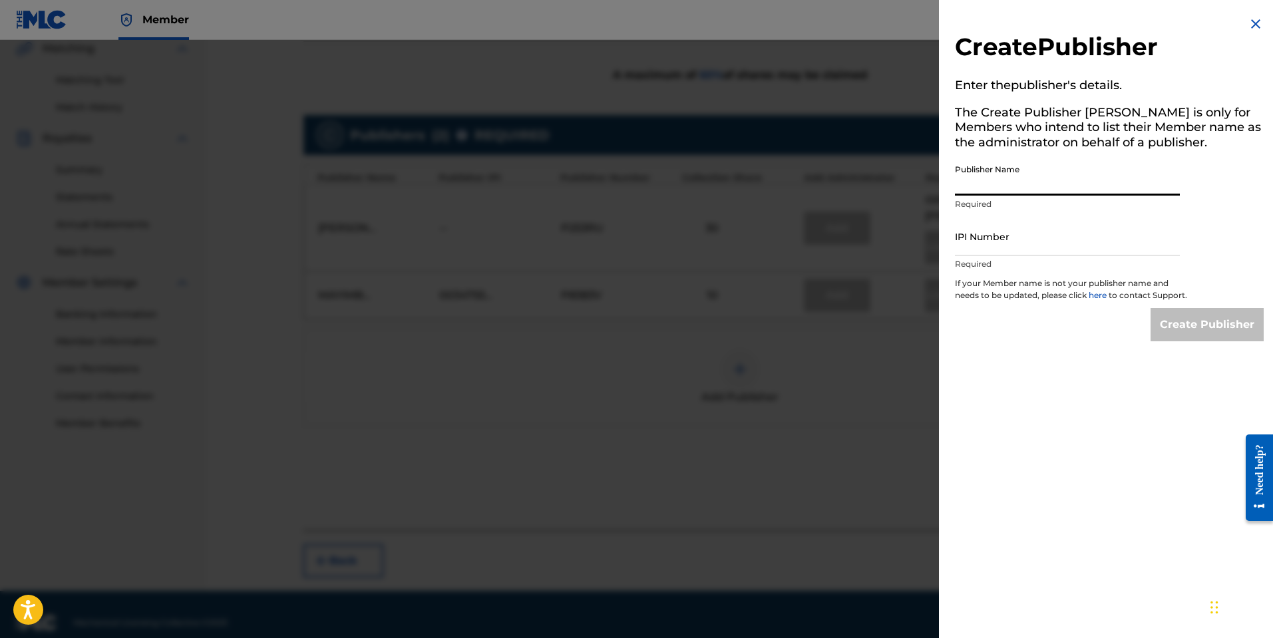
click at [1079, 182] on input "Publisher Name" at bounding box center [1067, 177] width 225 height 38
type input "[PERSON_NAME] Music"
paste input "502076003"
type input "502076003"
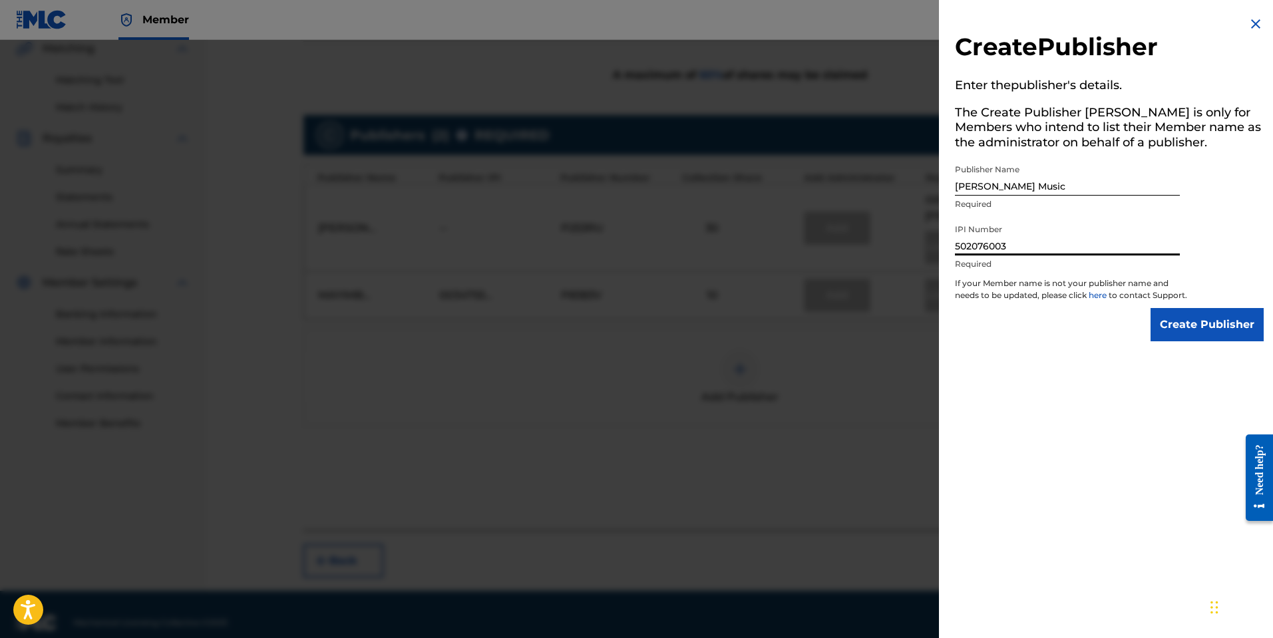
click at [1150, 308] on input "Create Publisher" at bounding box center [1206, 324] width 113 height 33
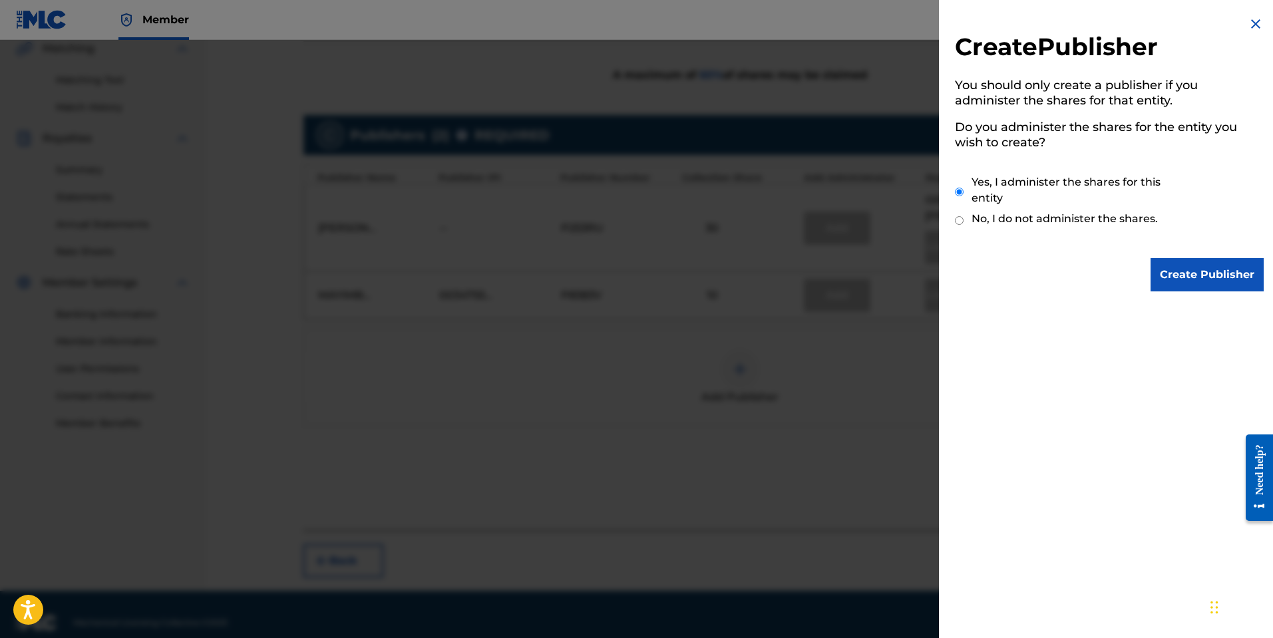
drag, startPoint x: 1178, startPoint y: 271, endPoint x: 1145, endPoint y: 261, distance: 34.3
click at [1178, 271] on input "Create Publisher" at bounding box center [1206, 274] width 113 height 33
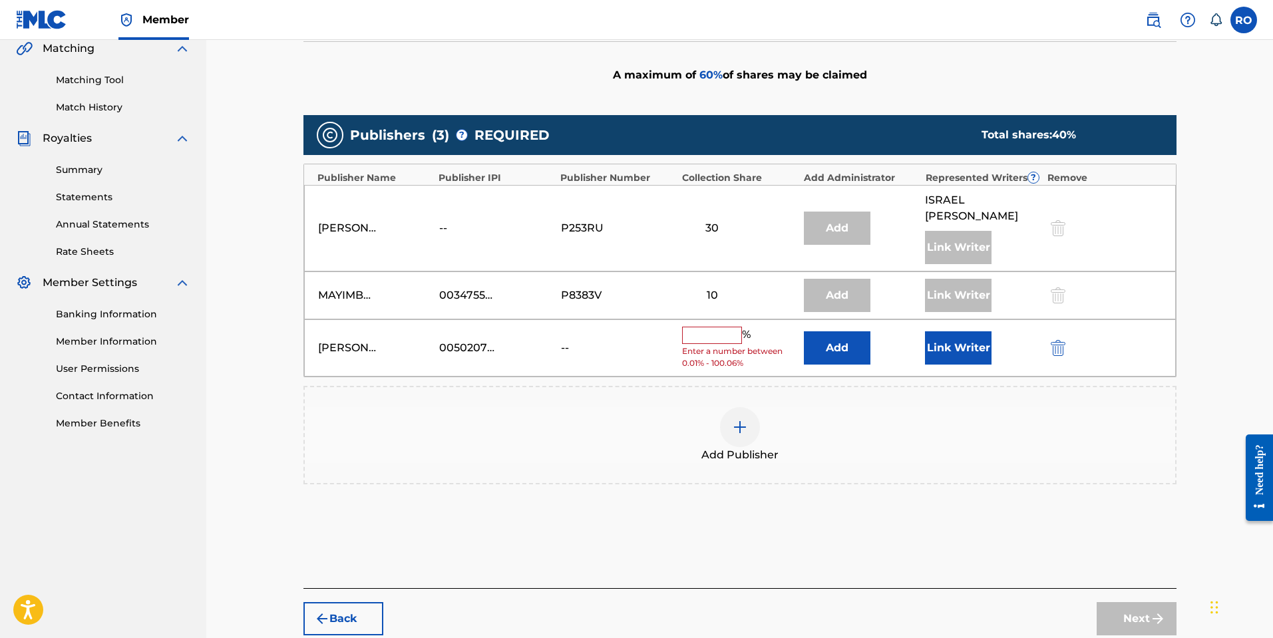
click at [719, 331] on input "text" at bounding box center [712, 335] width 60 height 17
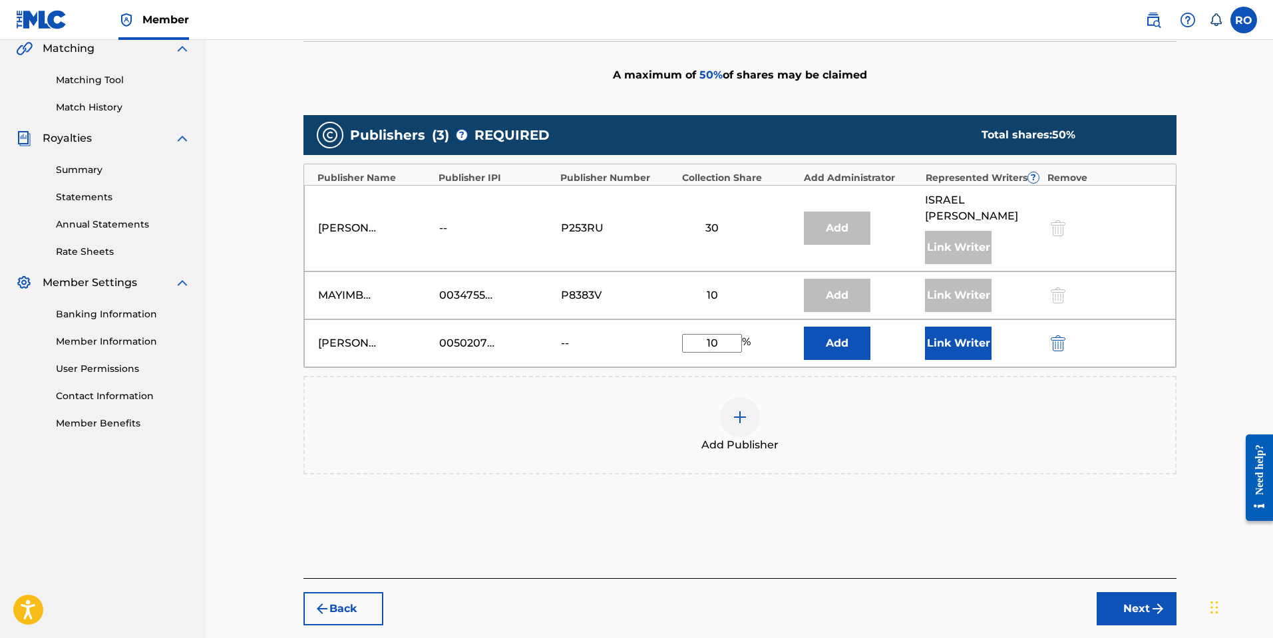
type input "10"
click at [957, 352] on button "Link Writer" at bounding box center [958, 343] width 67 height 33
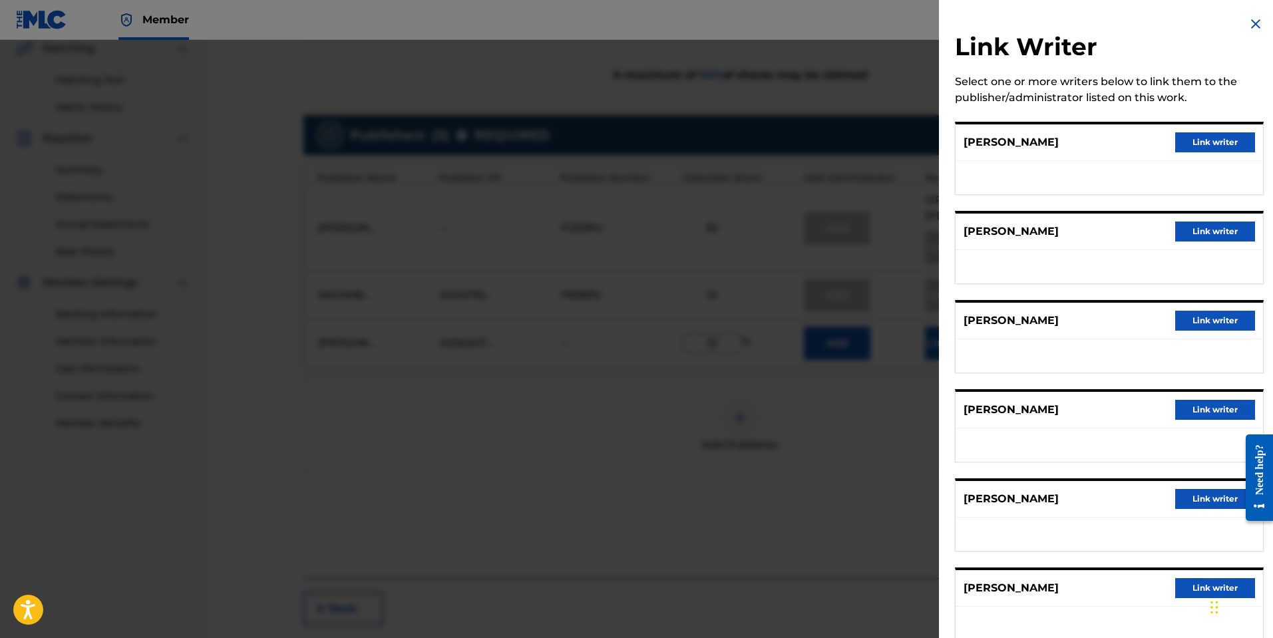
click at [1205, 327] on button "Link writer" at bounding box center [1215, 321] width 80 height 20
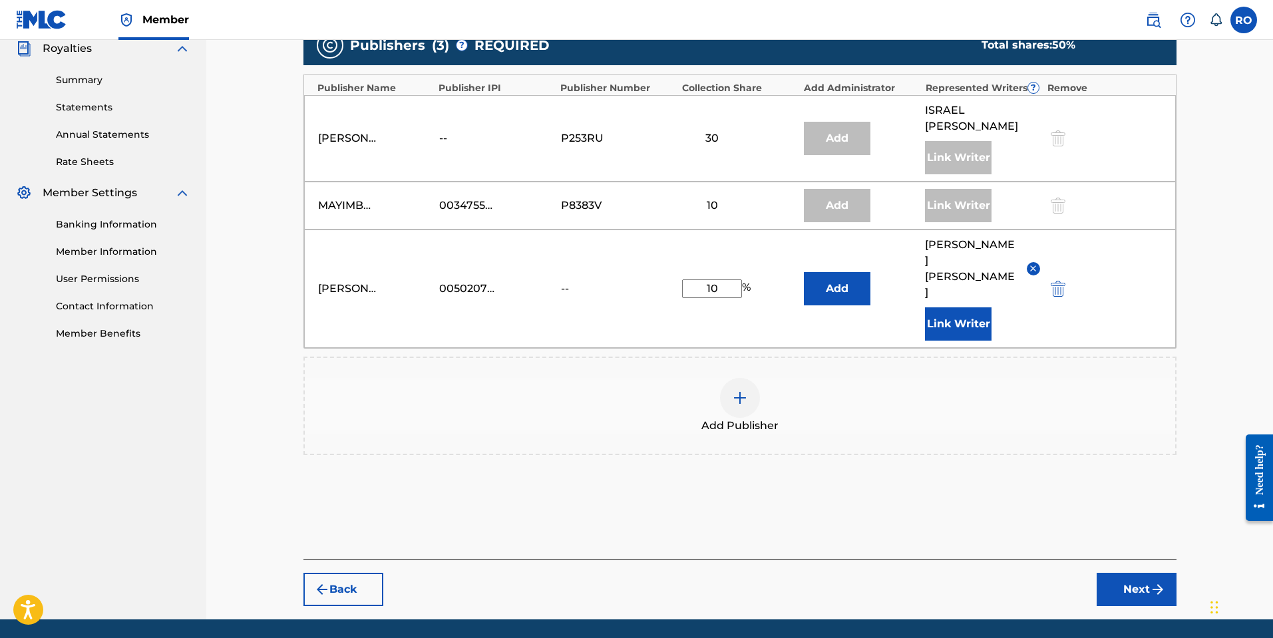
click at [1115, 573] on button "Next" at bounding box center [1137, 589] width 80 height 33
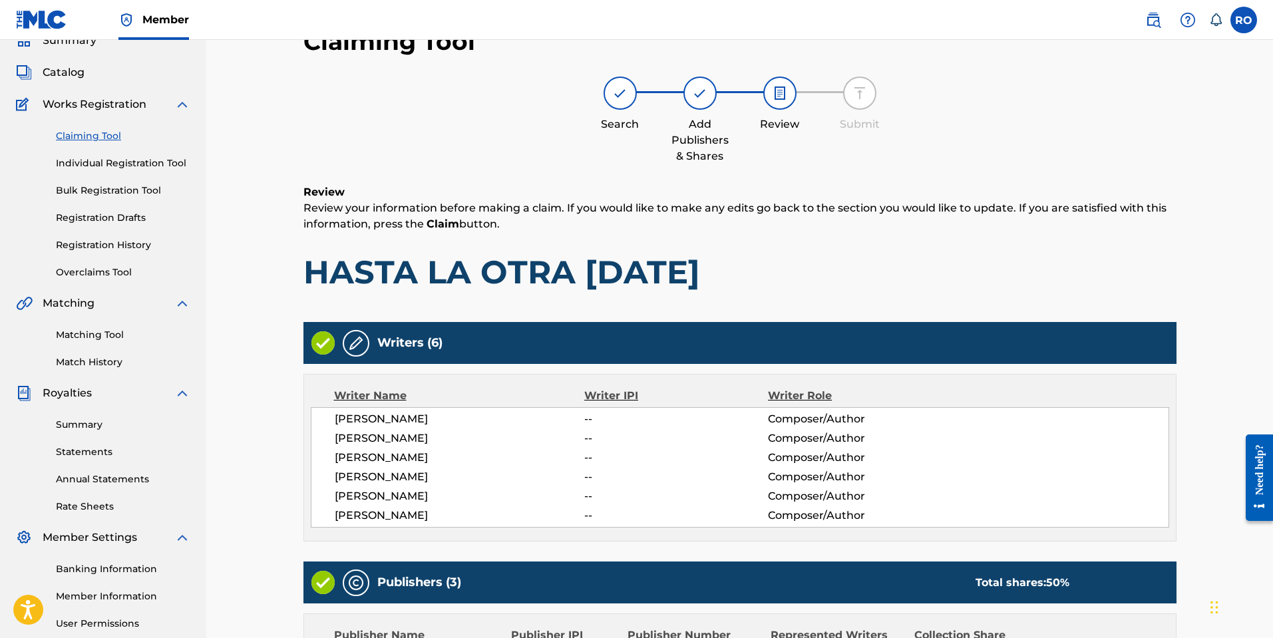
scroll to position [466, 0]
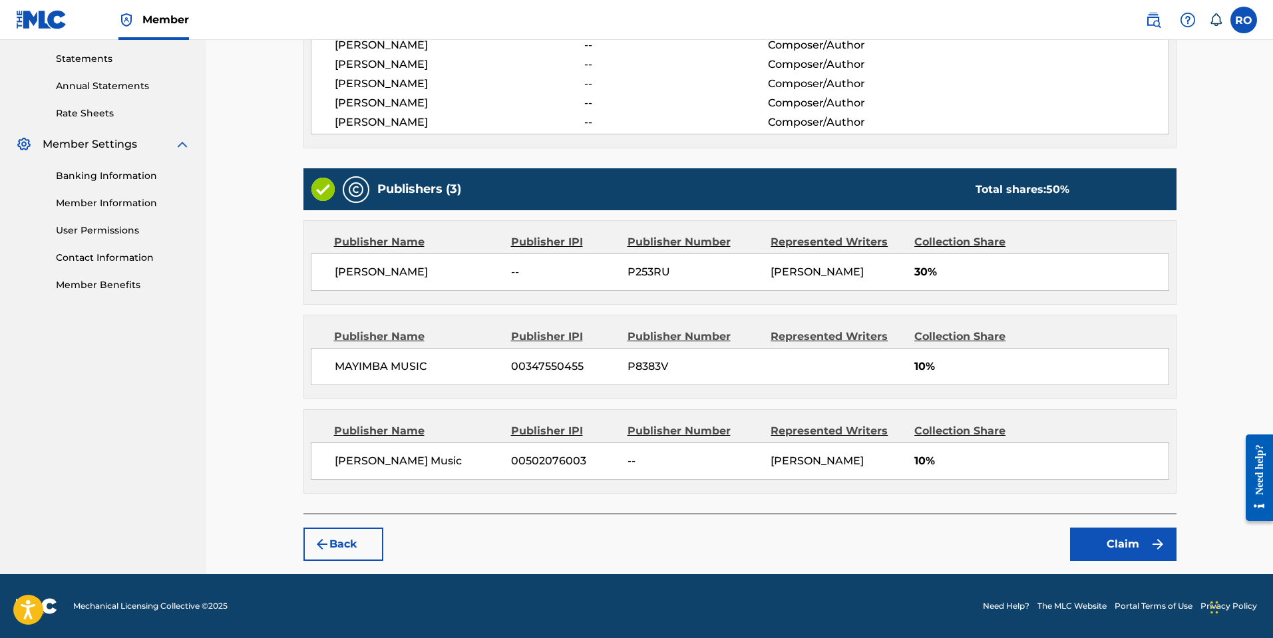
click at [1127, 554] on button "Claim" at bounding box center [1123, 544] width 106 height 33
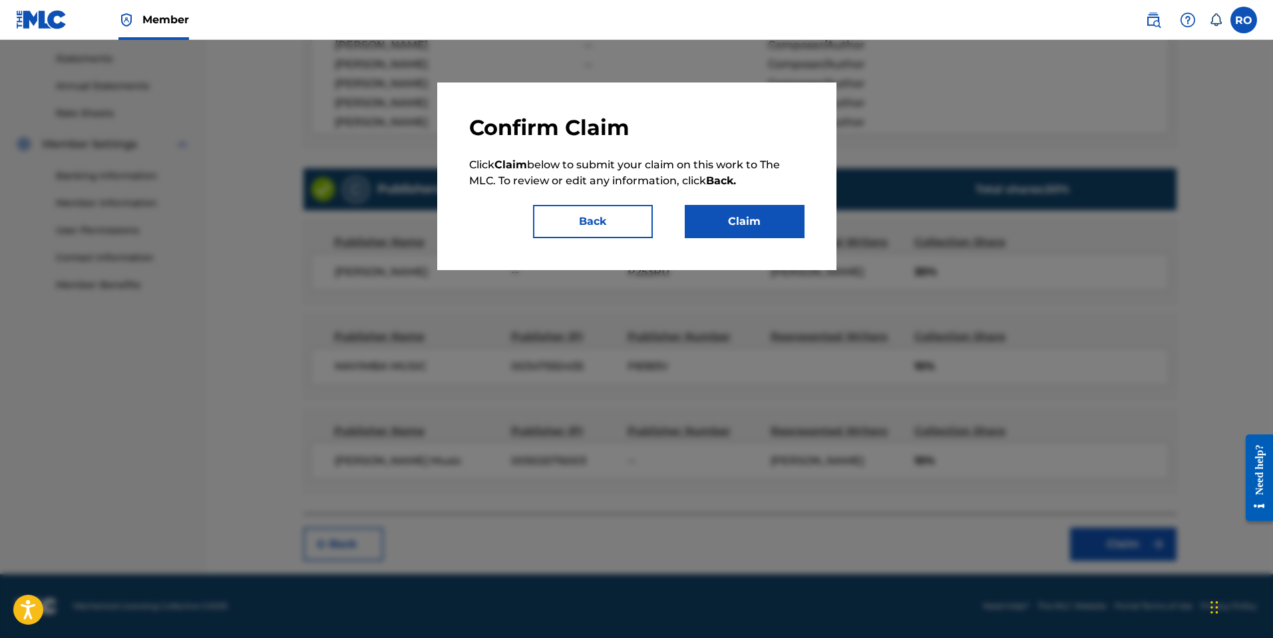
click at [757, 226] on button "Claim" at bounding box center [745, 221] width 120 height 33
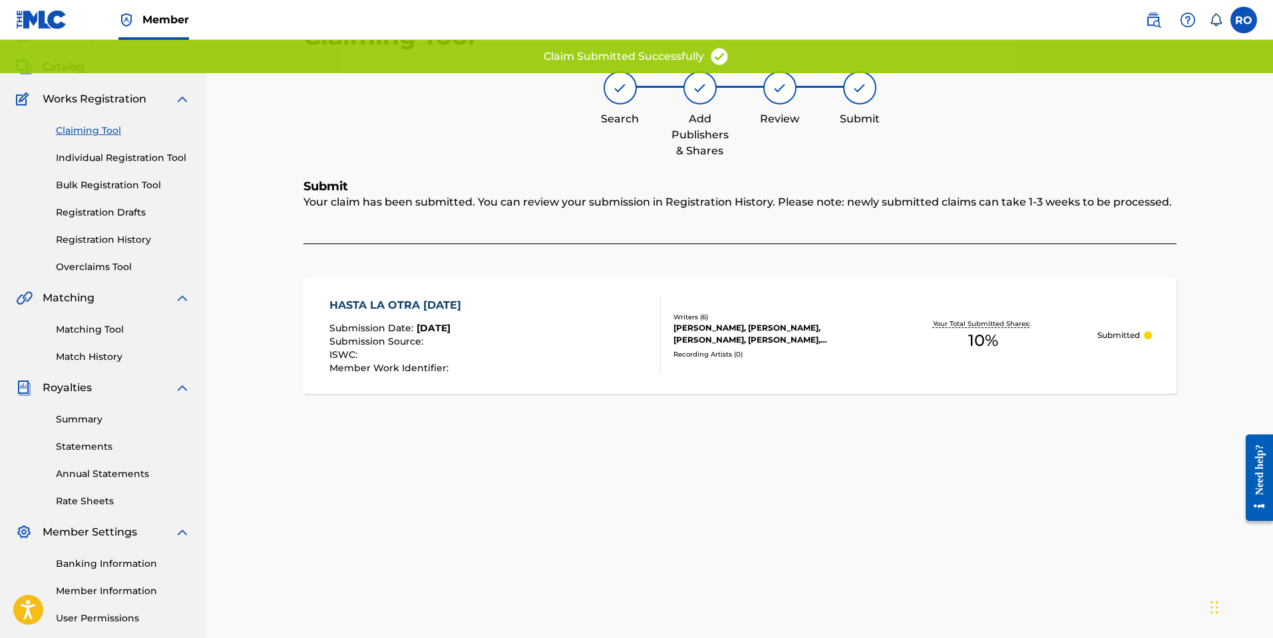
scroll to position [55, 0]
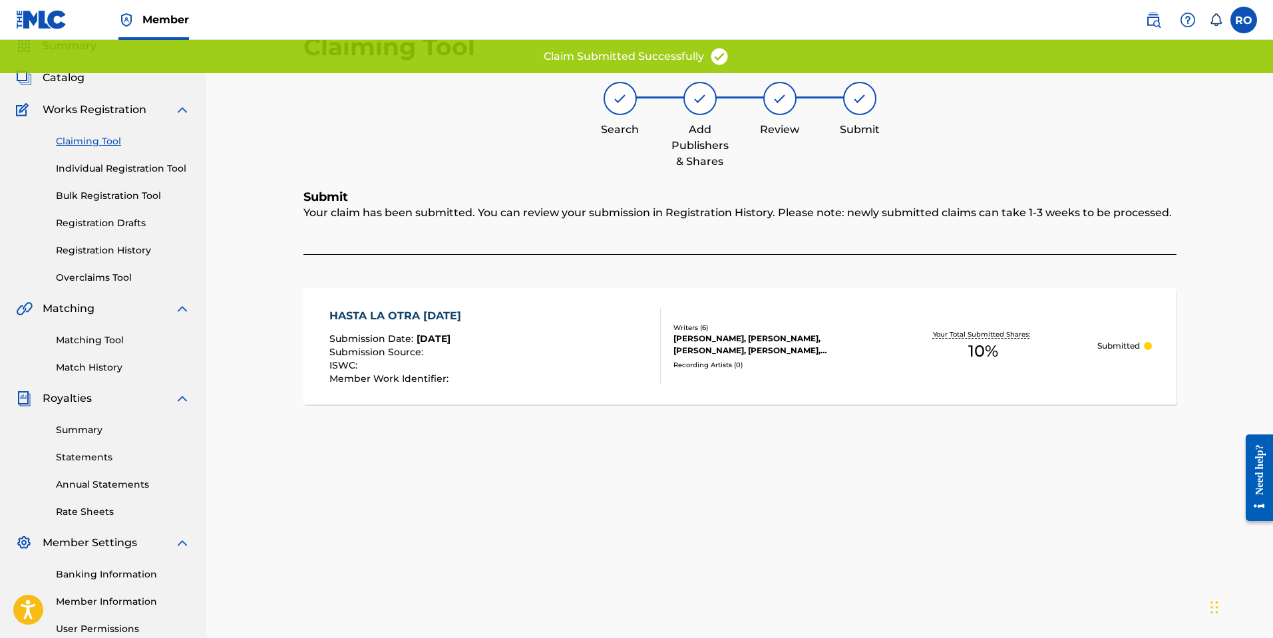
click at [104, 143] on link "Claiming Tool" at bounding box center [123, 141] width 134 height 14
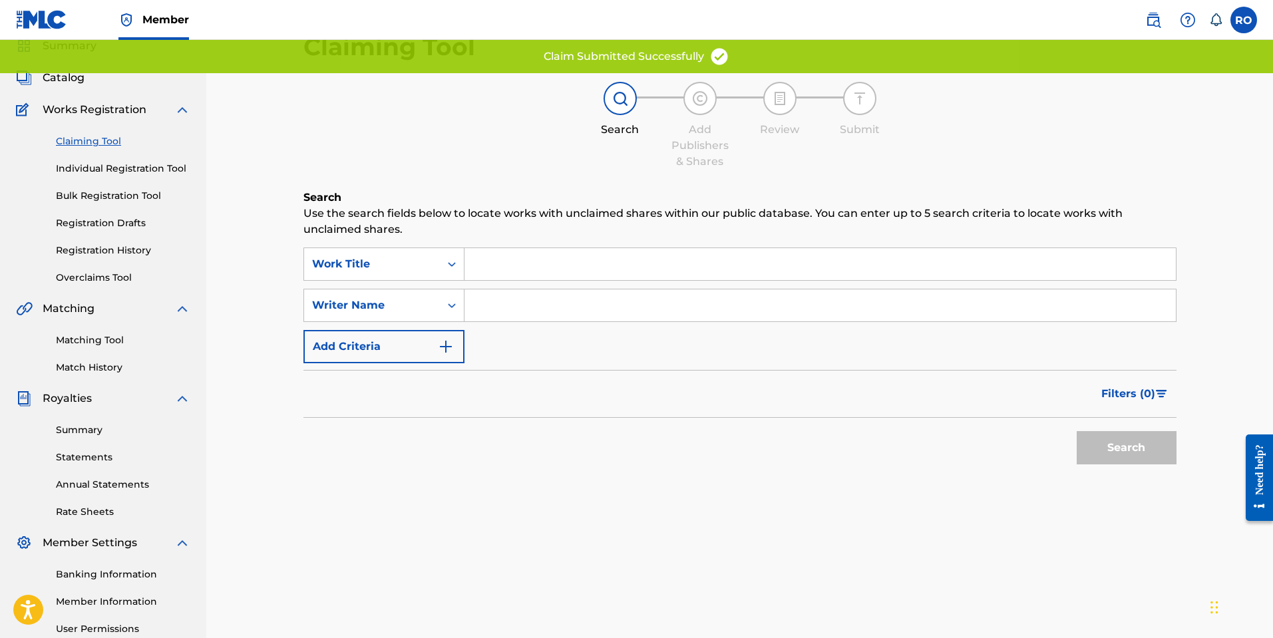
scroll to position [0, 0]
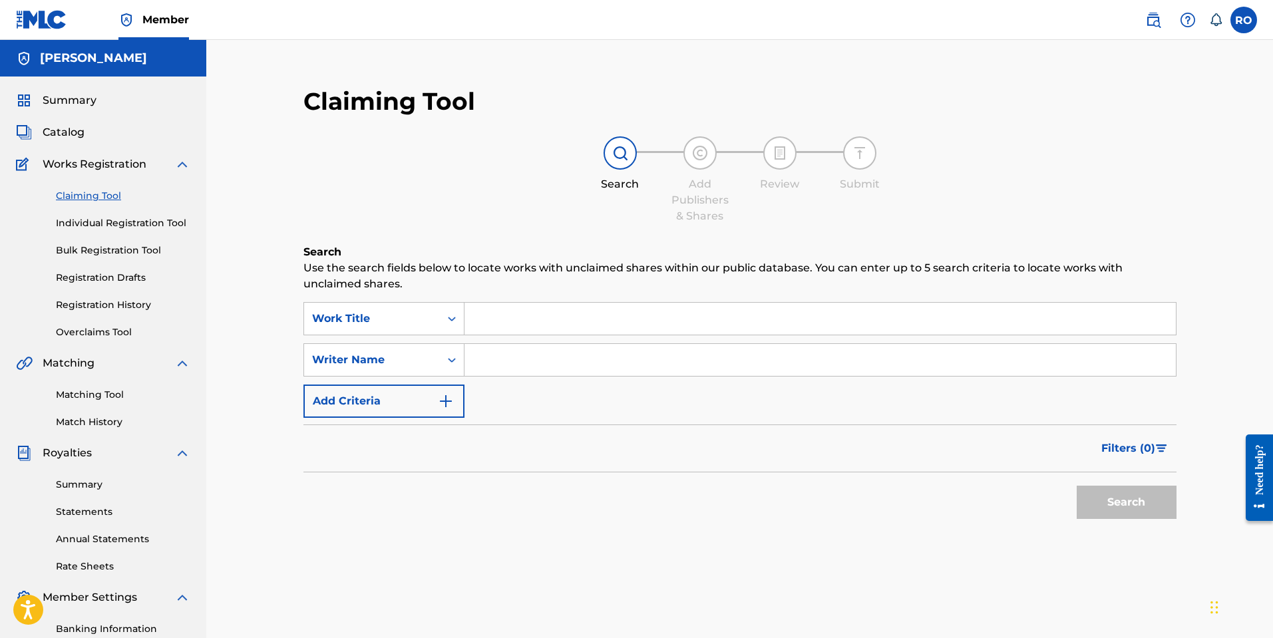
click at [494, 365] on input "Search Form" at bounding box center [819, 360] width 711 height 32
type input "[PERSON_NAME]"
click at [1077, 486] on button "Search" at bounding box center [1127, 502] width 100 height 33
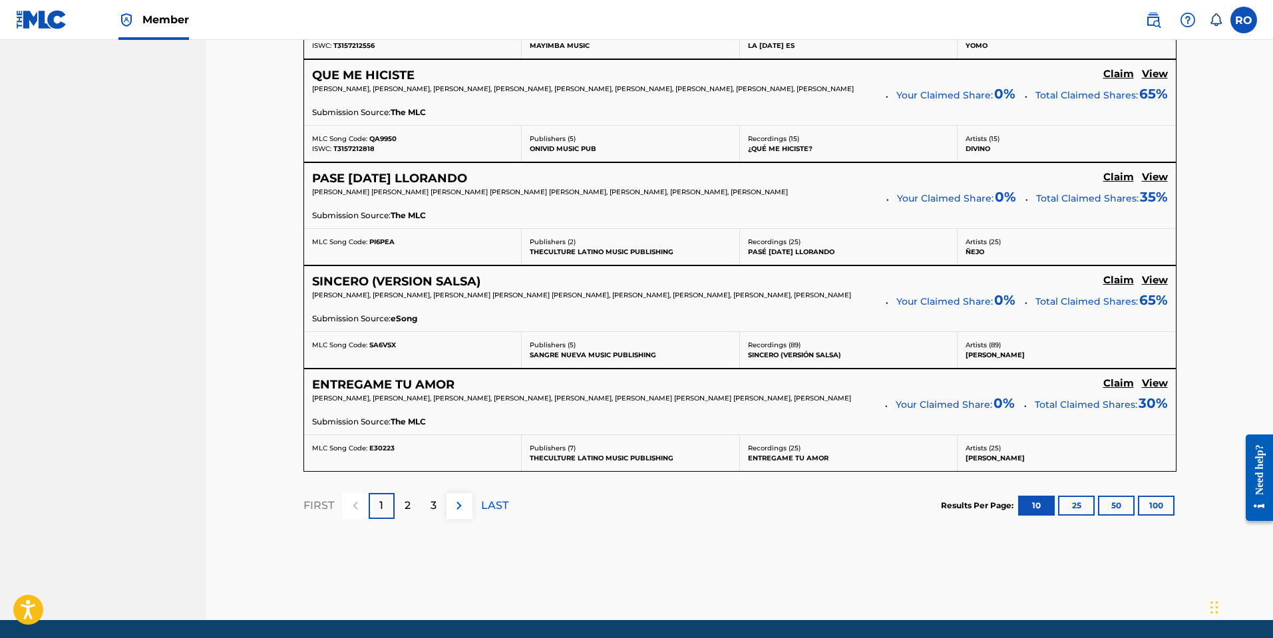
scroll to position [1114, 0]
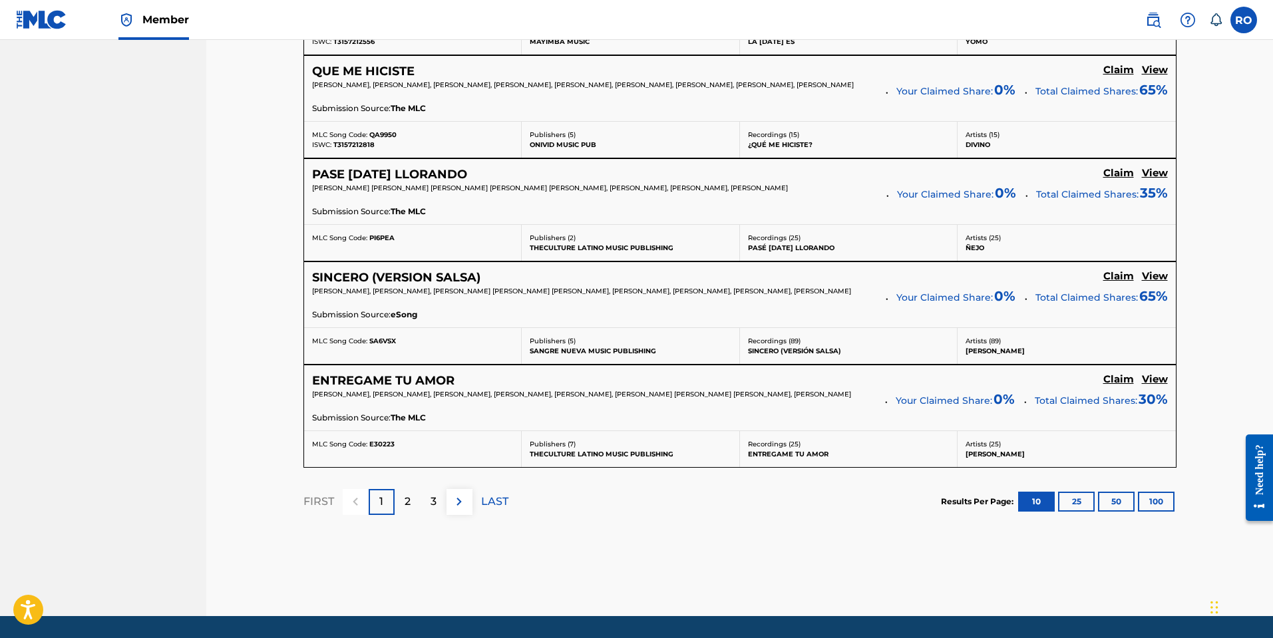
click at [456, 504] on img at bounding box center [459, 502] width 16 height 16
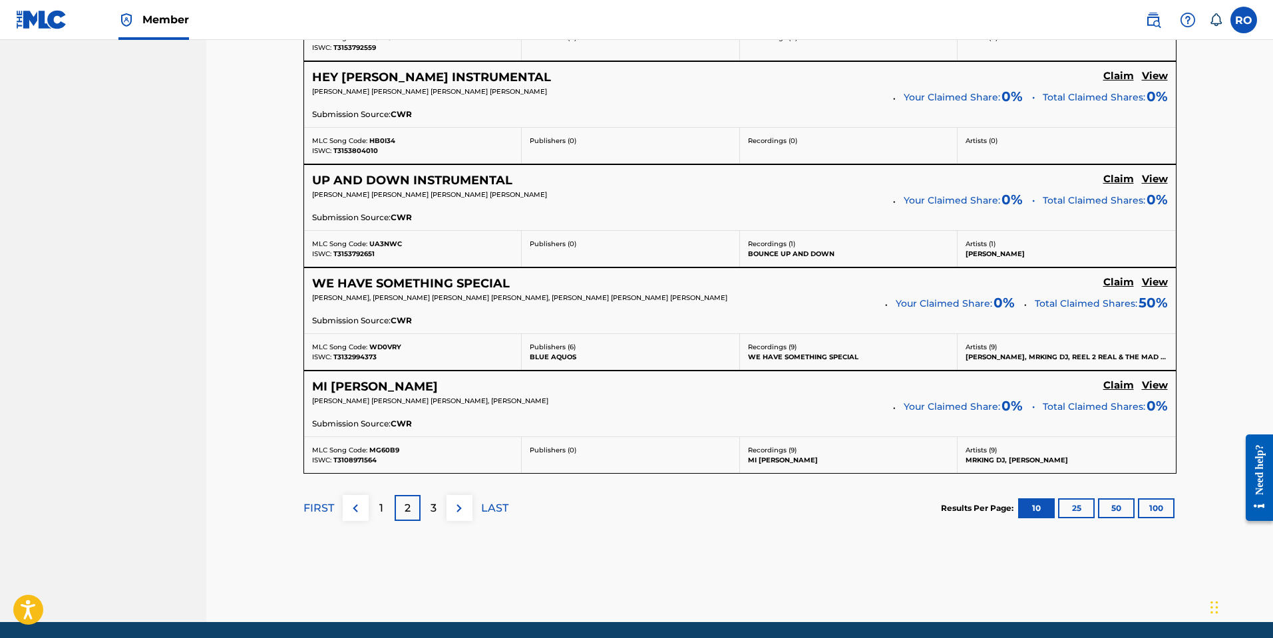
scroll to position [1105, 0]
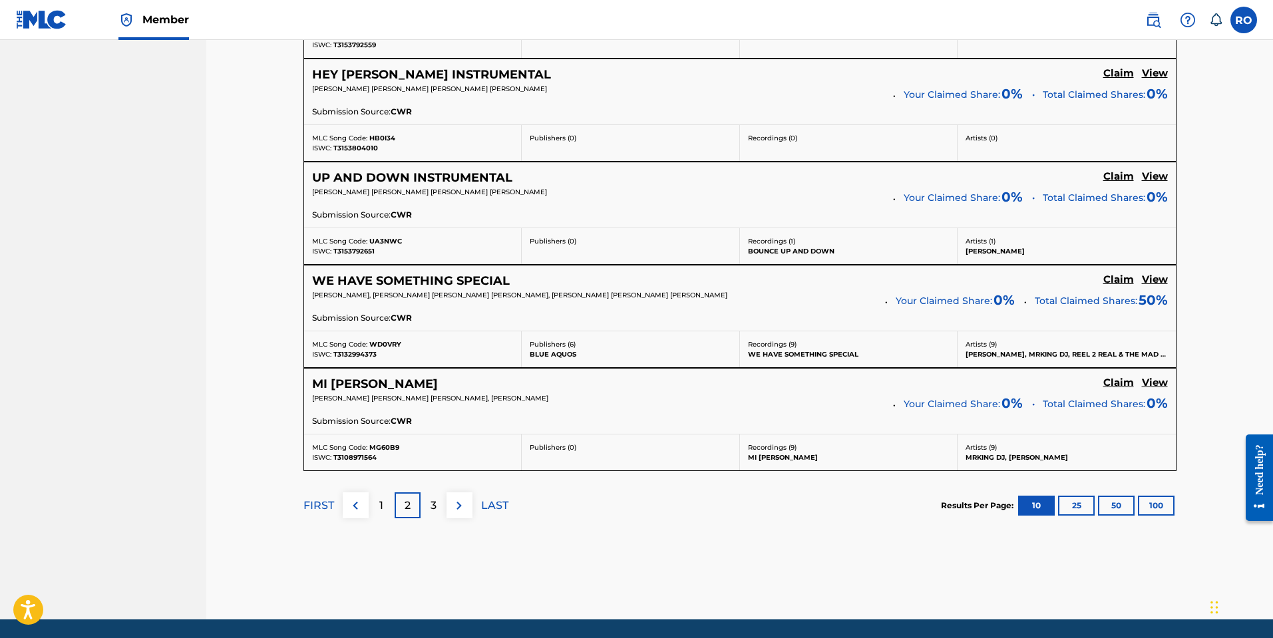
click at [454, 506] on img at bounding box center [459, 506] width 16 height 16
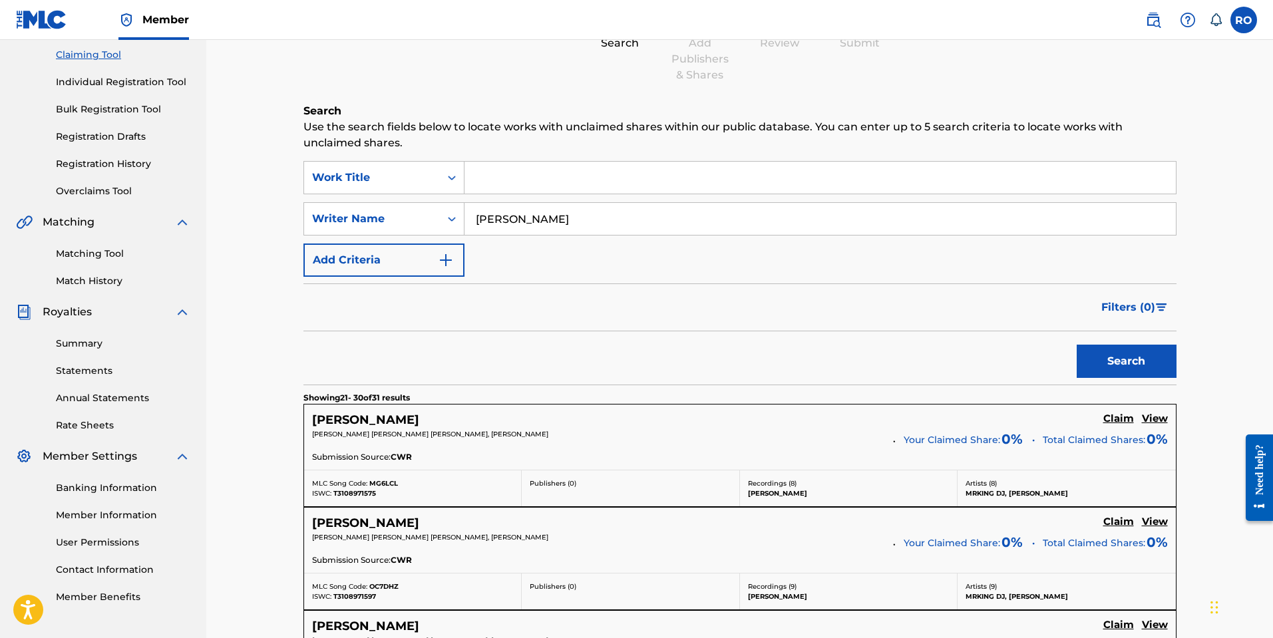
scroll to position [140, 0]
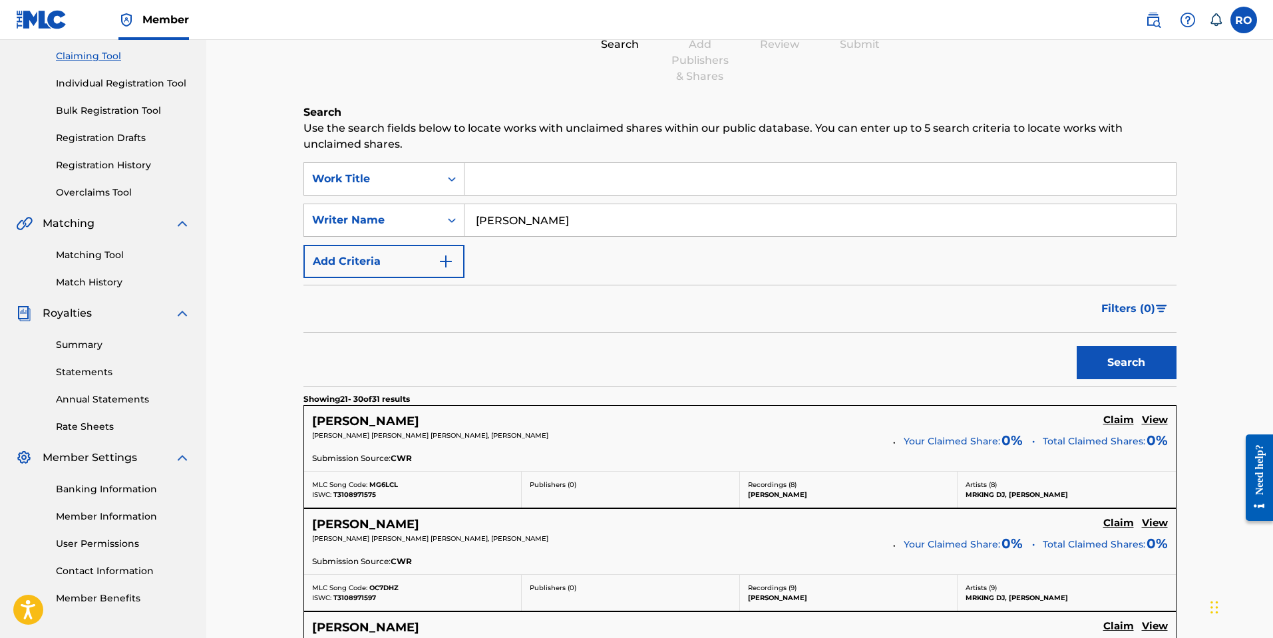
click at [508, 178] on input "Search Form" at bounding box center [819, 179] width 711 height 32
type input "[US_STATE] se respeta"
click at [1077, 346] on button "Search" at bounding box center [1127, 362] width 100 height 33
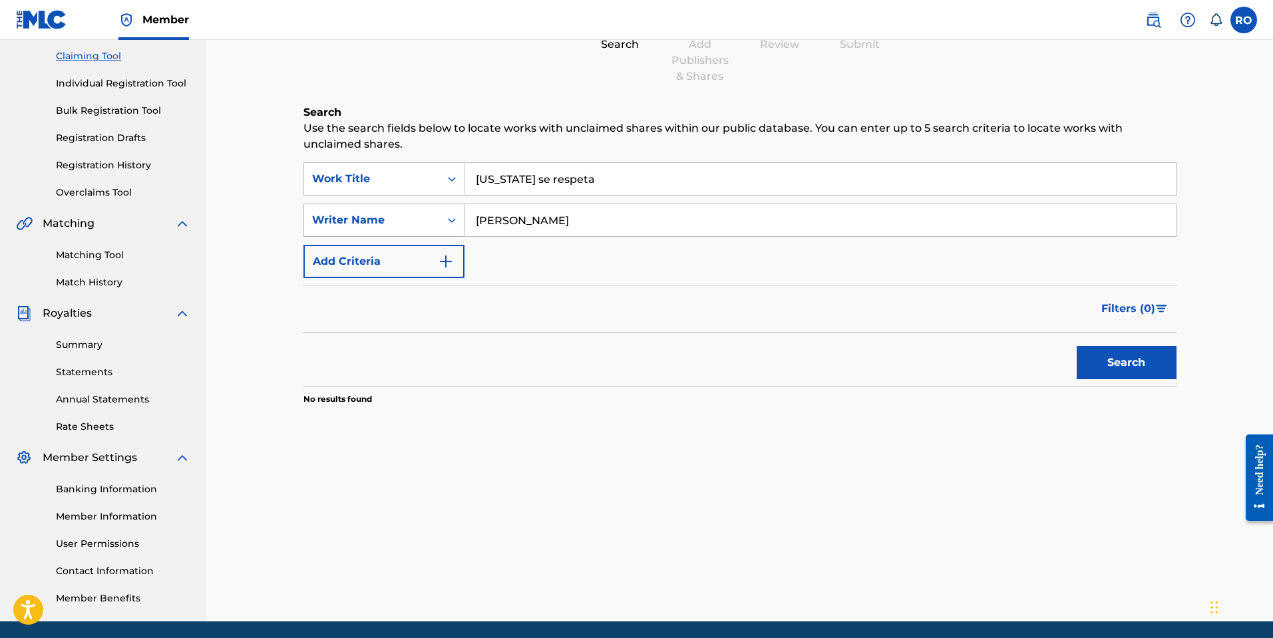
drag, startPoint x: 558, startPoint y: 214, endPoint x: 434, endPoint y: 214, distance: 123.8
click at [434, 214] on div "SearchWithCriteria7cff9264-a466-4ffe-9d9b-3150fe245992 Writer Name [PERSON_NAME]" at bounding box center [739, 220] width 873 height 33
click at [1077, 346] on button "Search" at bounding box center [1127, 362] width 100 height 33
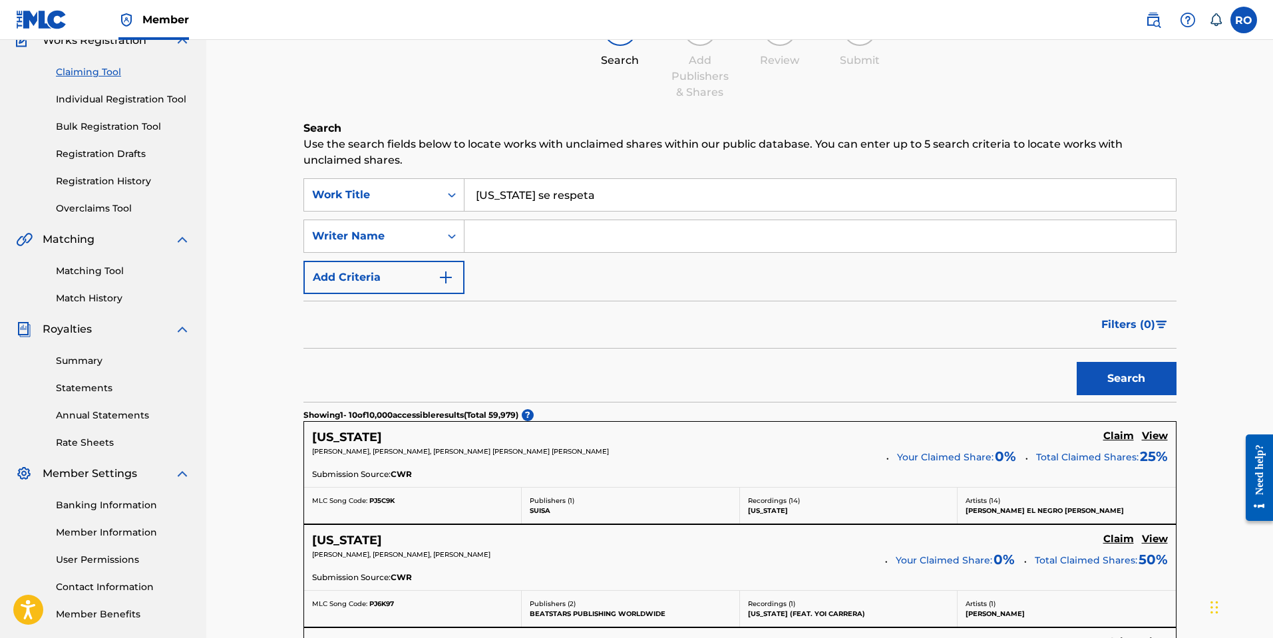
scroll to position [122, 0]
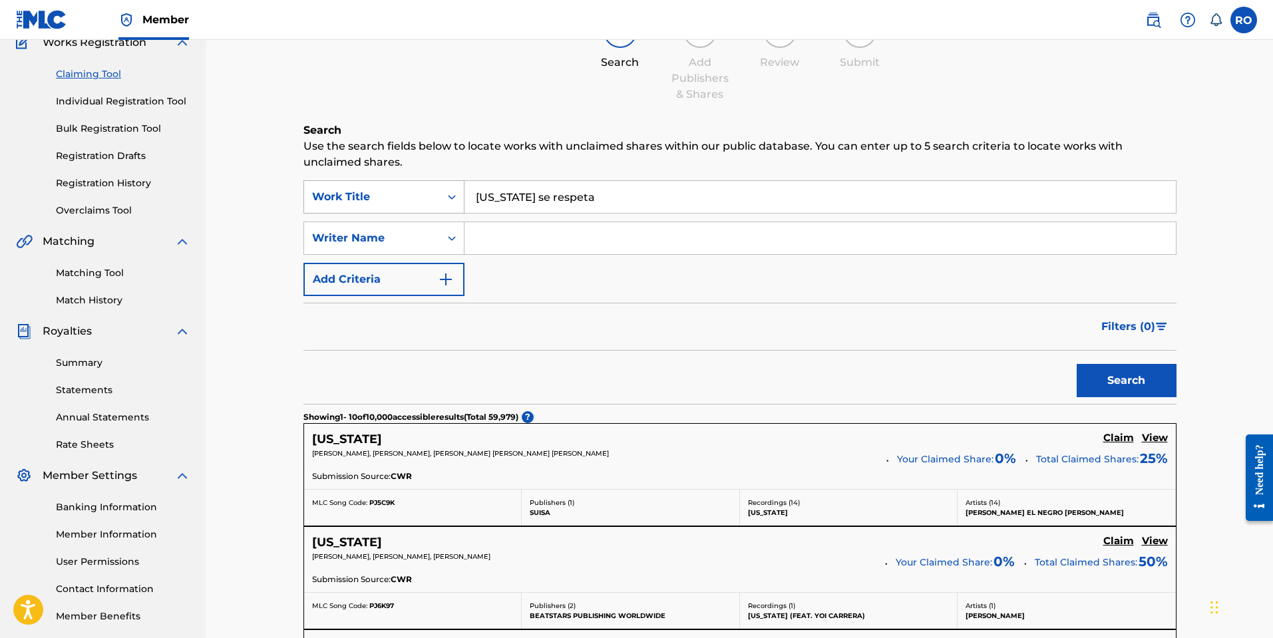
drag, startPoint x: 580, startPoint y: 198, endPoint x: 430, endPoint y: 196, distance: 149.0
click at [430, 196] on div "SearchWithCriteria6cc668d5-c903-488d-81e6-15c459b6f68e Work Title [US_STATE] se…" at bounding box center [739, 196] width 873 height 33
click at [532, 232] on input "Search Form" at bounding box center [819, 238] width 711 height 32
click at [1077, 364] on button "Search" at bounding box center [1127, 380] width 100 height 33
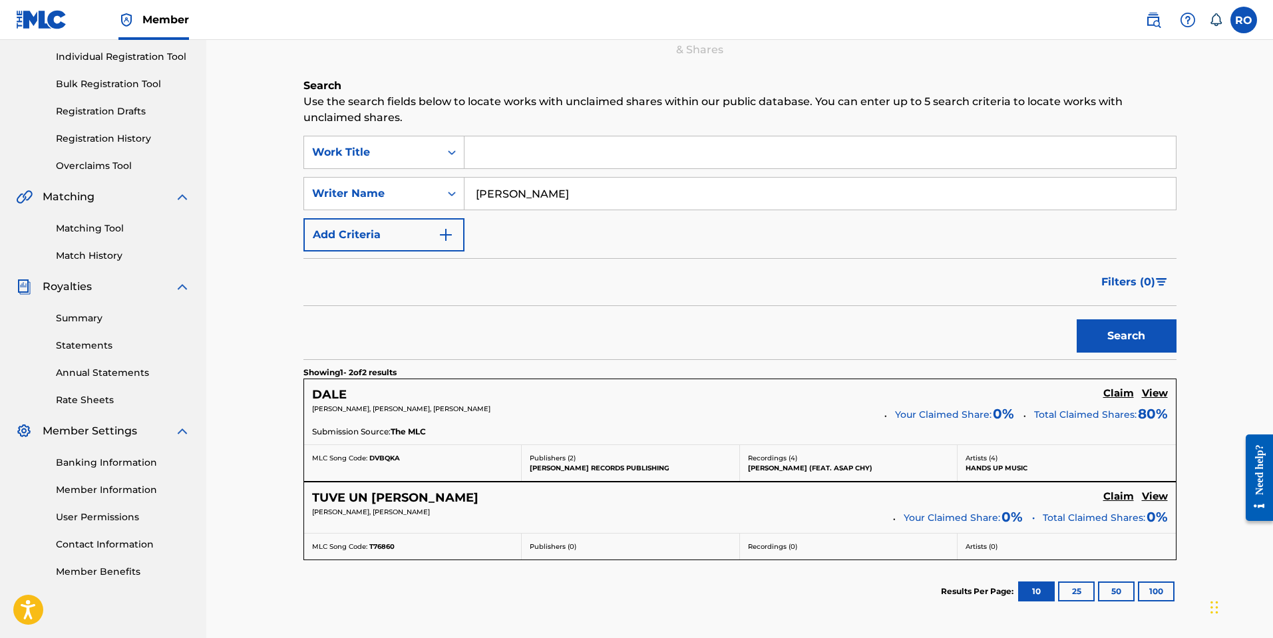
scroll to position [150, 0]
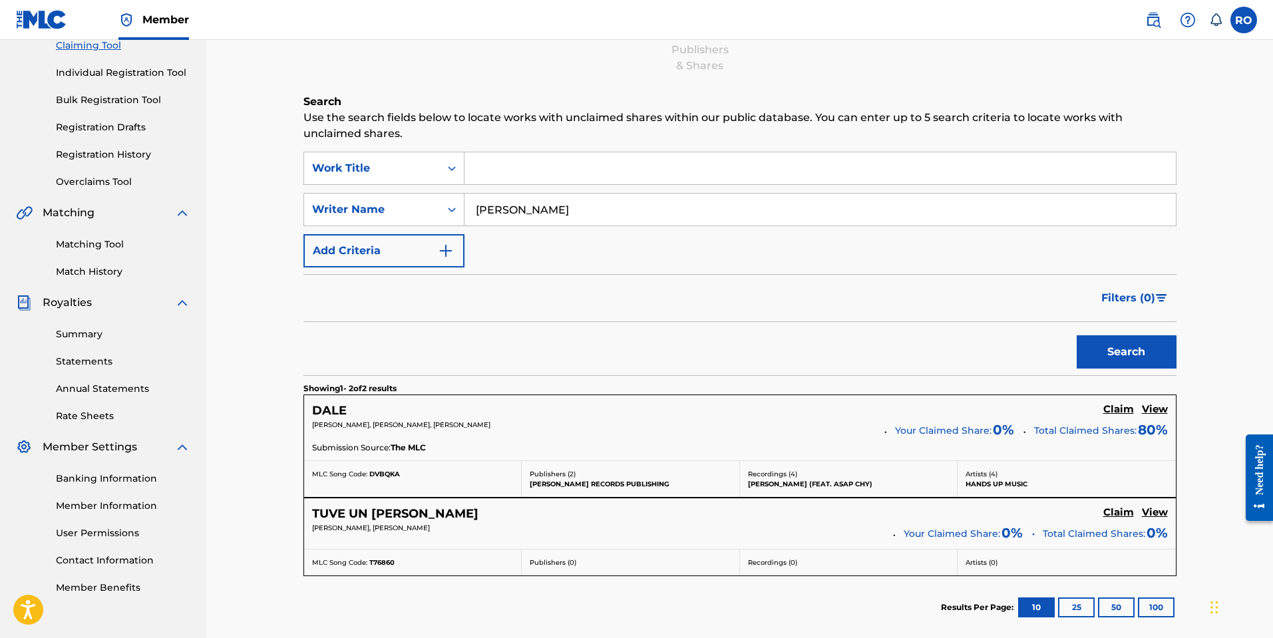
drag, startPoint x: 503, startPoint y: 208, endPoint x: 465, endPoint y: 209, distance: 37.9
click at [465, 209] on input "[PERSON_NAME]" at bounding box center [819, 210] width 711 height 32
click at [1077, 335] on button "Search" at bounding box center [1127, 351] width 100 height 33
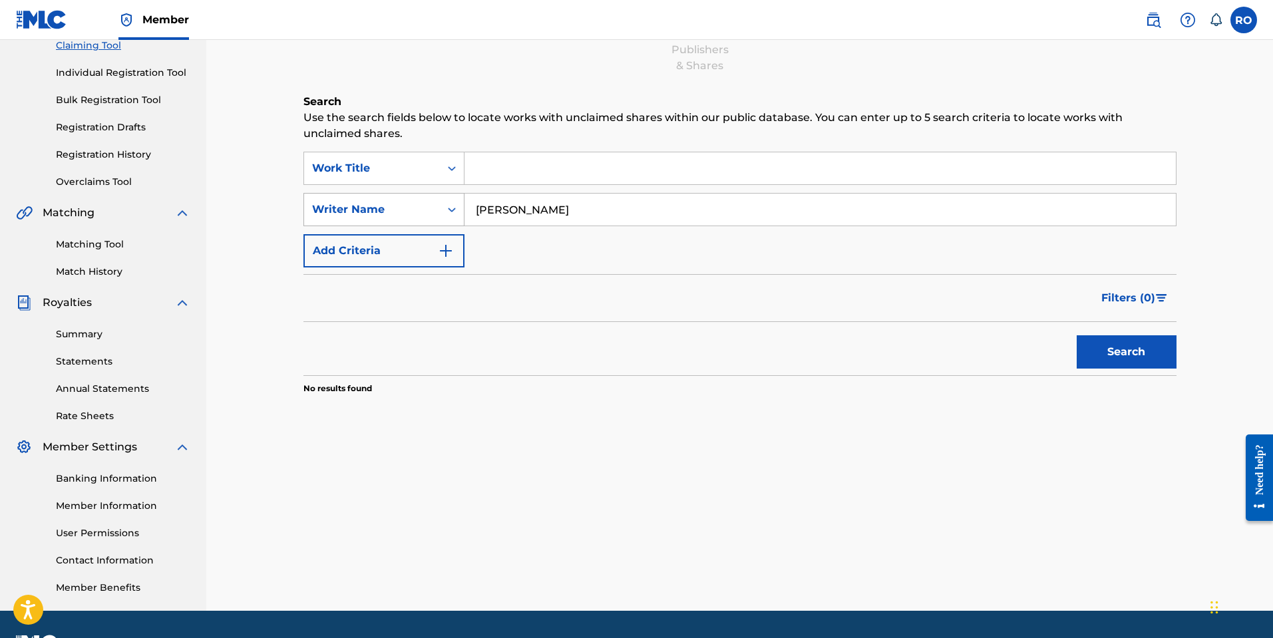
drag, startPoint x: 535, startPoint y: 210, endPoint x: 408, endPoint y: 202, distance: 127.3
click at [408, 202] on div "SearchWithCriteria7cff9264-a466-4ffe-9d9b-3150fe245992 Writer Name [PERSON_NAME]" at bounding box center [739, 209] width 873 height 33
type input "[PERSON_NAME]"
click at [1077, 335] on button "Search" at bounding box center [1127, 351] width 100 height 33
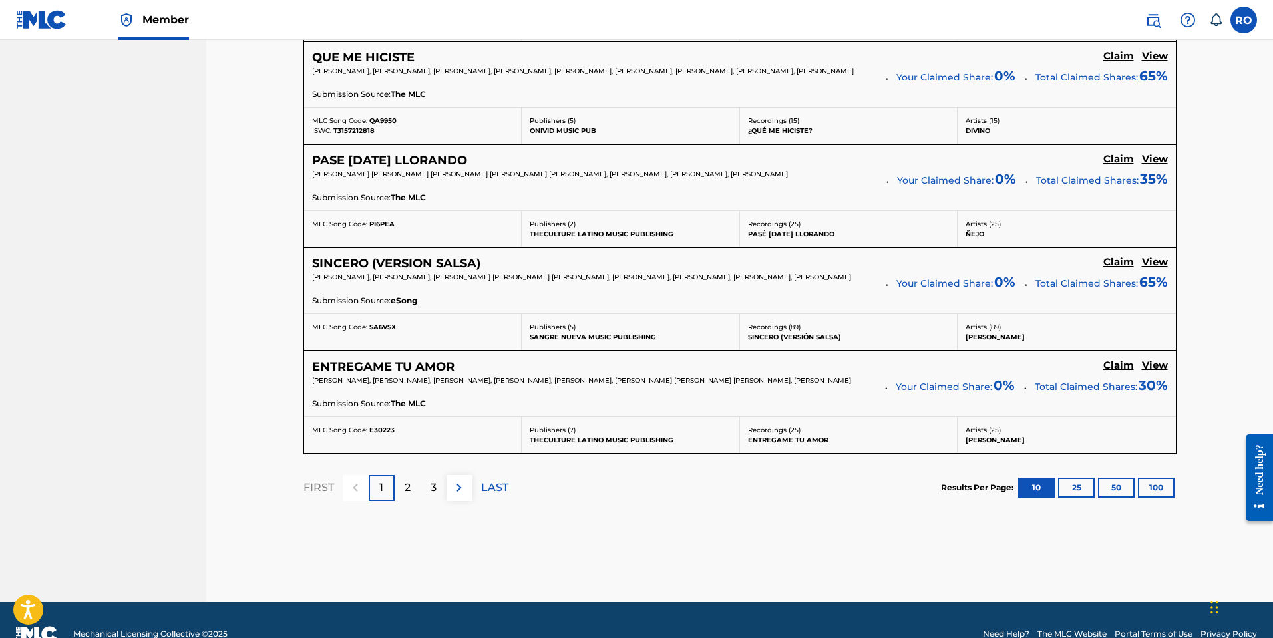
scroll to position [1129, 0]
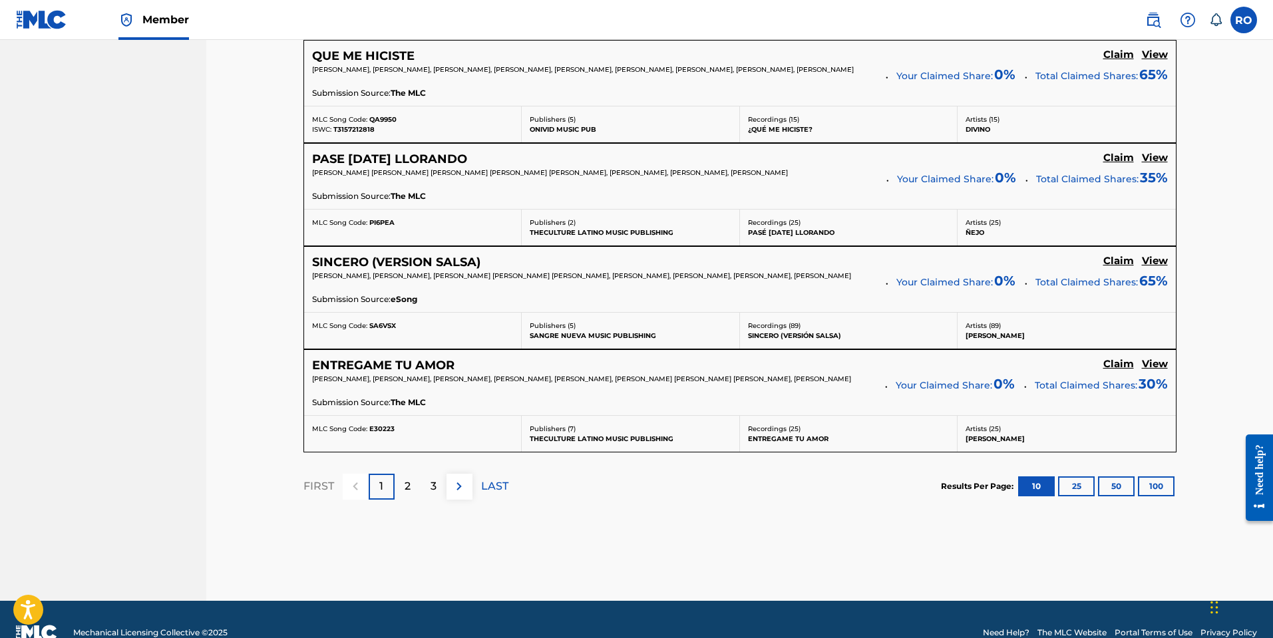
click at [459, 491] on img at bounding box center [459, 486] width 16 height 16
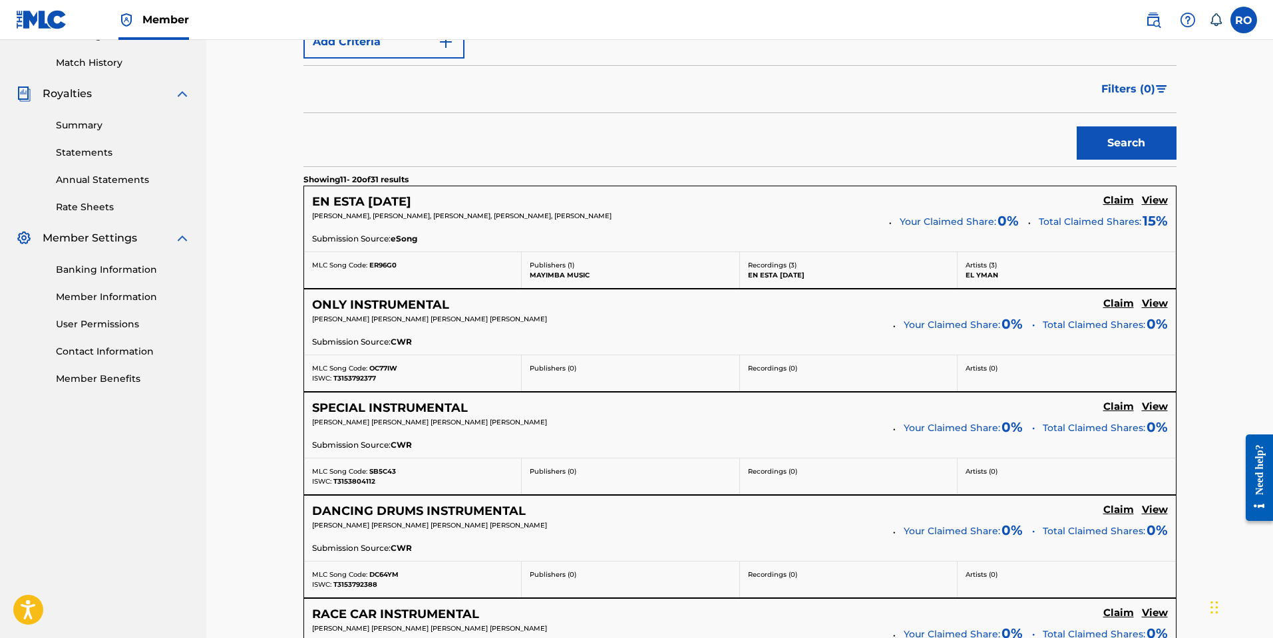
scroll to position [355, 0]
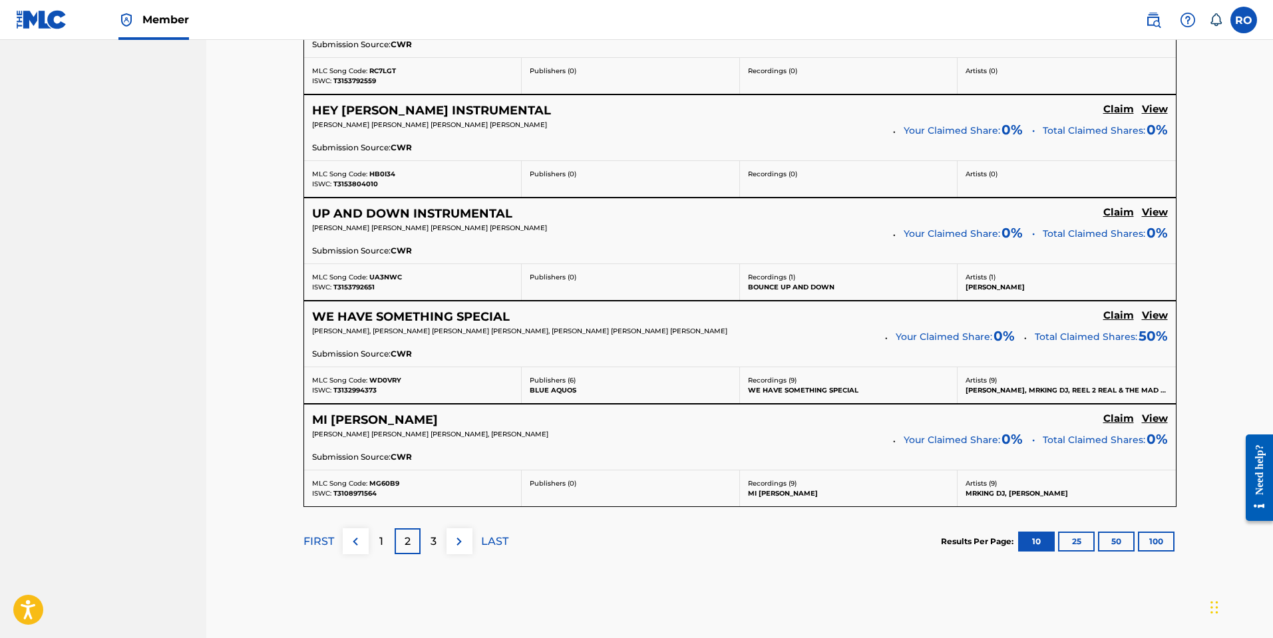
click at [460, 536] on img at bounding box center [459, 542] width 16 height 16
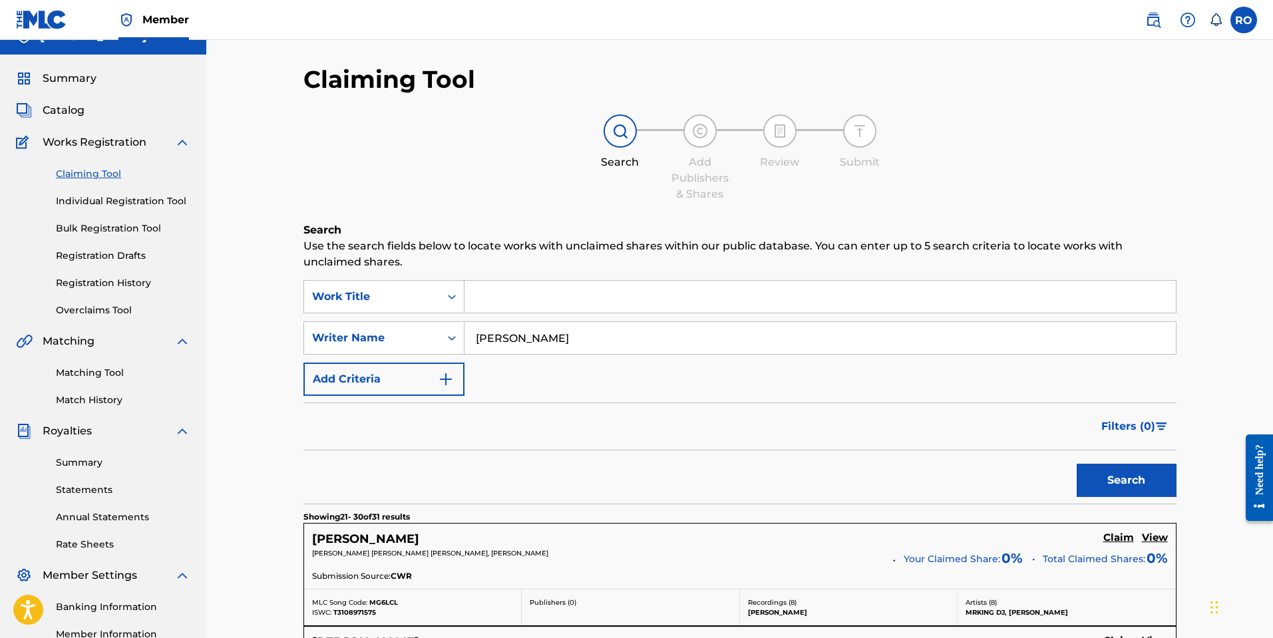
scroll to position [0, 0]
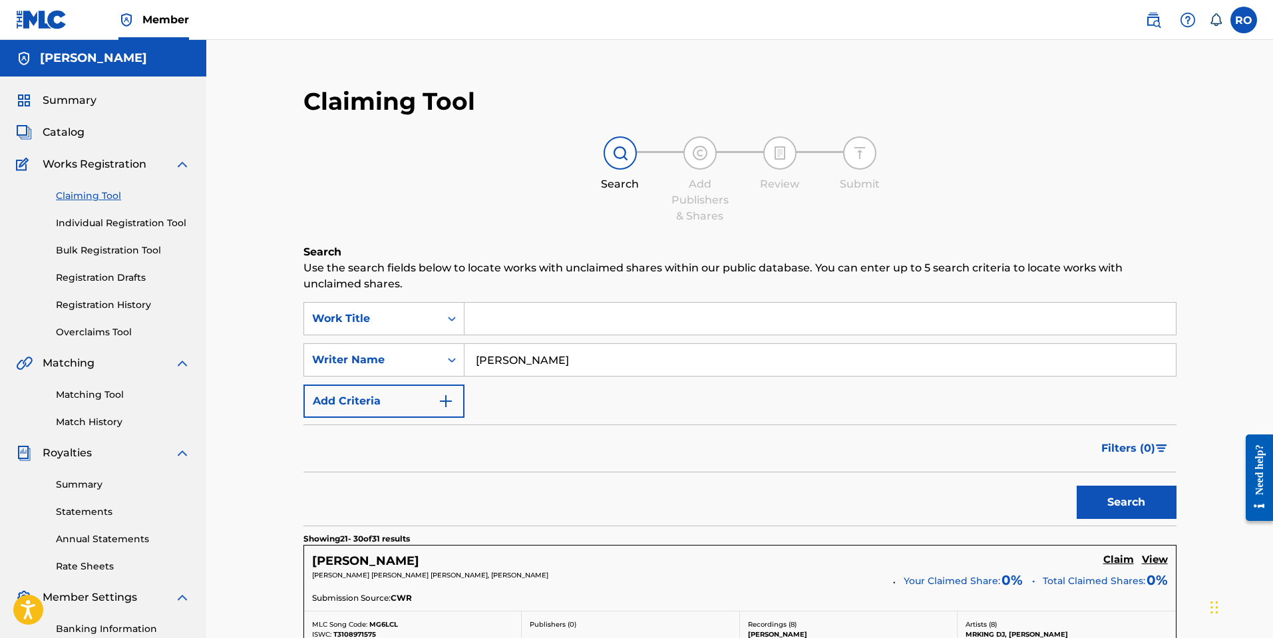
click at [154, 222] on link "Individual Registration Tool" at bounding box center [123, 223] width 134 height 14
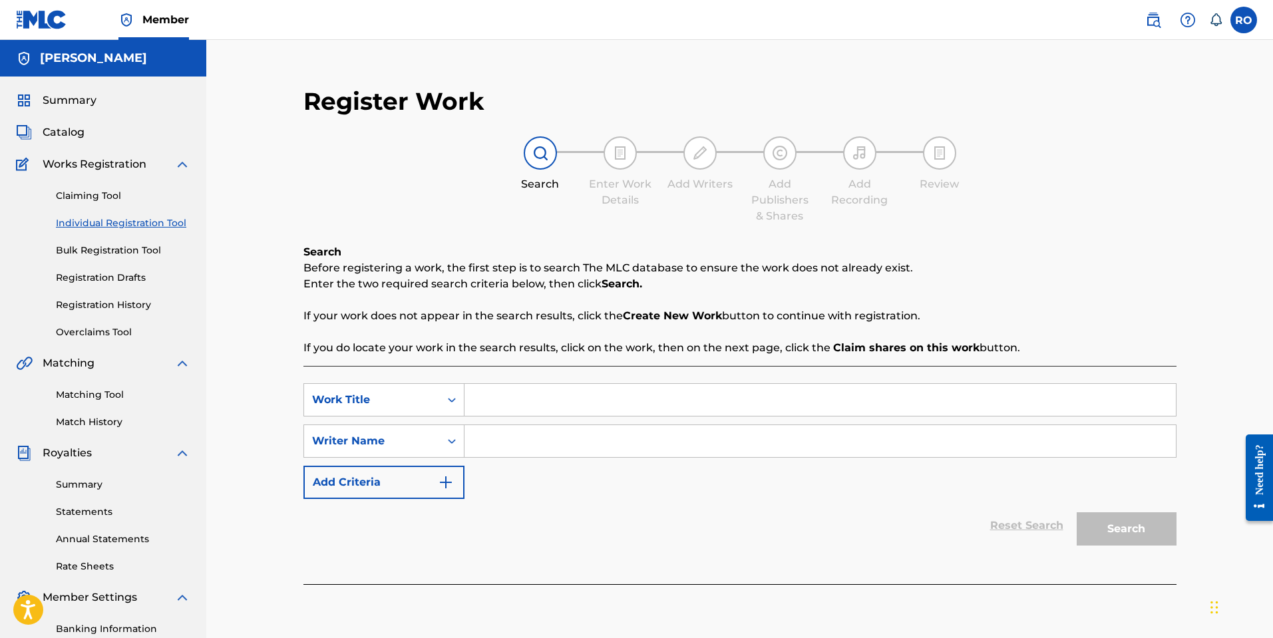
click at [483, 401] on input "Search Form" at bounding box center [819, 400] width 711 height 32
type input "[US_STATE] se respeta"
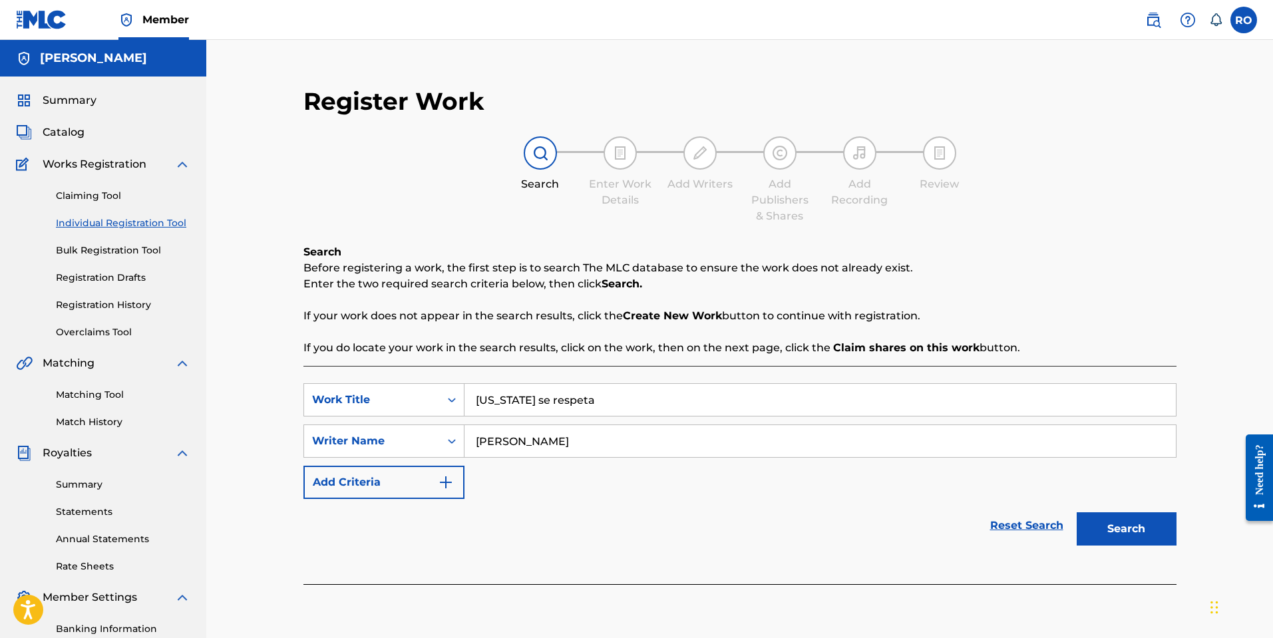
type input "[PERSON_NAME]"
click at [1103, 525] on button "Search" at bounding box center [1127, 528] width 100 height 33
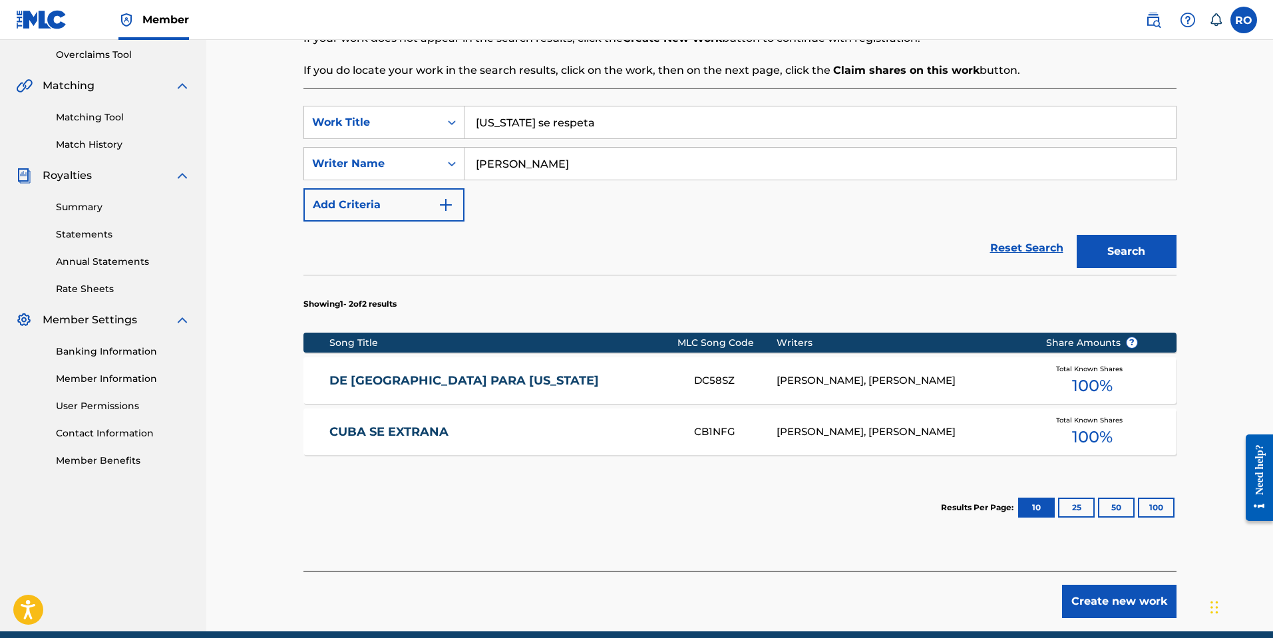
scroll to position [335, 0]
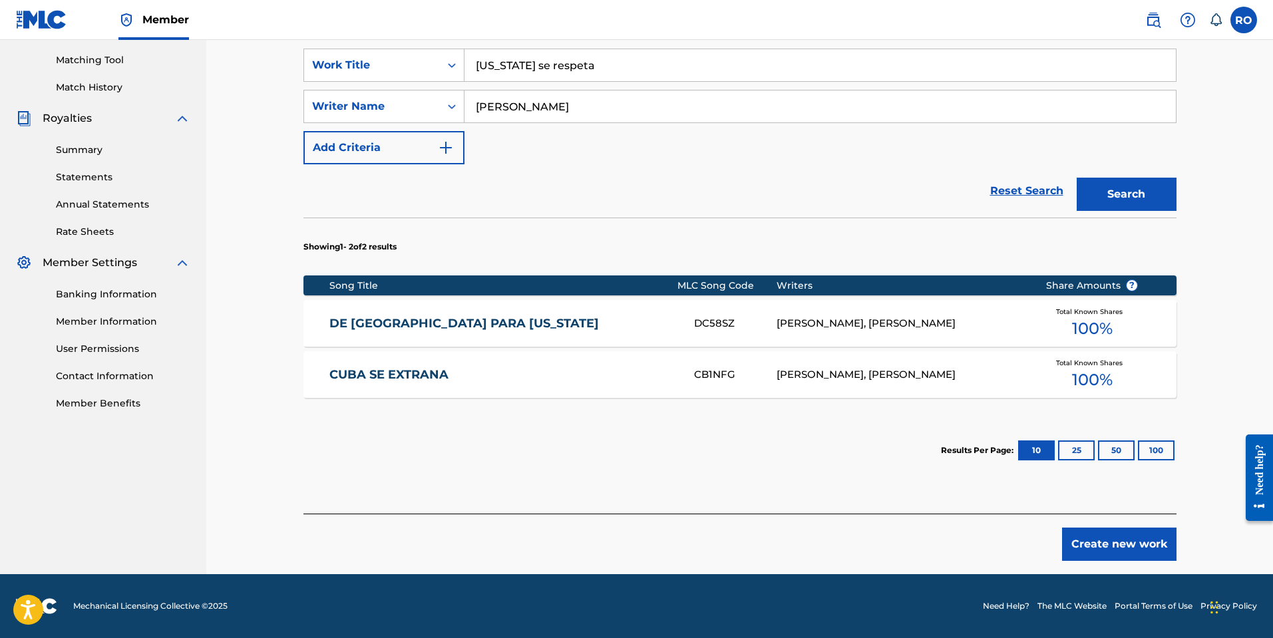
click at [1098, 537] on button "Create new work" at bounding box center [1119, 544] width 114 height 33
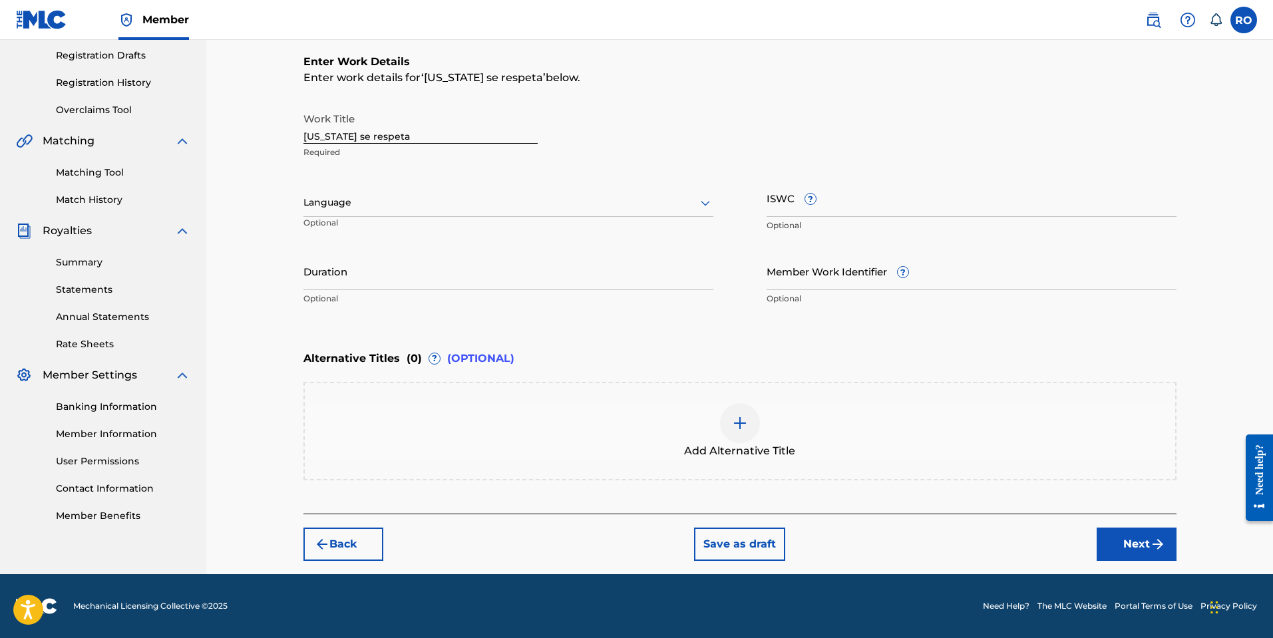
scroll to position [222, 0]
click at [815, 200] on span "?" at bounding box center [810, 200] width 12 height 12
click at [815, 200] on input "ISWC ?" at bounding box center [972, 199] width 410 height 38
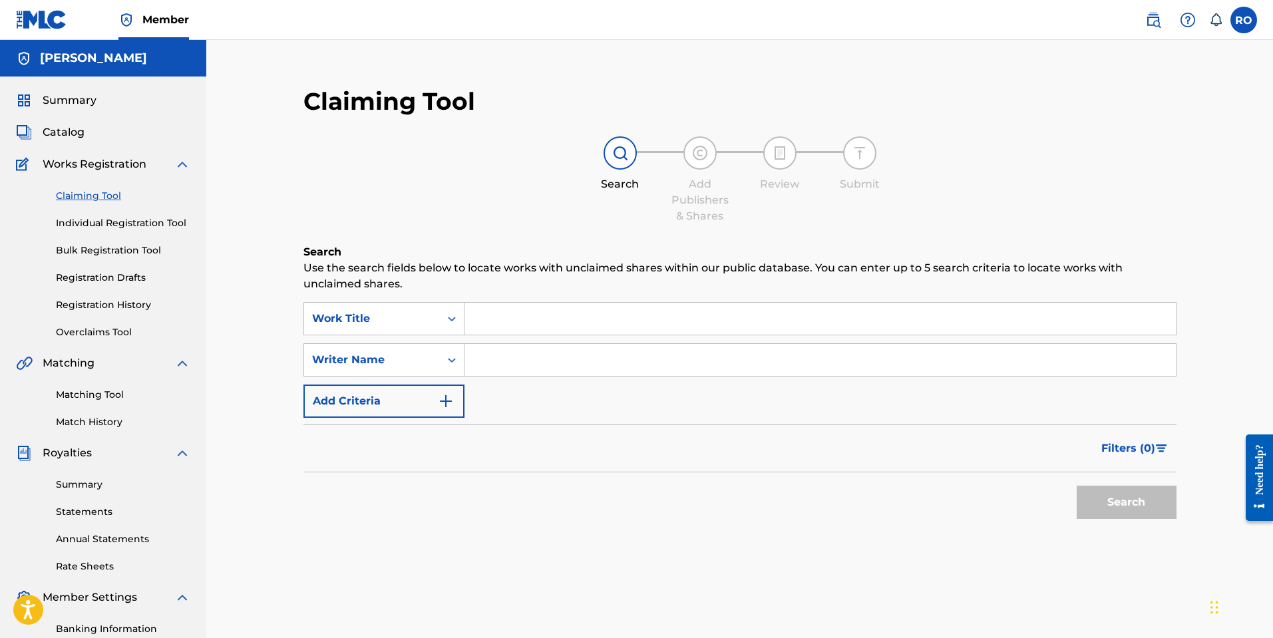
click at [498, 320] on input "Search Form" at bounding box center [819, 319] width 711 height 32
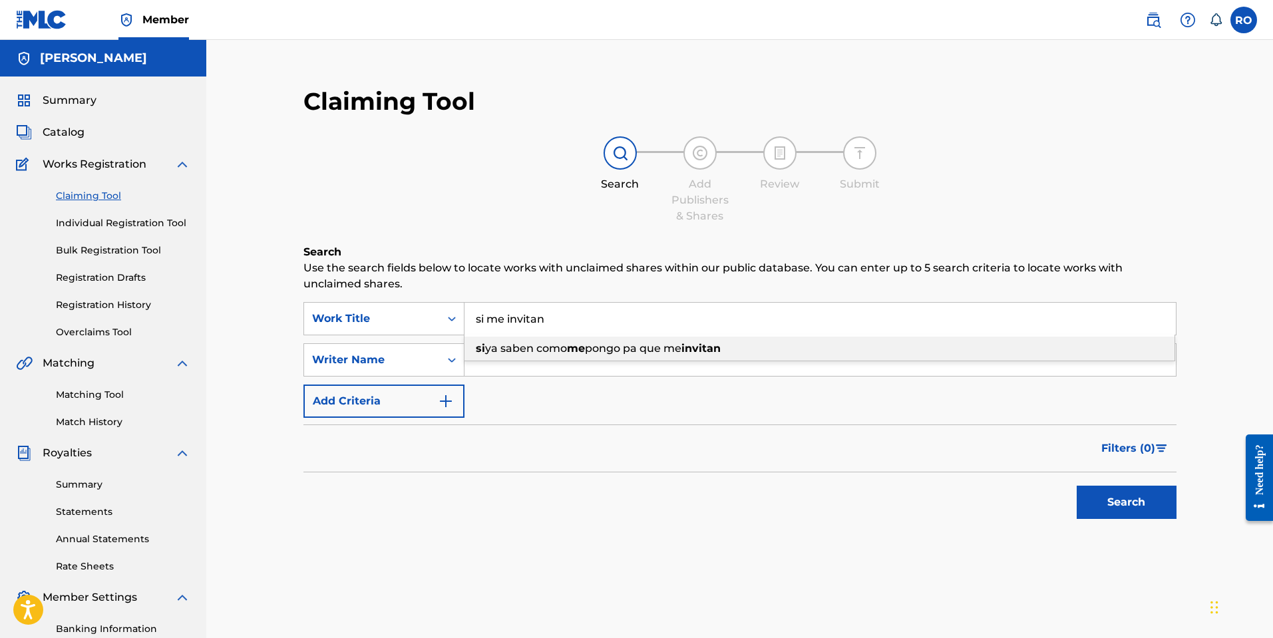
type input "si me invitan"
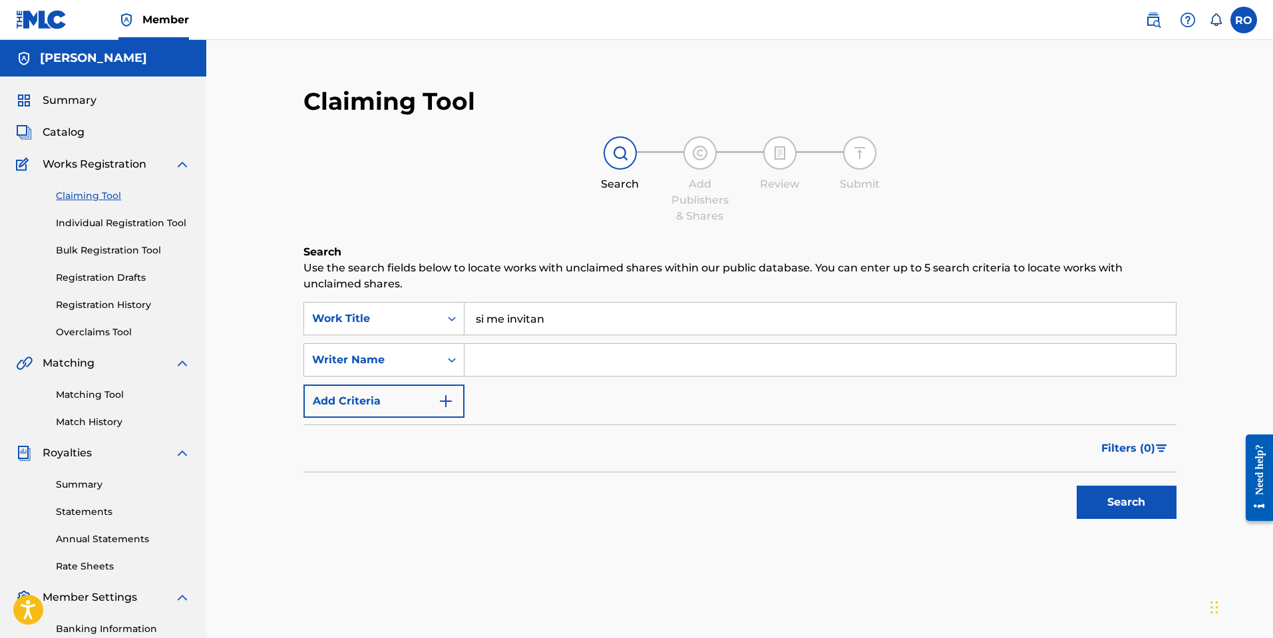
click at [510, 353] on input "Search Form" at bounding box center [819, 360] width 711 height 32
type input "[PERSON_NAME]"
click at [1077, 486] on button "Search" at bounding box center [1127, 502] width 100 height 33
